Goal: Check status: Check status

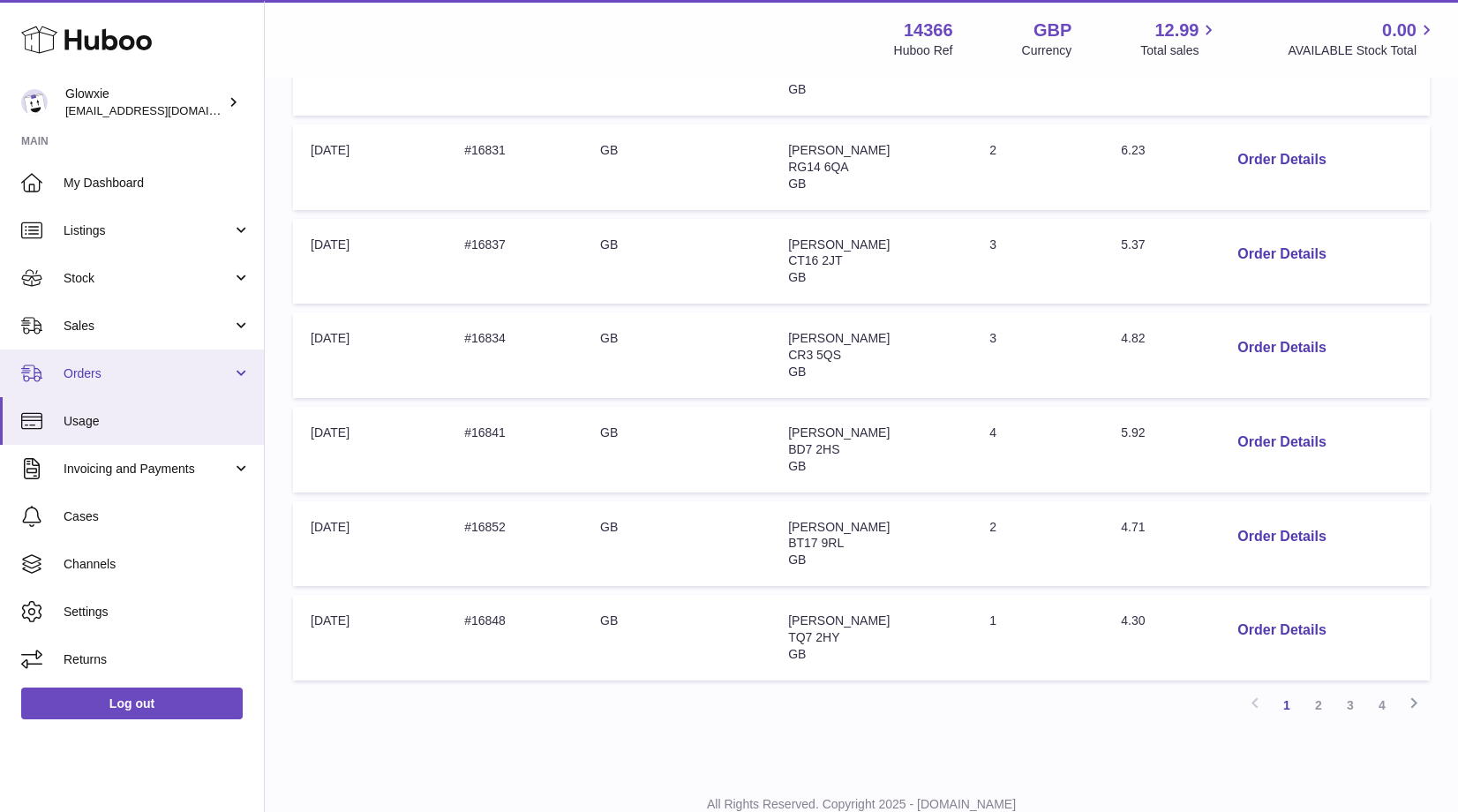
click at [119, 371] on span "Orders" at bounding box center [147, 374] width 169 height 17
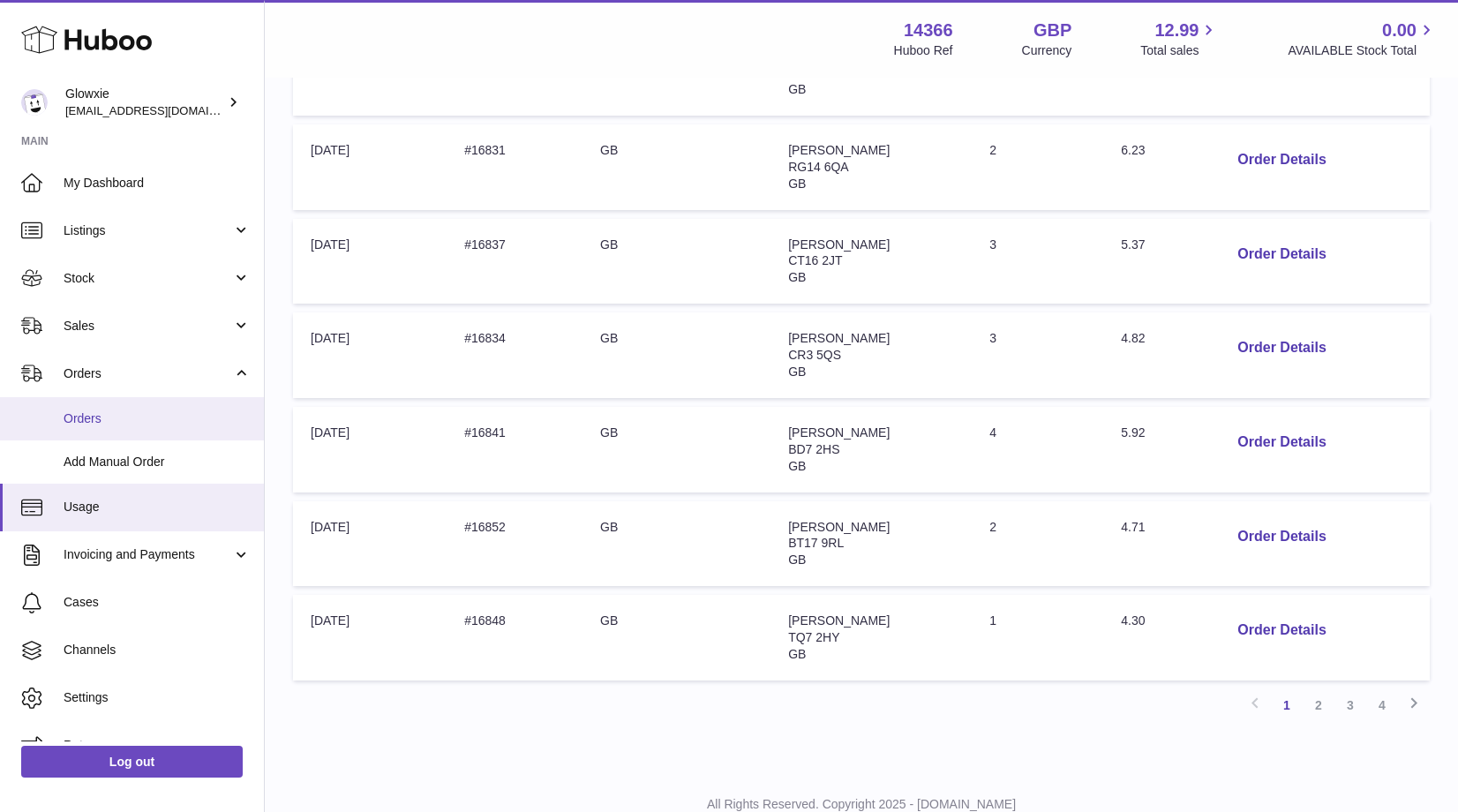
click at [123, 420] on span "Orders" at bounding box center [157, 419] width 187 height 17
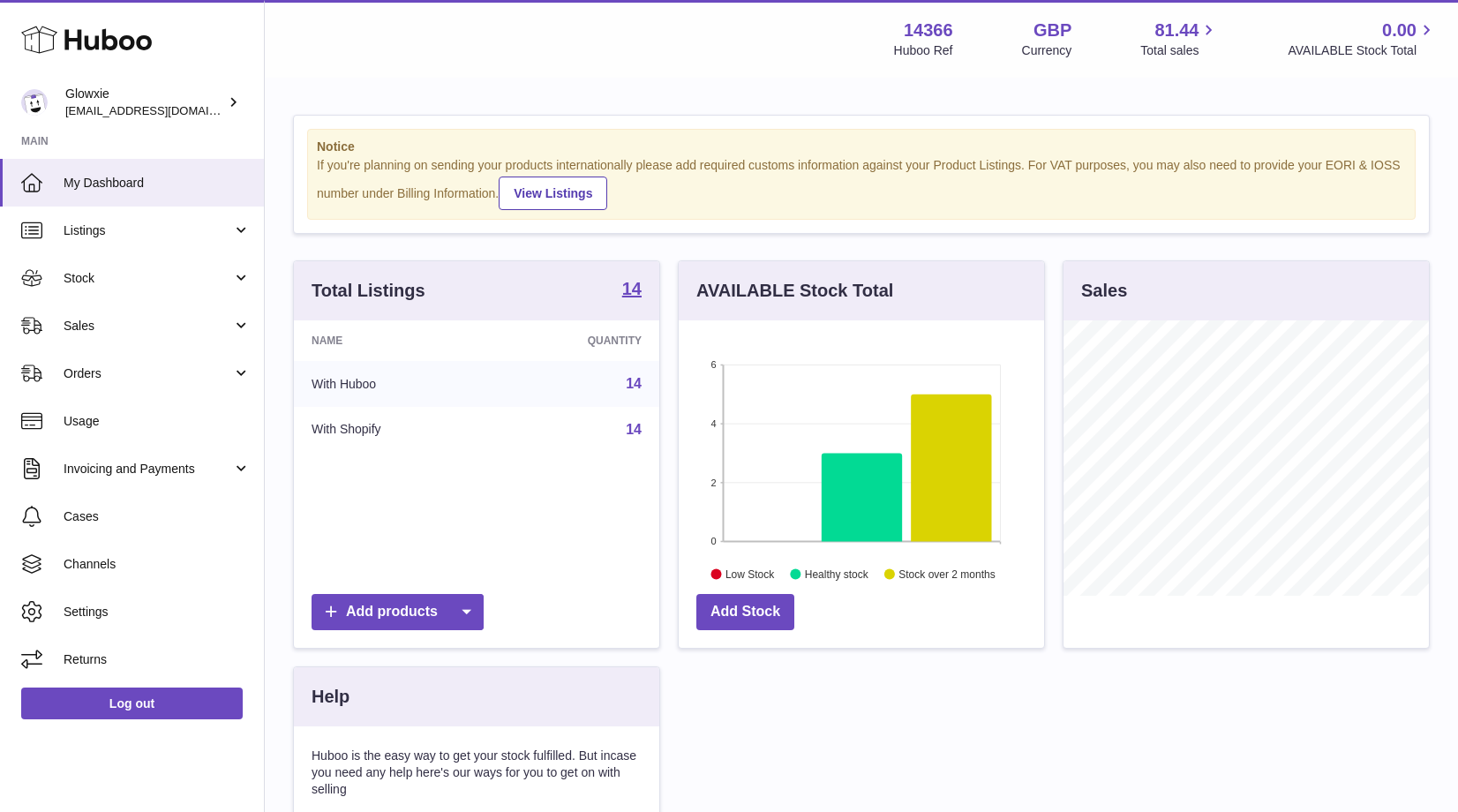
scroll to position [275, 366]
click at [216, 385] on link "Orders" at bounding box center [132, 373] width 264 height 48
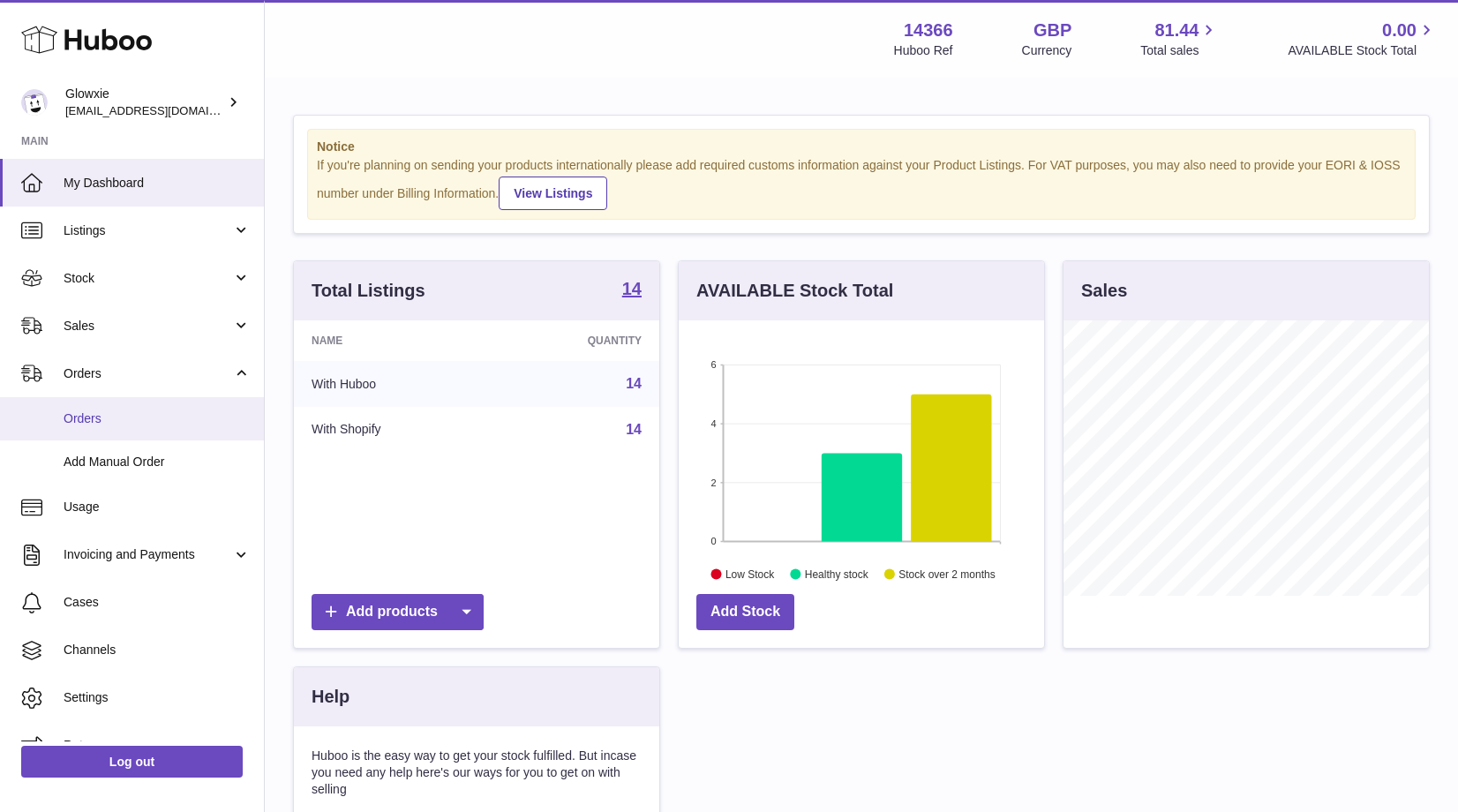
click at [183, 425] on link "Orders" at bounding box center [132, 419] width 264 height 43
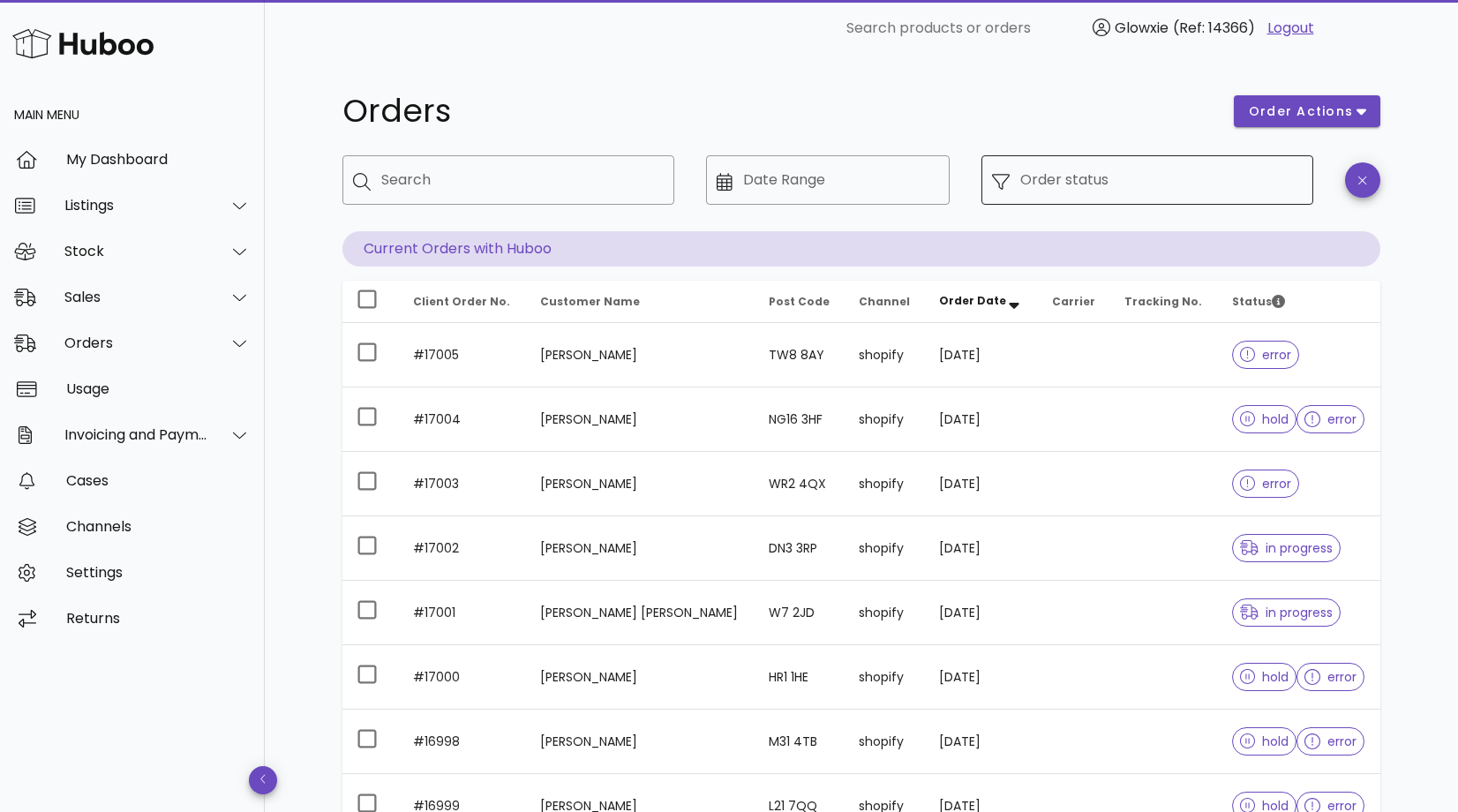
click at [1260, 190] on input "Order status" at bounding box center [1161, 180] width 283 height 28
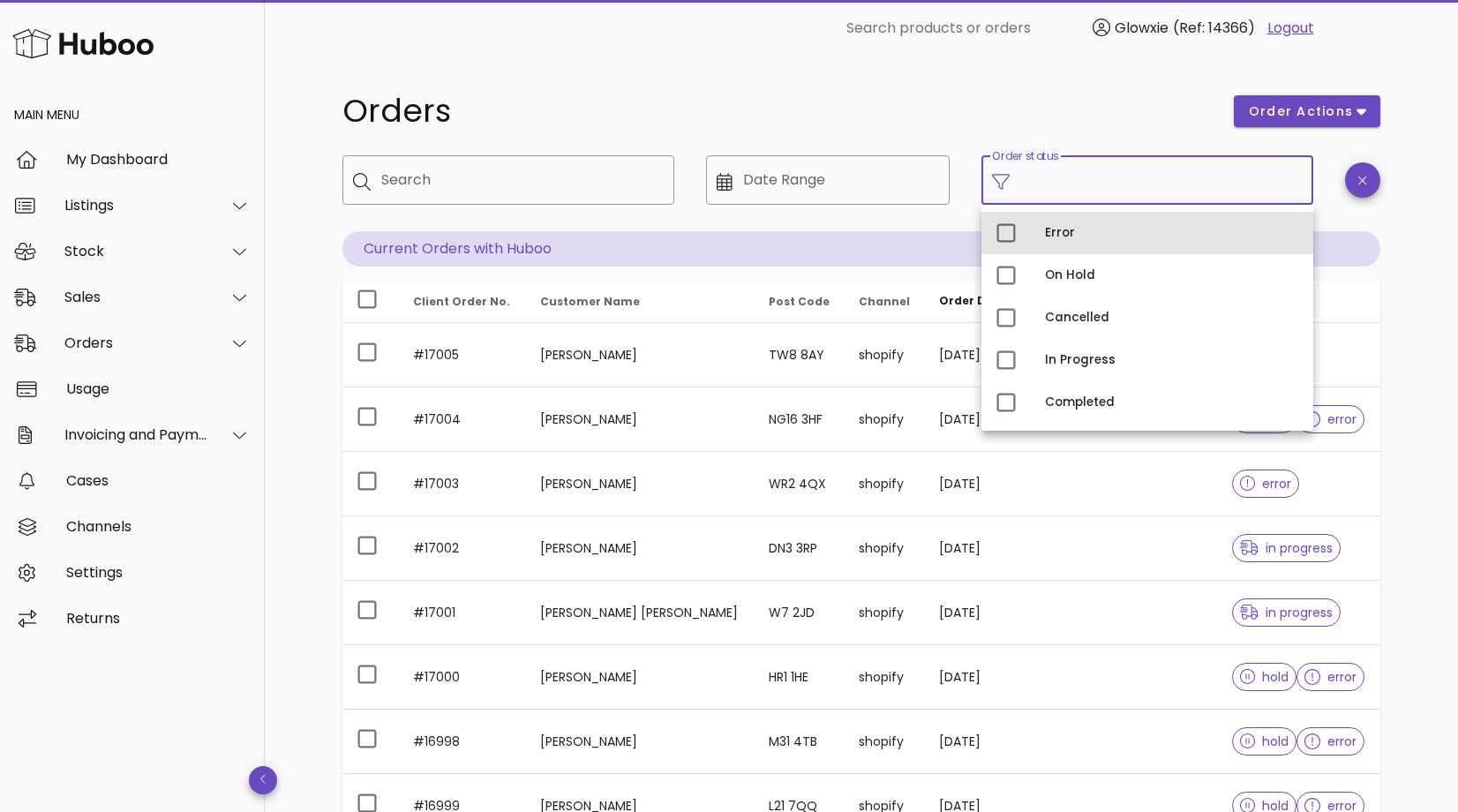
click at [1066, 241] on div "Error" at bounding box center [1172, 233] width 255 height 28
type input "**********"
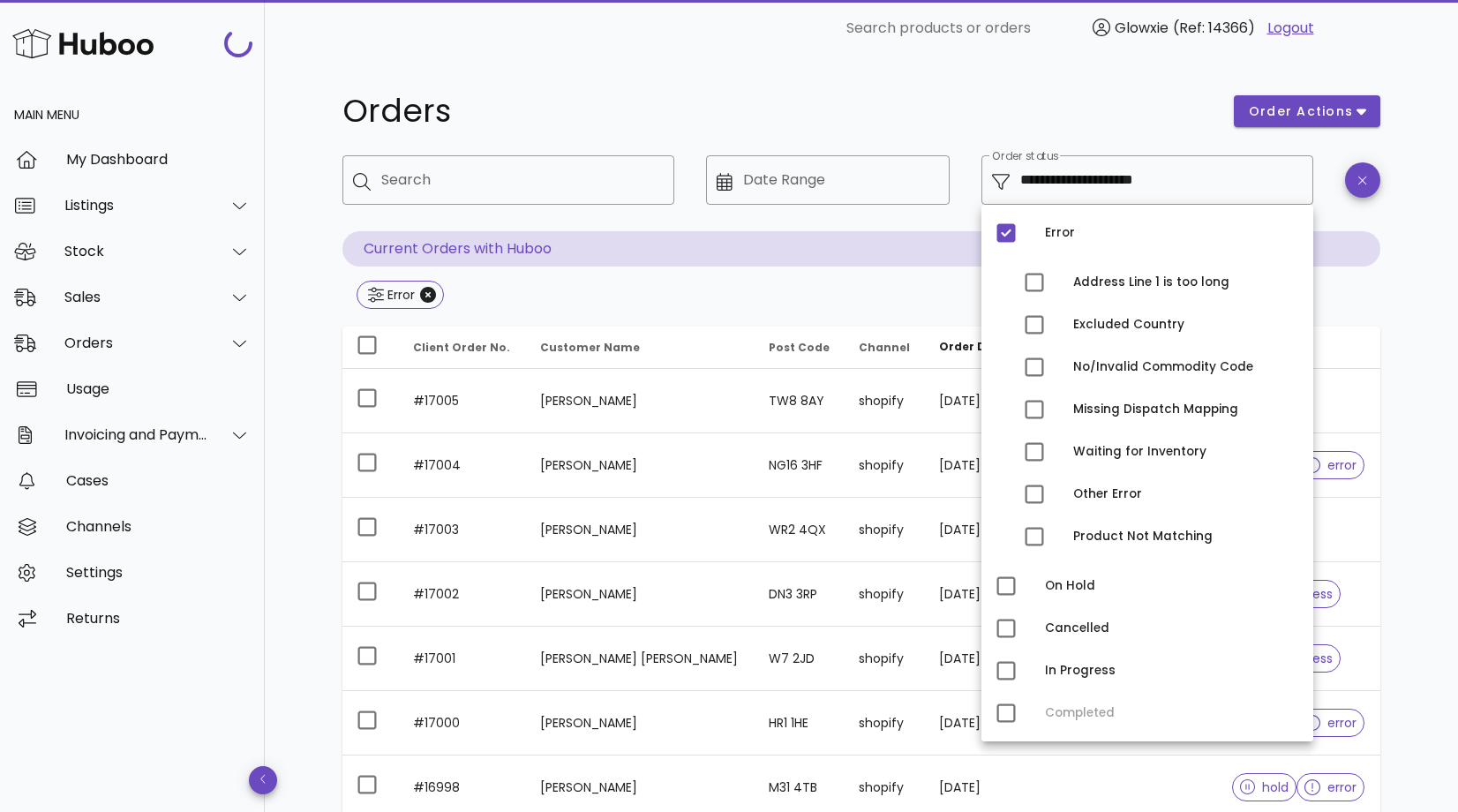
click at [1118, 89] on div "Orders" at bounding box center [778, 111] width 892 height 53
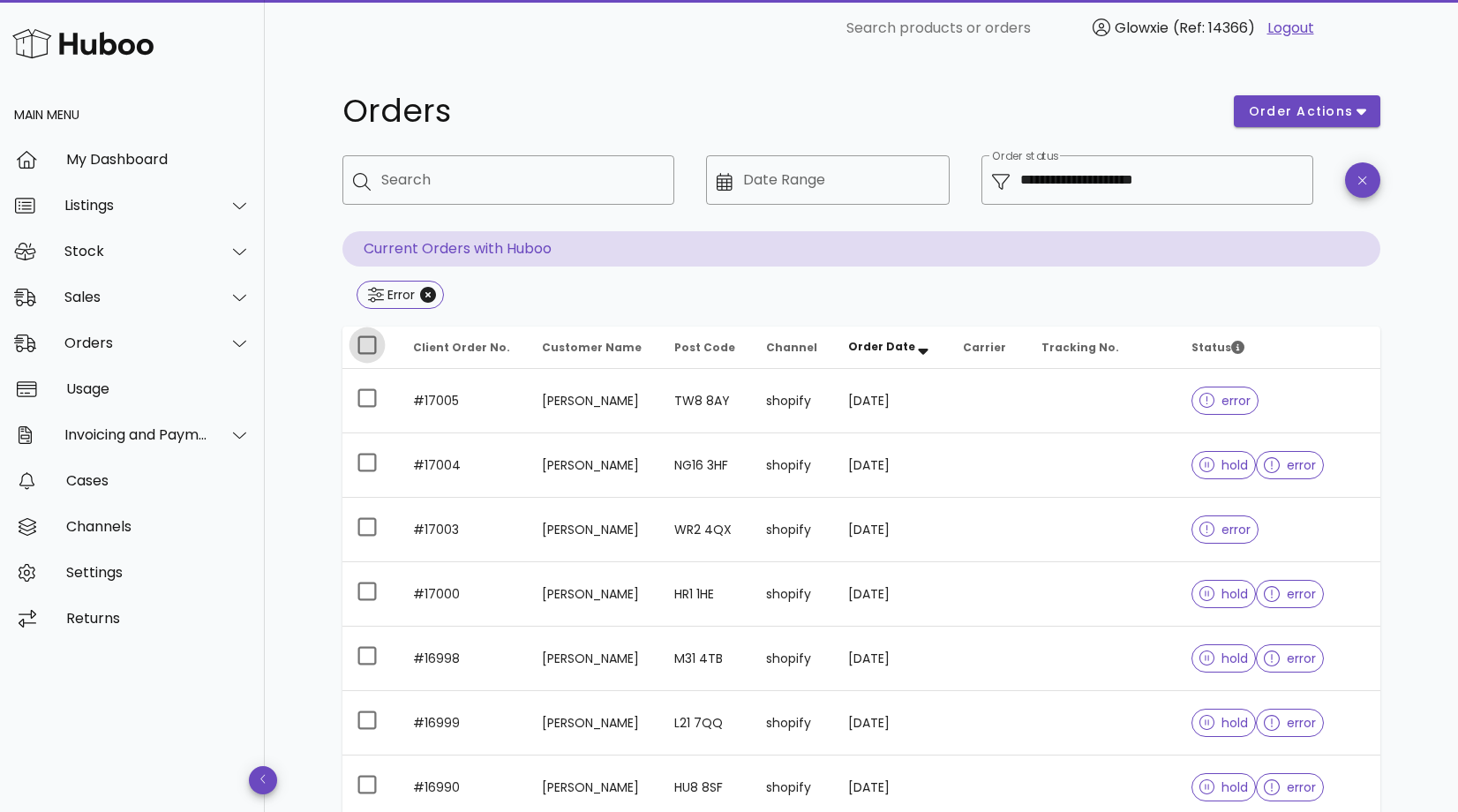
click at [357, 344] on div at bounding box center [368, 345] width 30 height 30
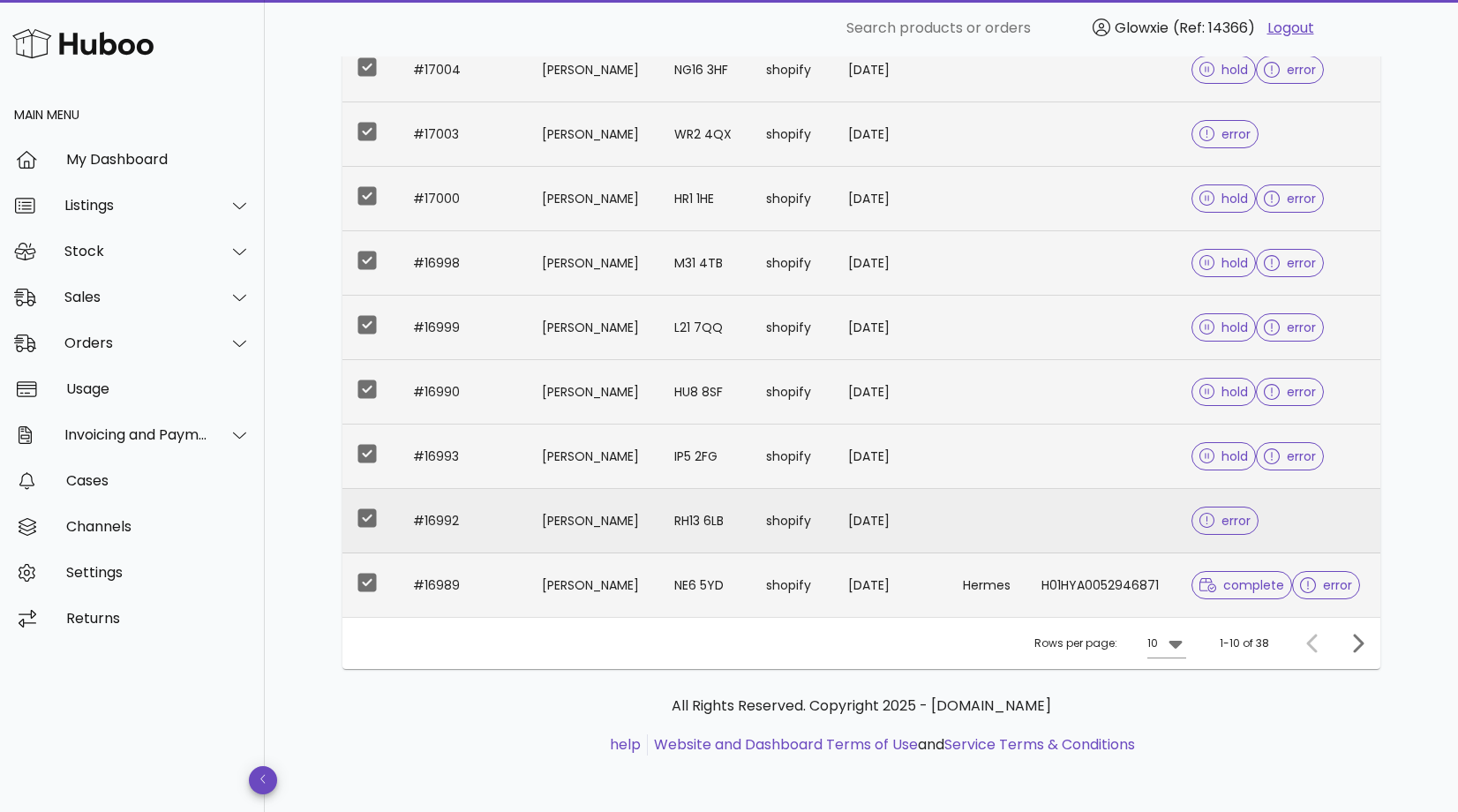
scroll to position [395, 0]
click at [368, 585] on div at bounding box center [368, 582] width 30 height 30
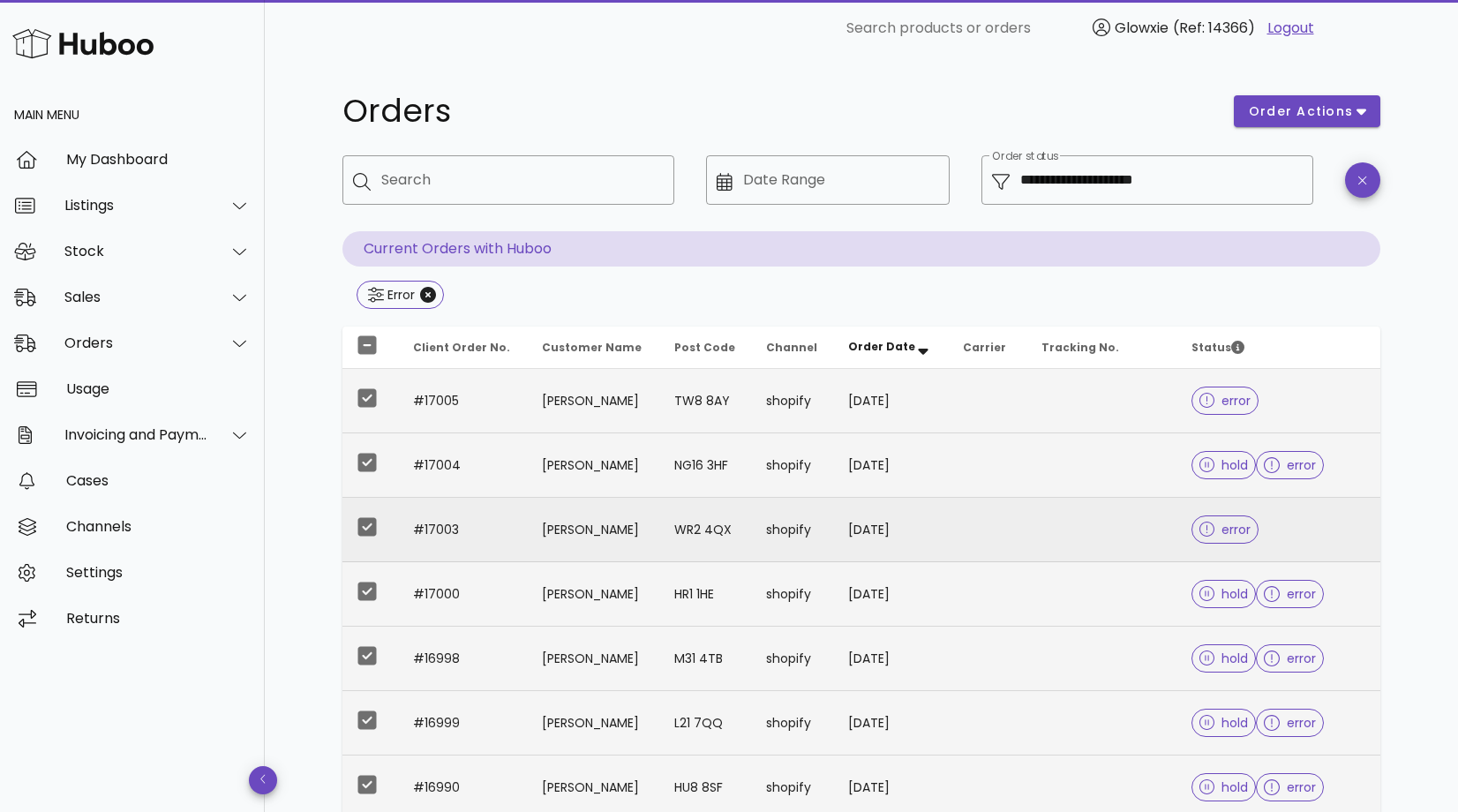
scroll to position [0, 0]
click at [1319, 104] on span "order actions" at bounding box center [1301, 112] width 106 height 19
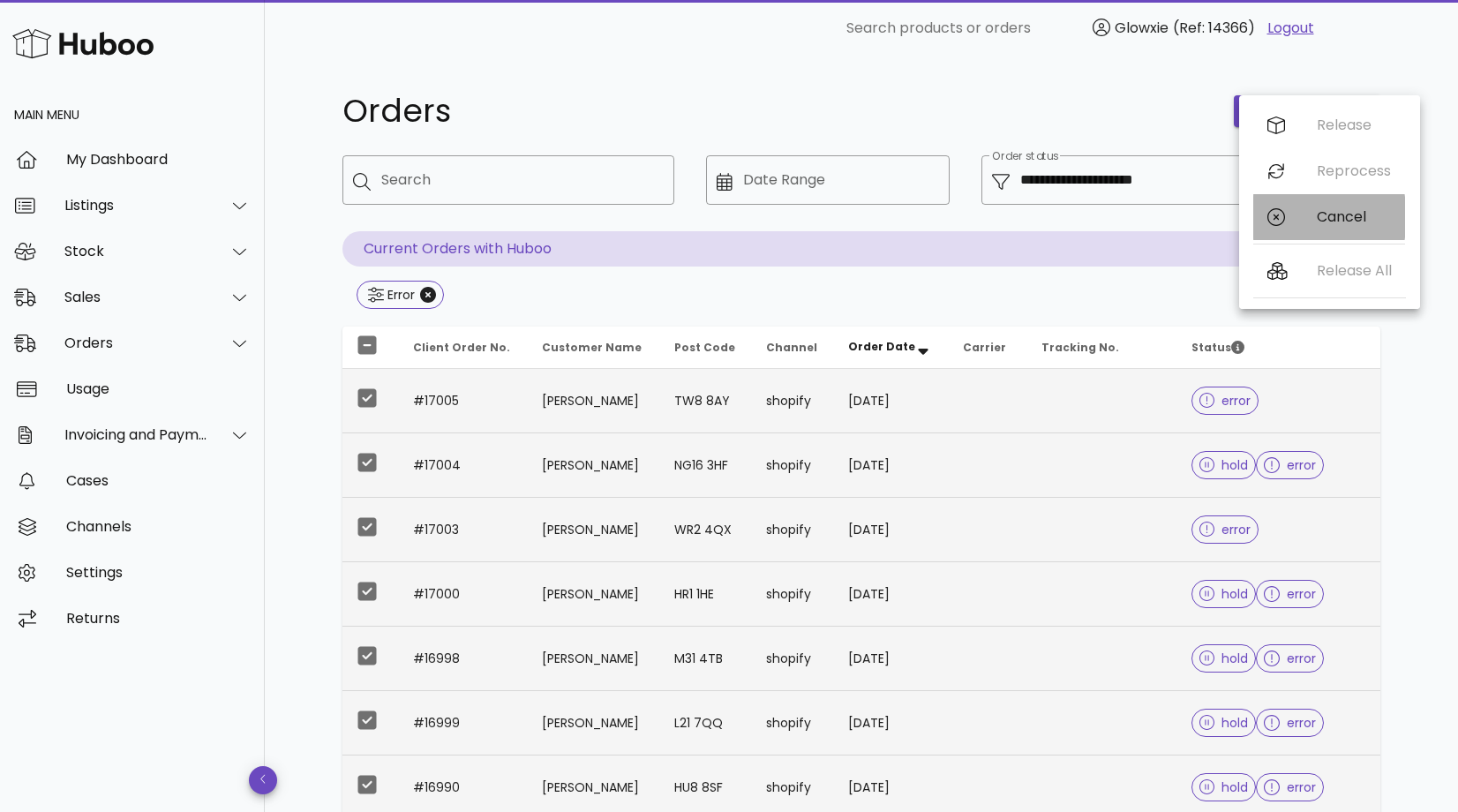
click at [1281, 220] on icon at bounding box center [1276, 216] width 18 height 18
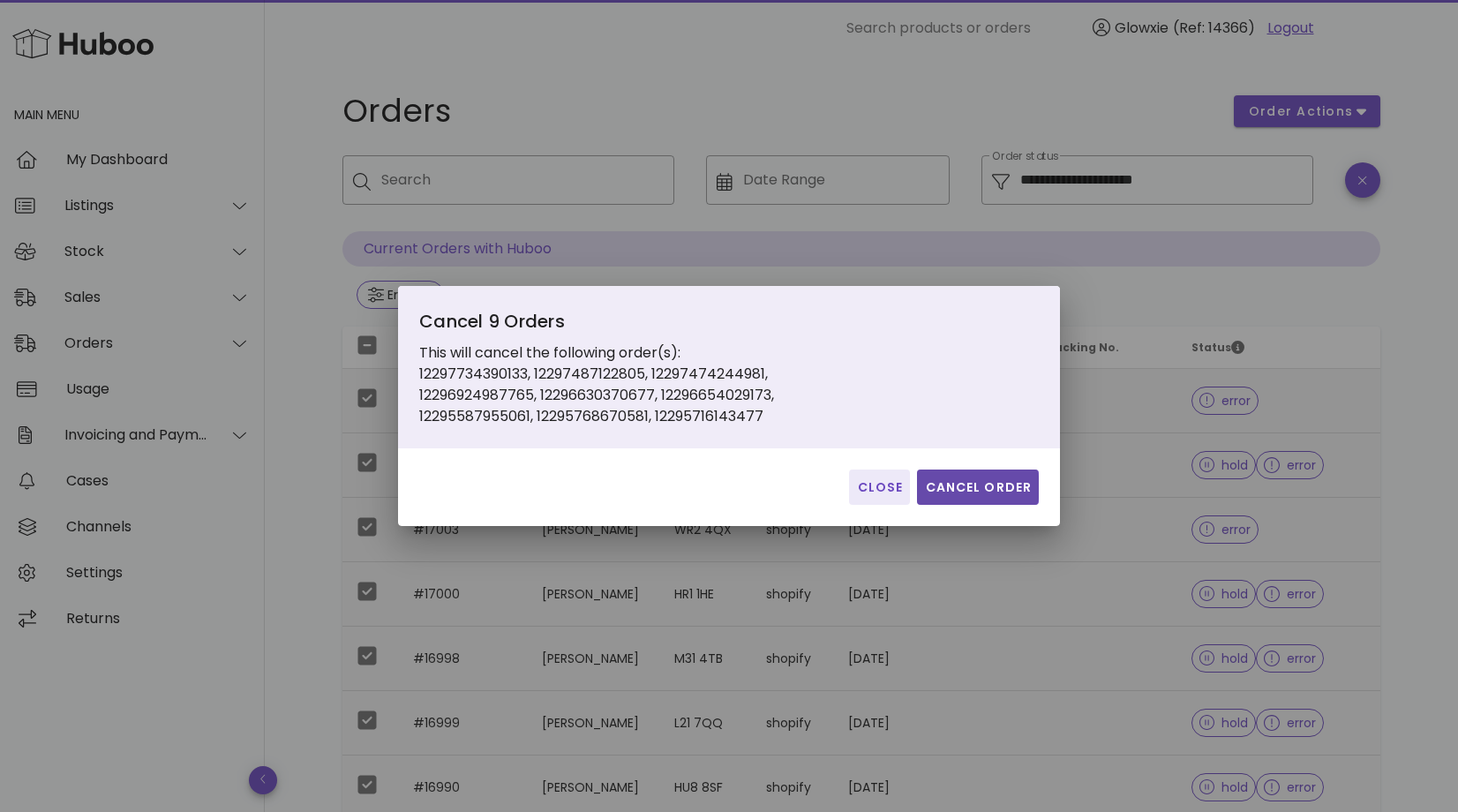
click at [978, 494] on span "Cancel Order" at bounding box center [978, 488] width 107 height 19
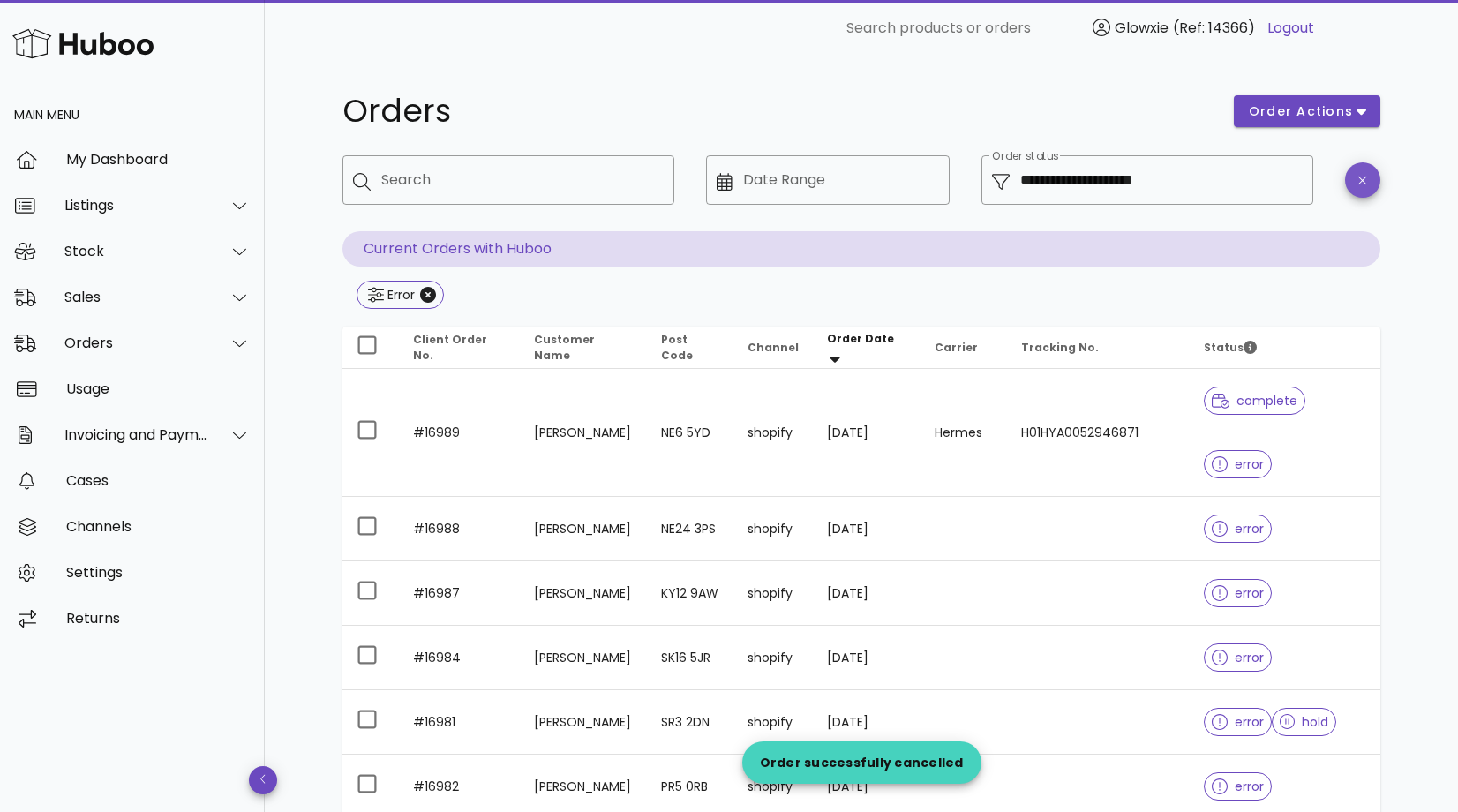
click at [1370, 175] on span "button" at bounding box center [1363, 180] width 35 height 13
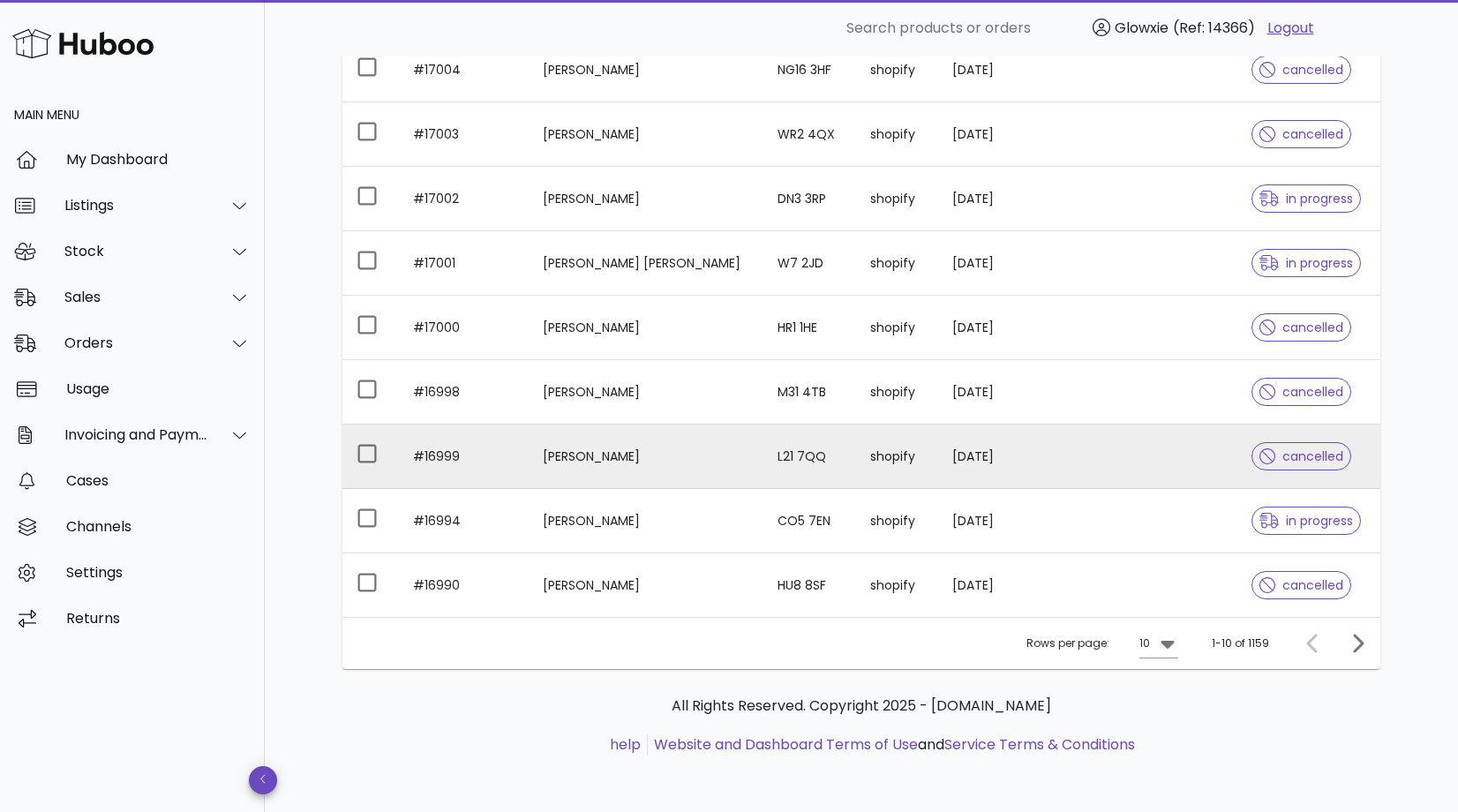
scroll to position [350, 0]
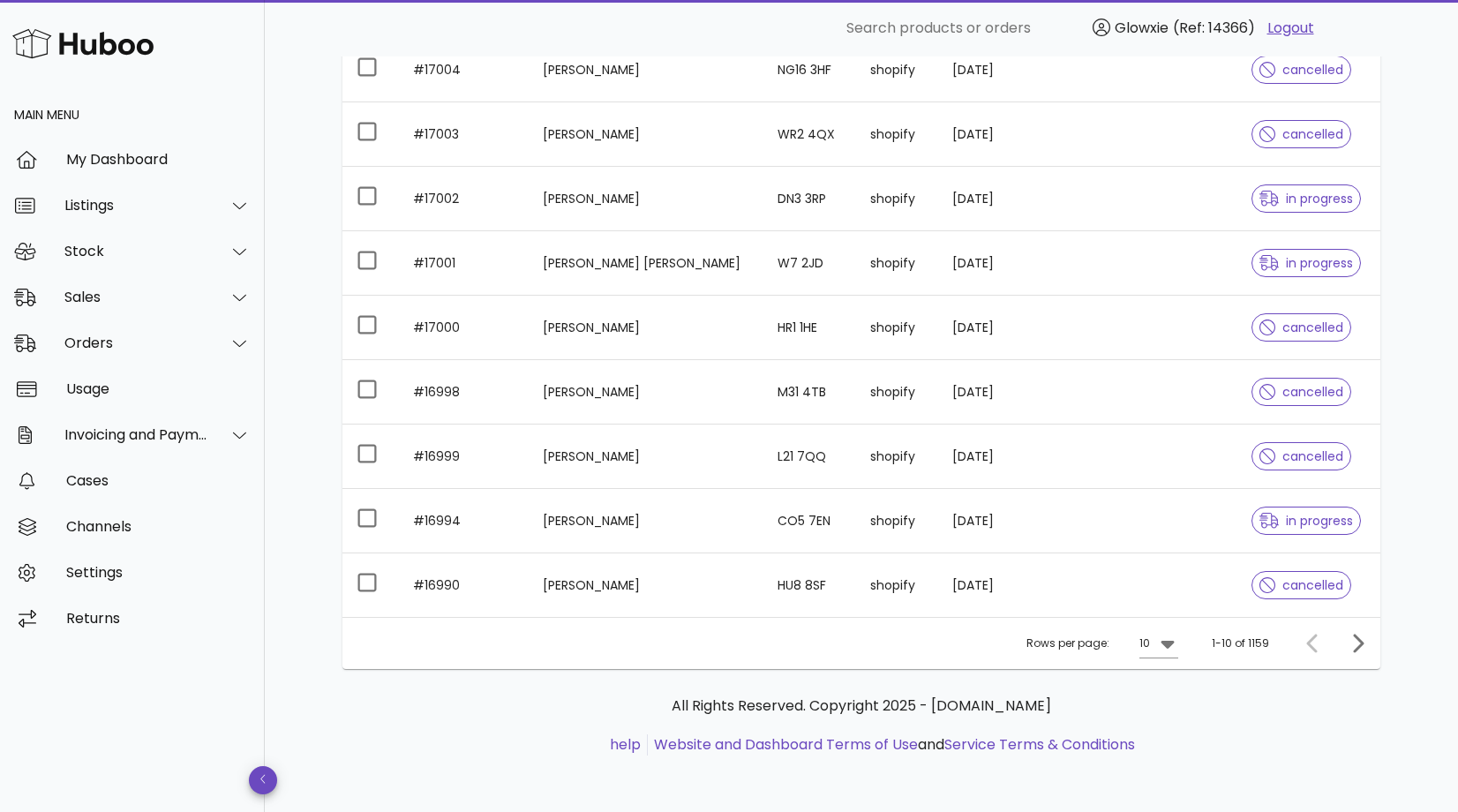
click at [1183, 645] on div "Rows per page: 10 1-10 of 1159" at bounding box center [861, 642] width 1038 height 52
click at [1164, 641] on icon at bounding box center [1167, 644] width 13 height 8
click at [1174, 743] on div "50" at bounding box center [1165, 741] width 18 height 17
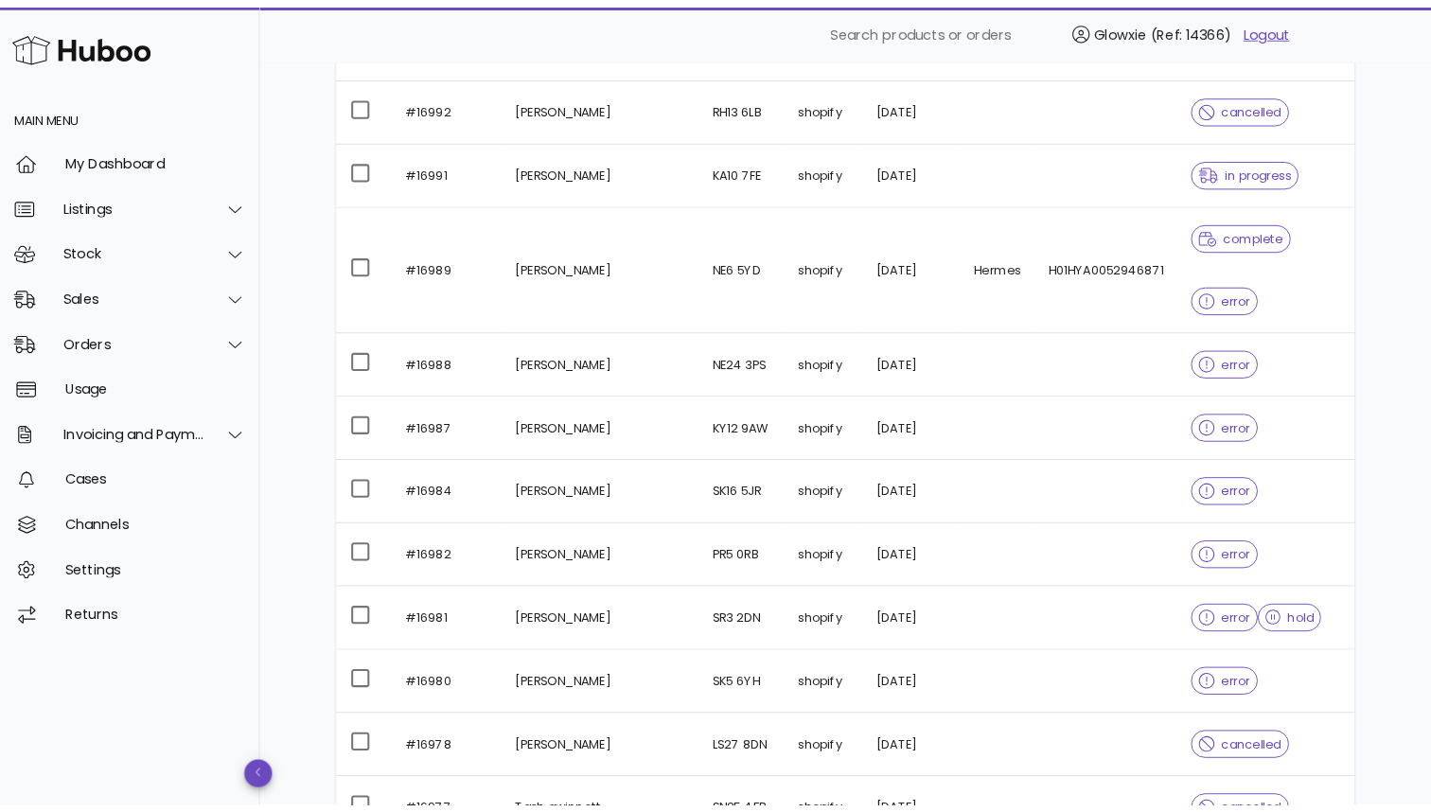
scroll to position [3138, 0]
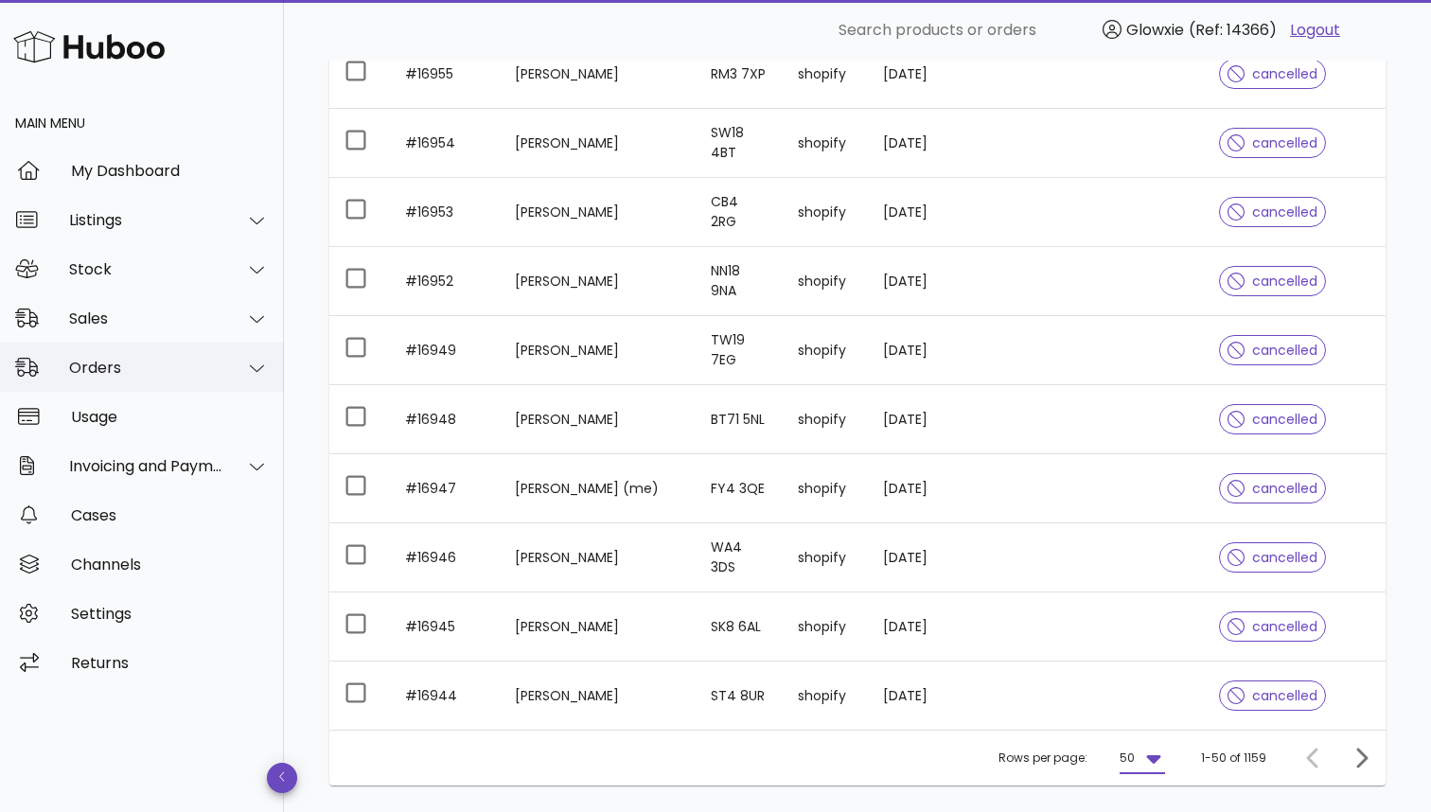
click at [158, 368] on div "Orders" at bounding box center [146, 368] width 154 height 18
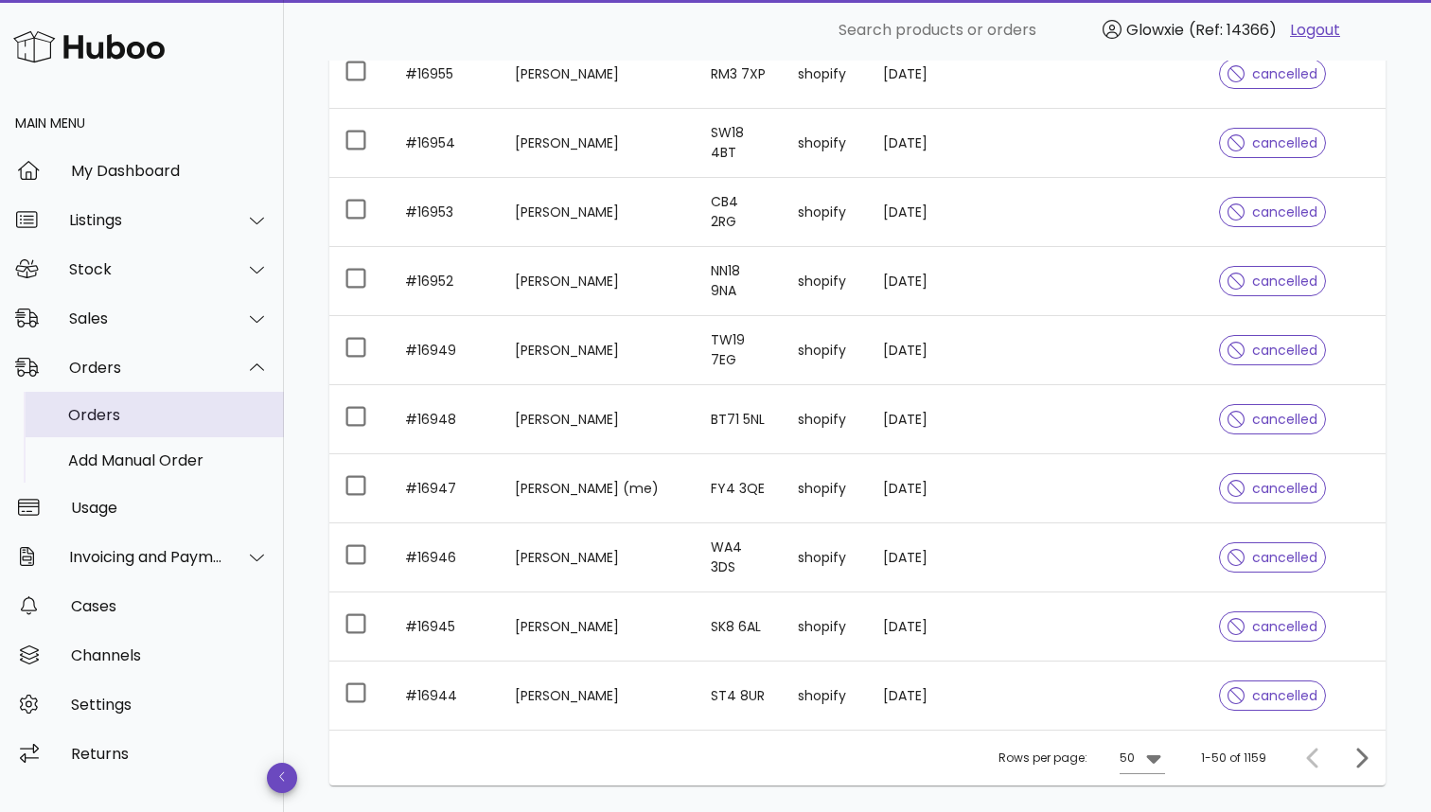
click at [160, 416] on div "Orders" at bounding box center [168, 415] width 201 height 18
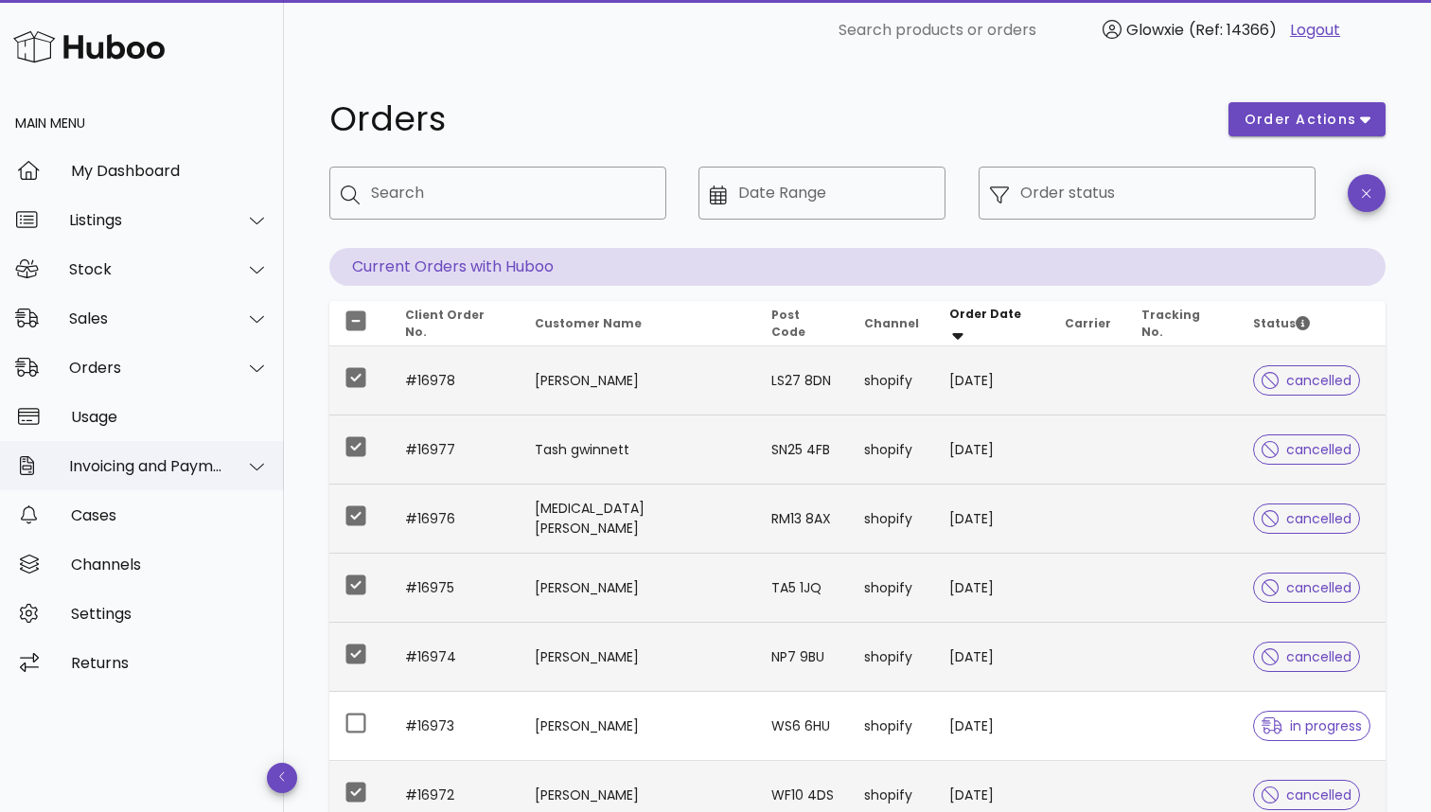
click at [131, 469] on div "Invoicing and Payments" at bounding box center [146, 466] width 154 height 18
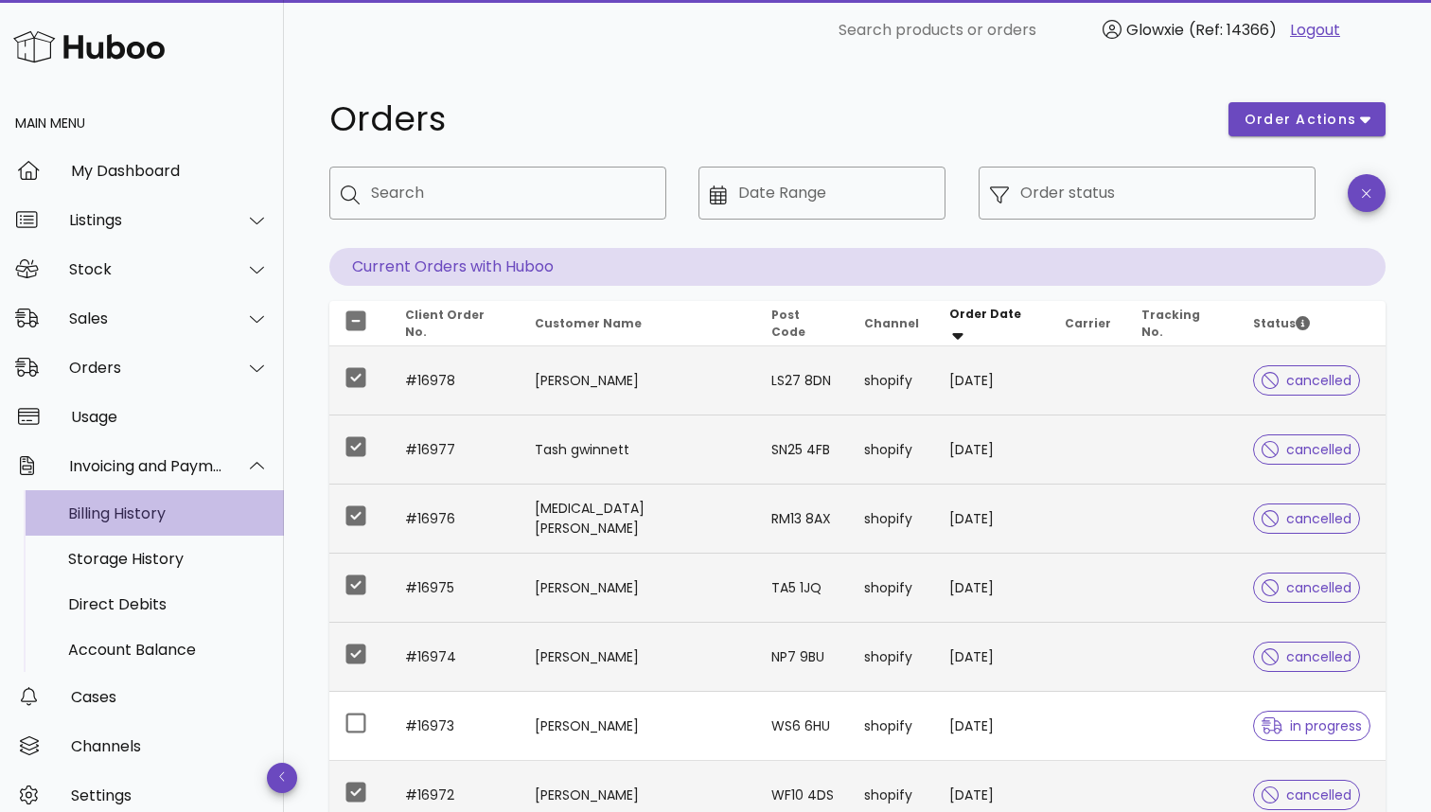
click at [126, 506] on div "Billing History" at bounding box center [168, 513] width 201 height 18
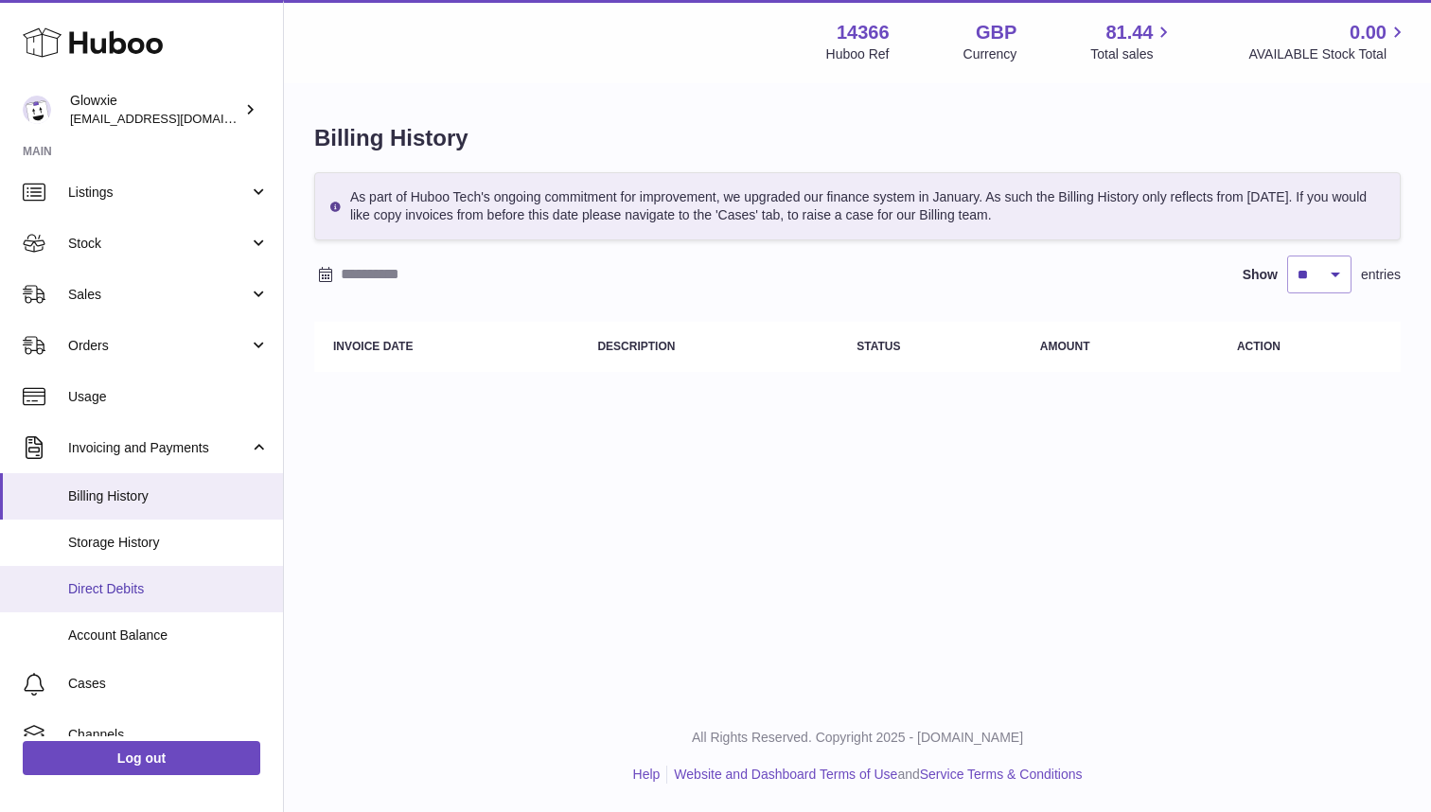
scroll to position [64, 0]
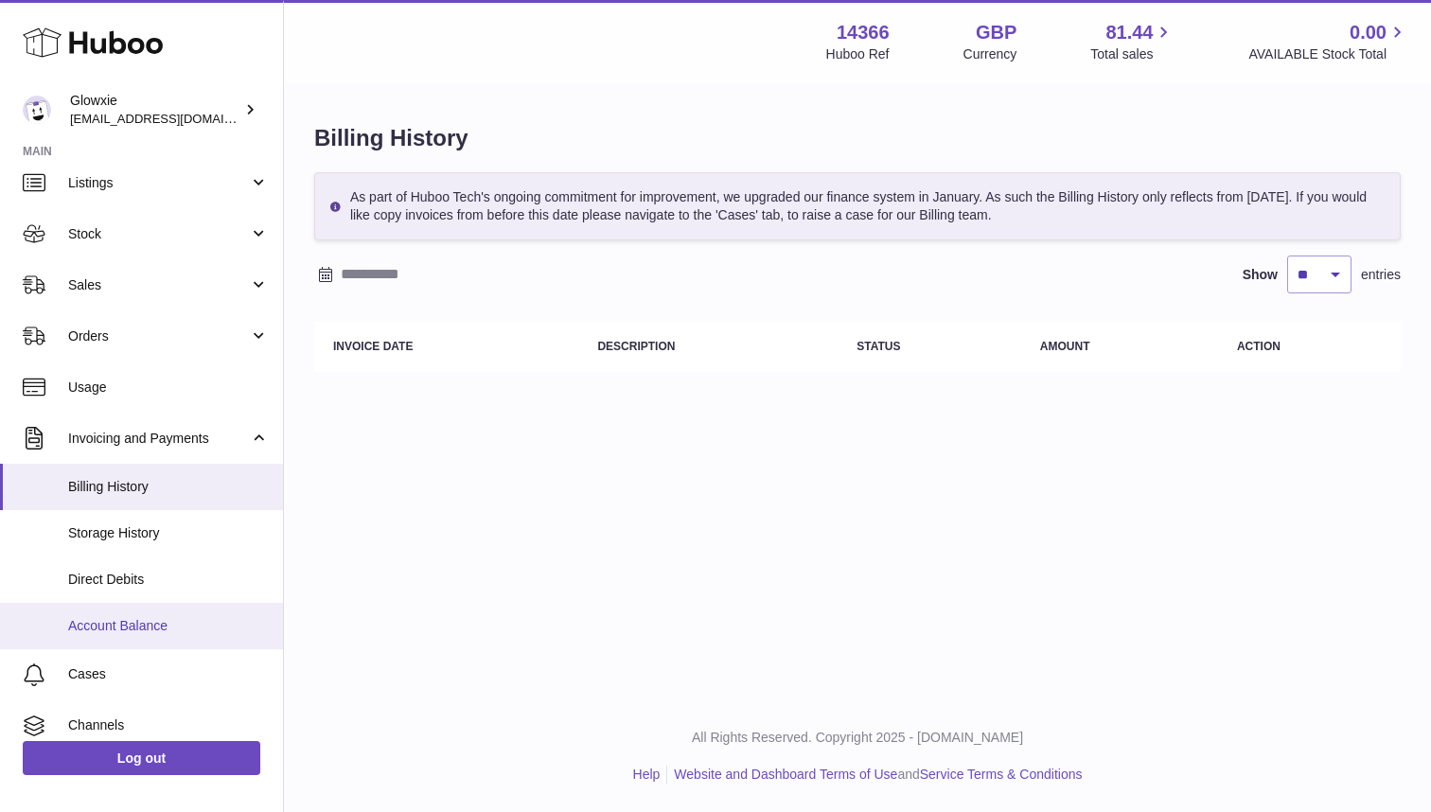
click at [174, 617] on span "Account Balance" at bounding box center [168, 626] width 201 height 18
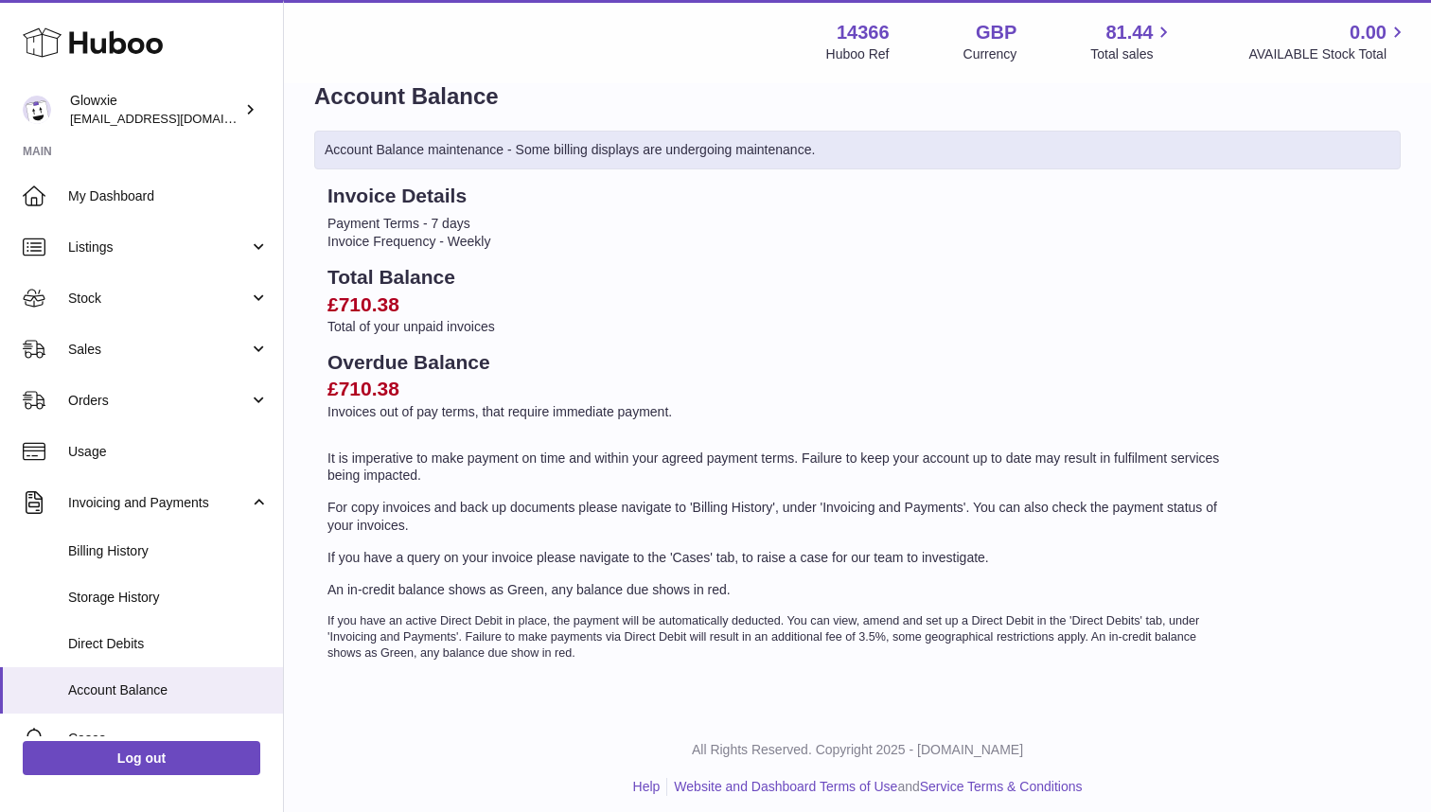
scroll to position [41, 0]
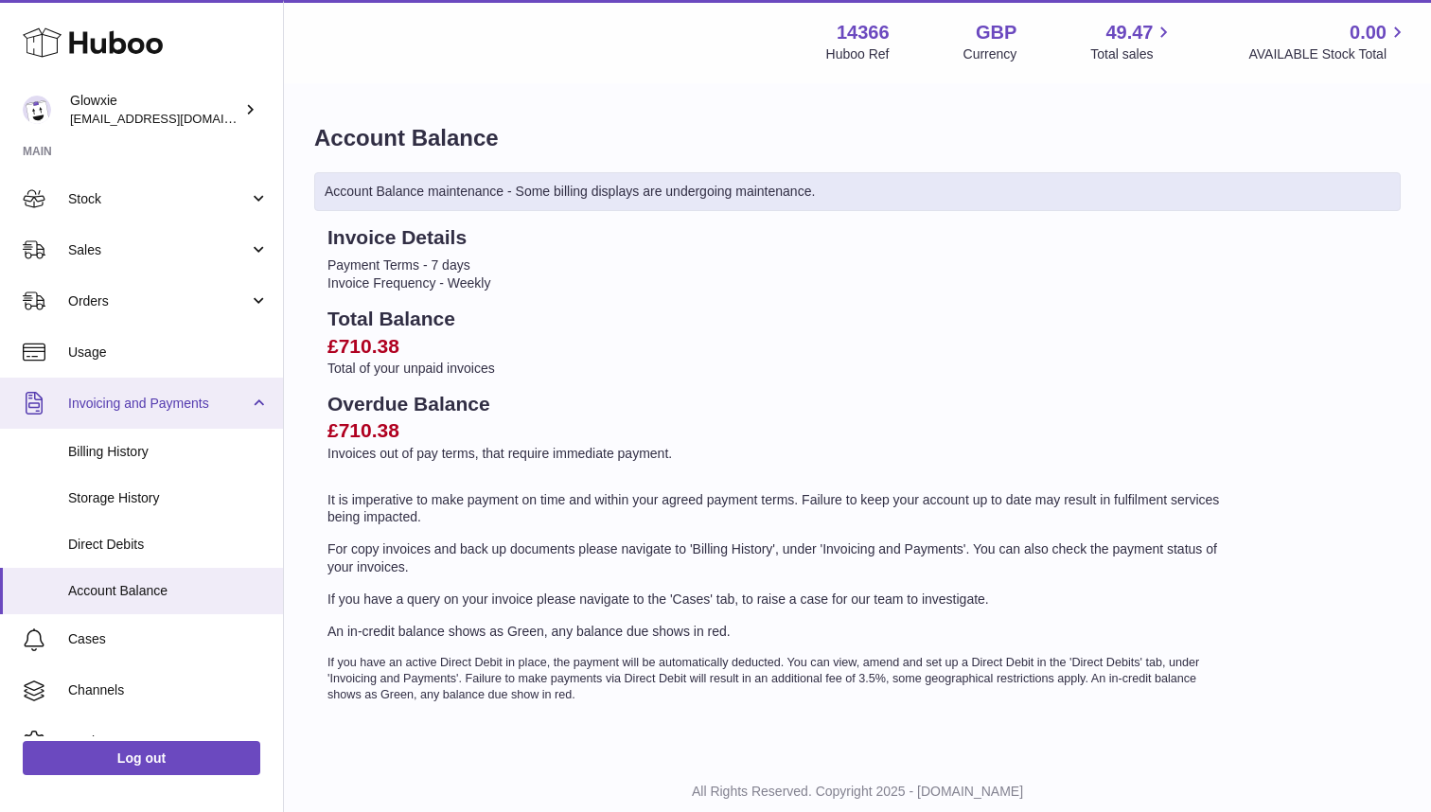
scroll to position [107, 0]
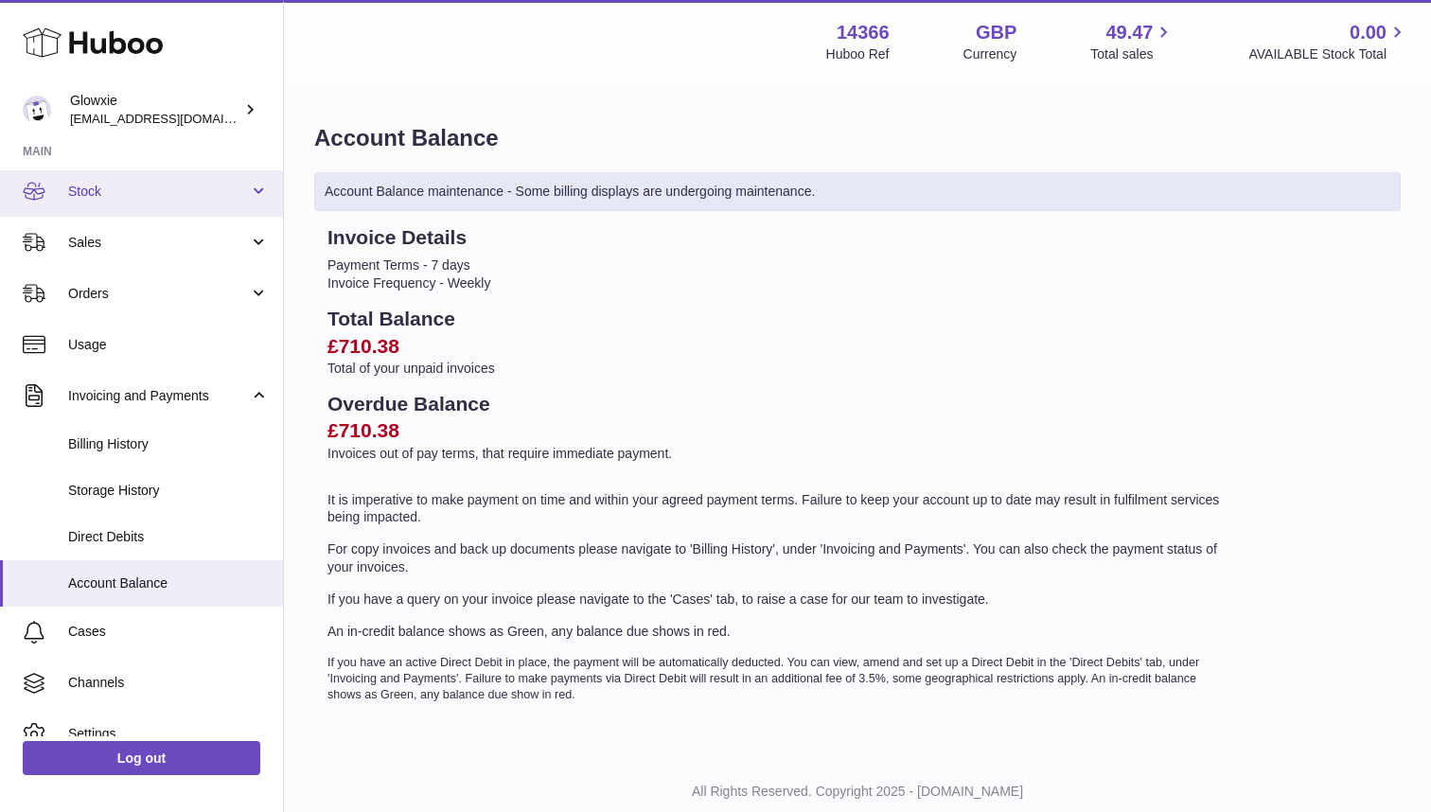
click at [130, 195] on span "Stock" at bounding box center [158, 192] width 181 height 18
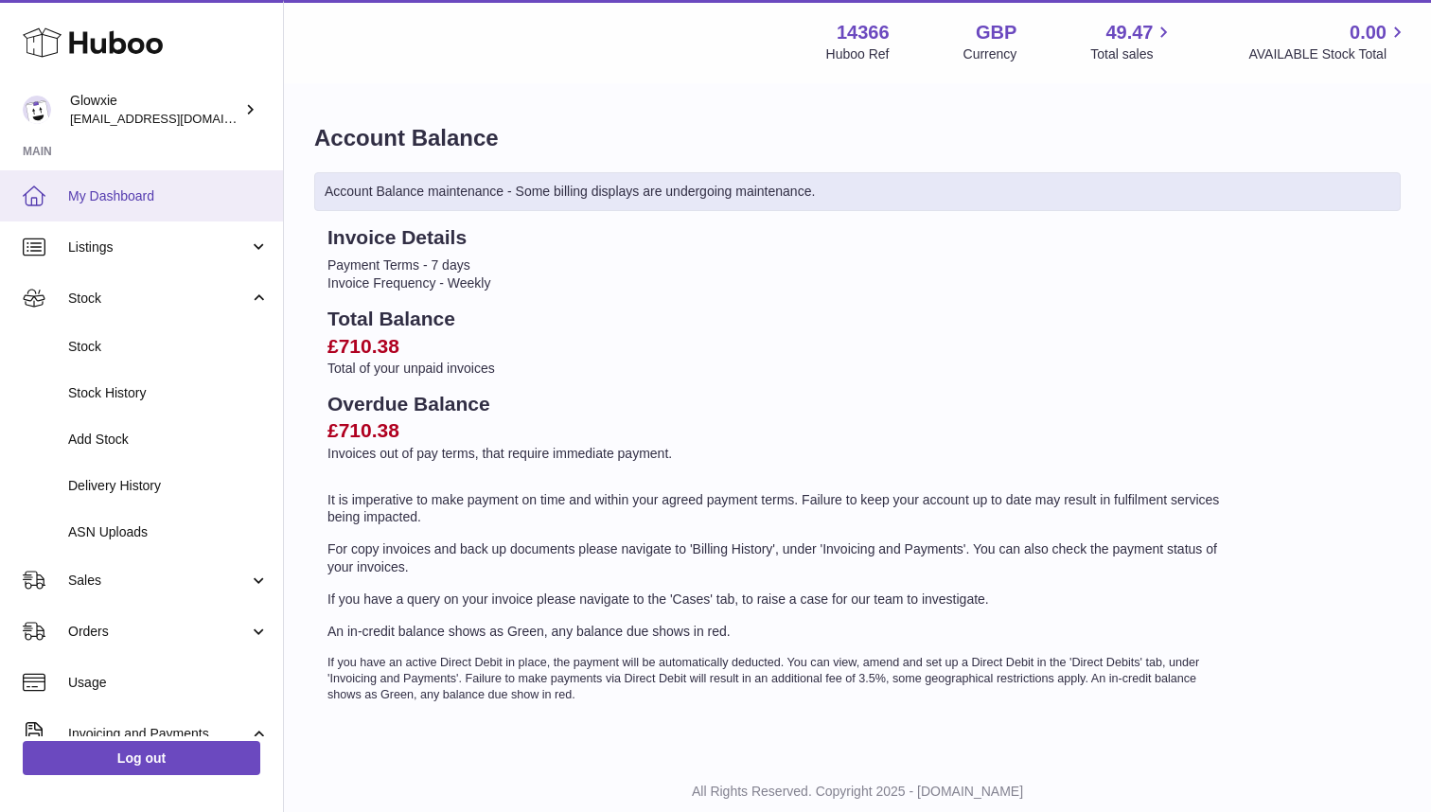
scroll to position [0, 0]
click at [122, 199] on span "My Dashboard" at bounding box center [168, 196] width 201 height 18
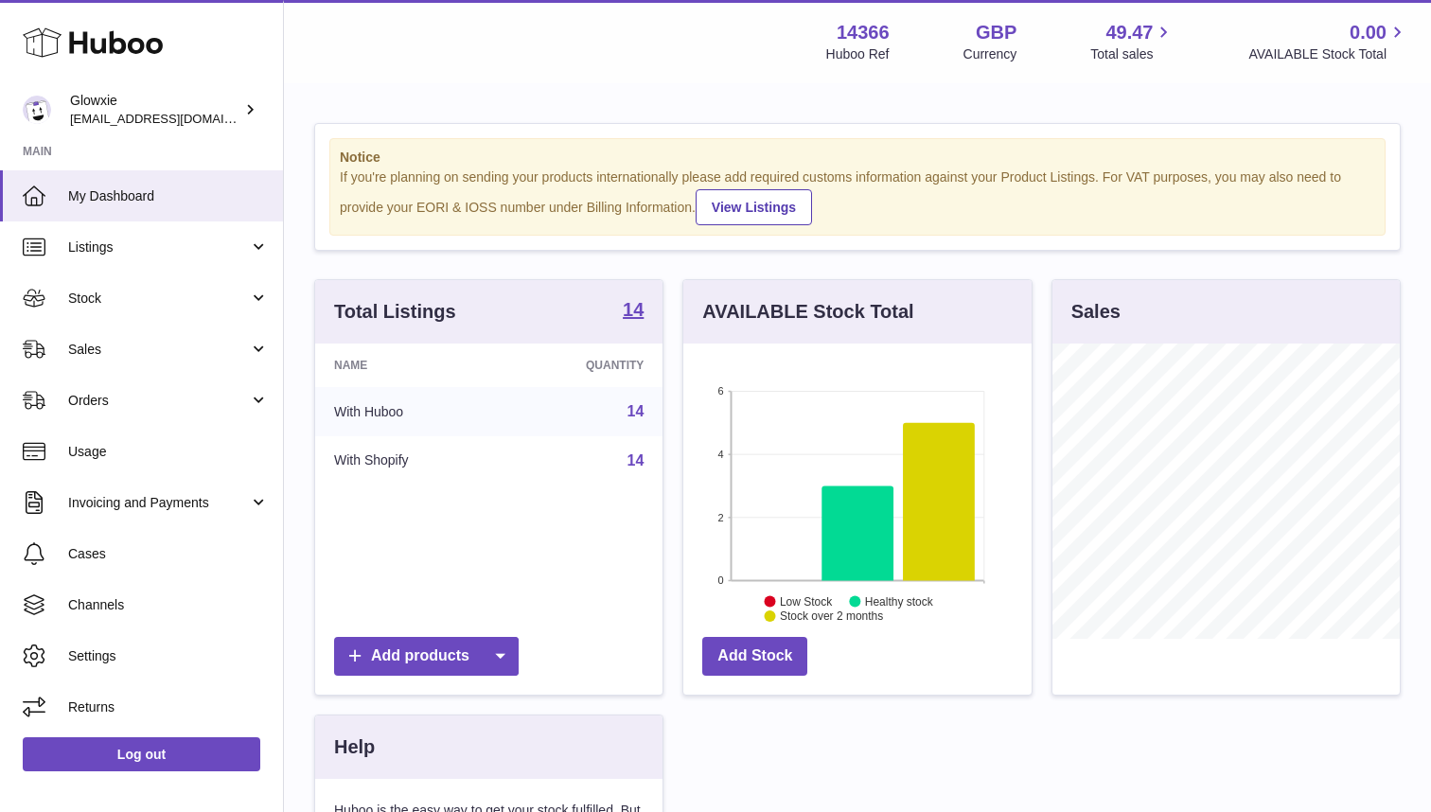
scroll to position [295, 348]
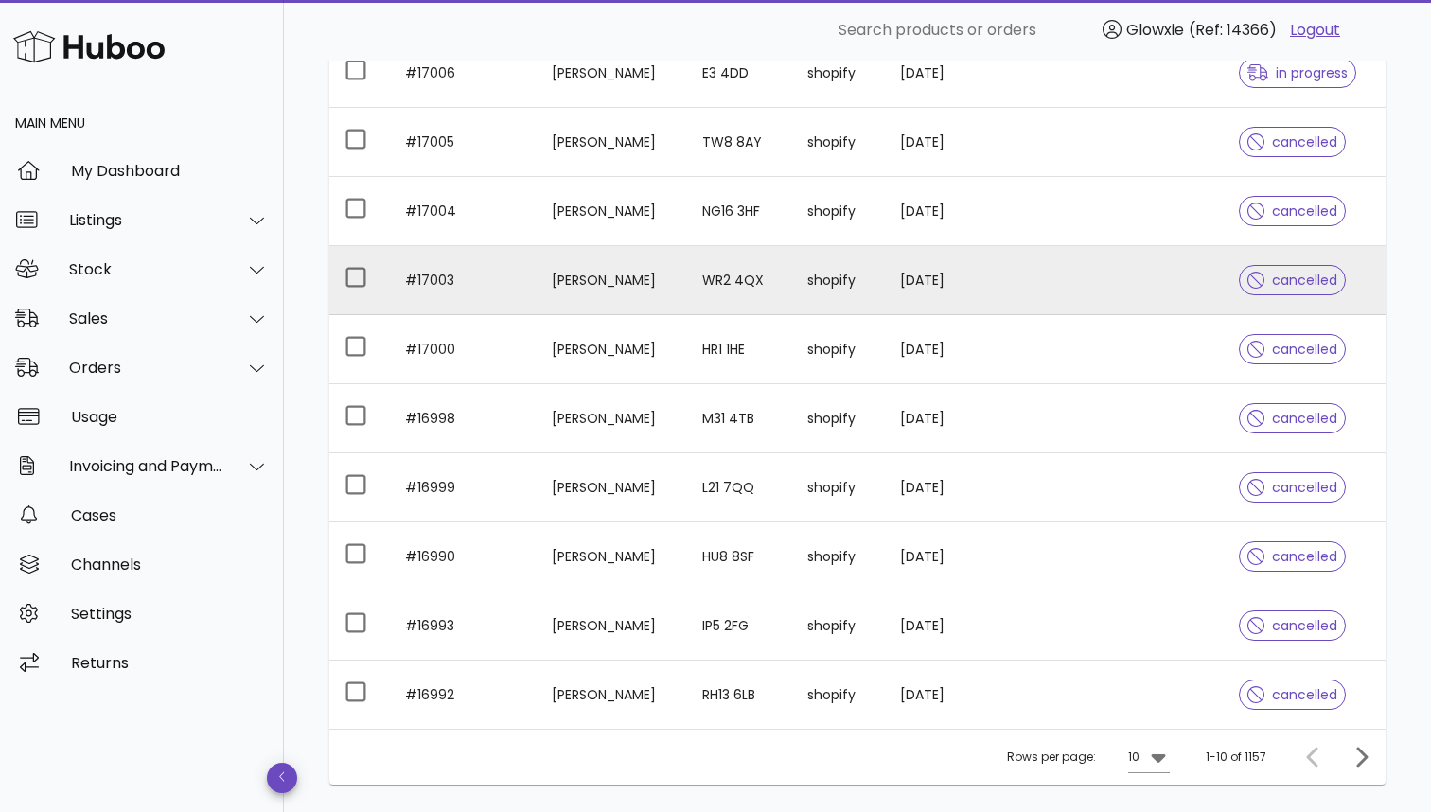
scroll to position [314, 0]
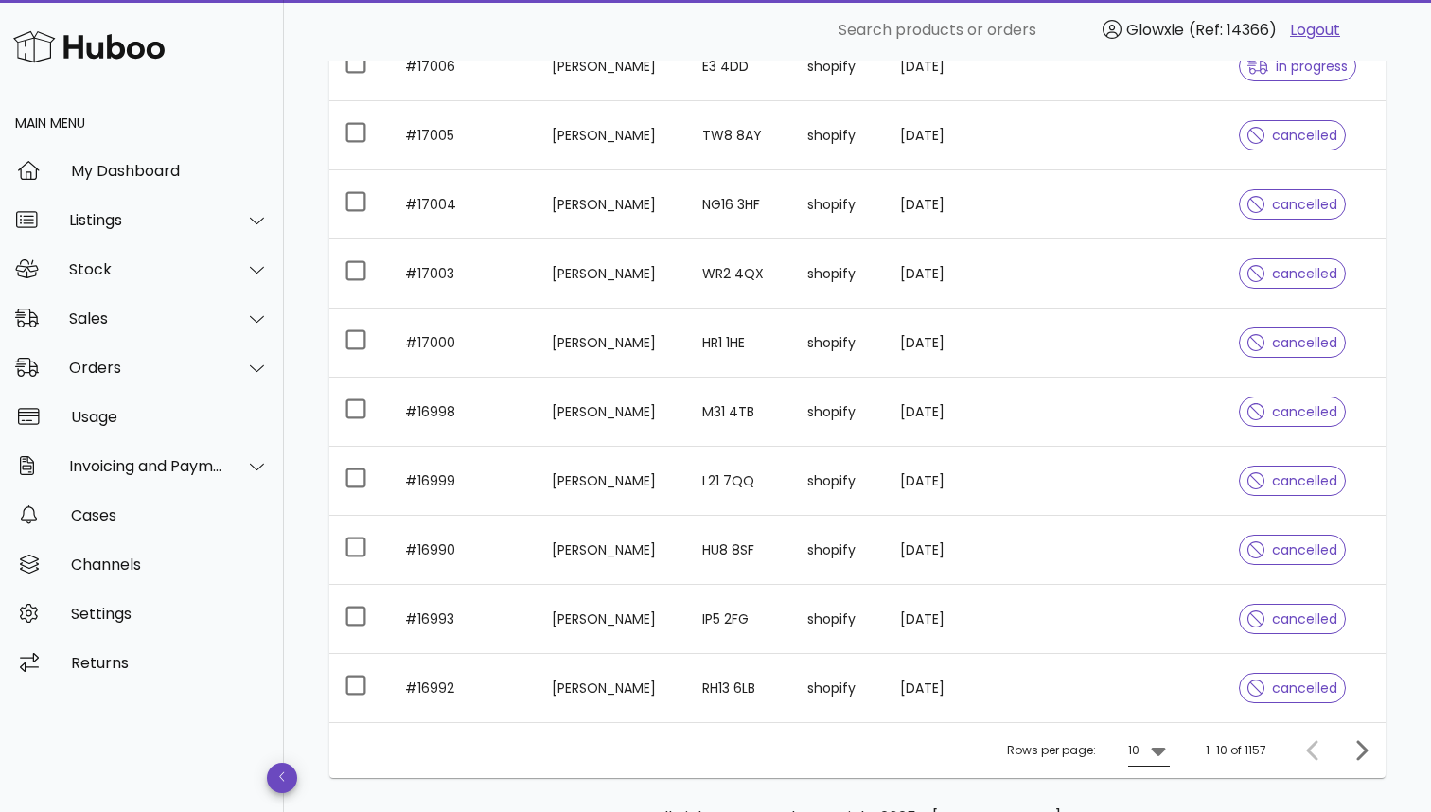
click at [1160, 762] on div "10" at bounding box center [1149, 750] width 42 height 30
click at [1156, 771] on div "50" at bounding box center [1155, 770] width 19 height 18
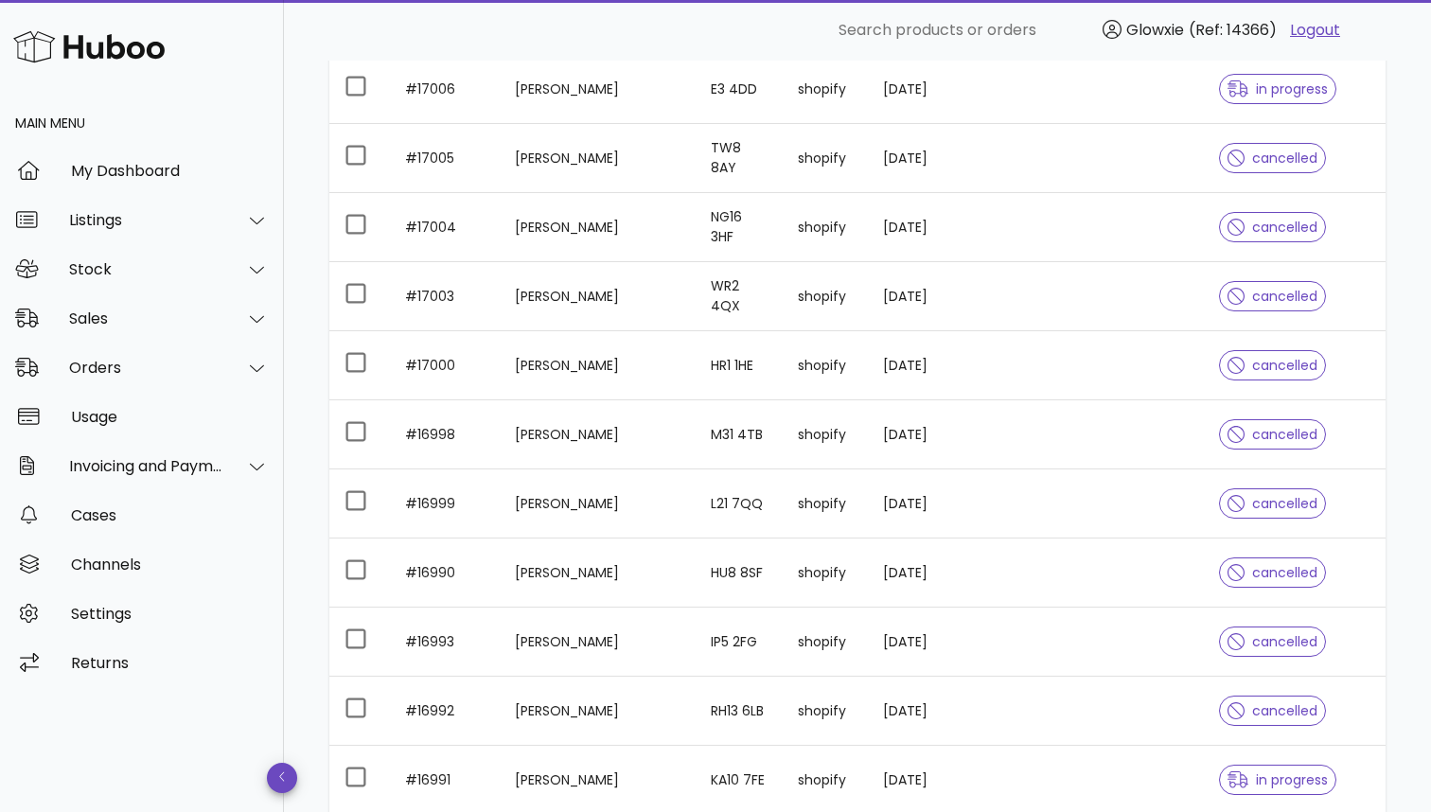
scroll to position [142, 0]
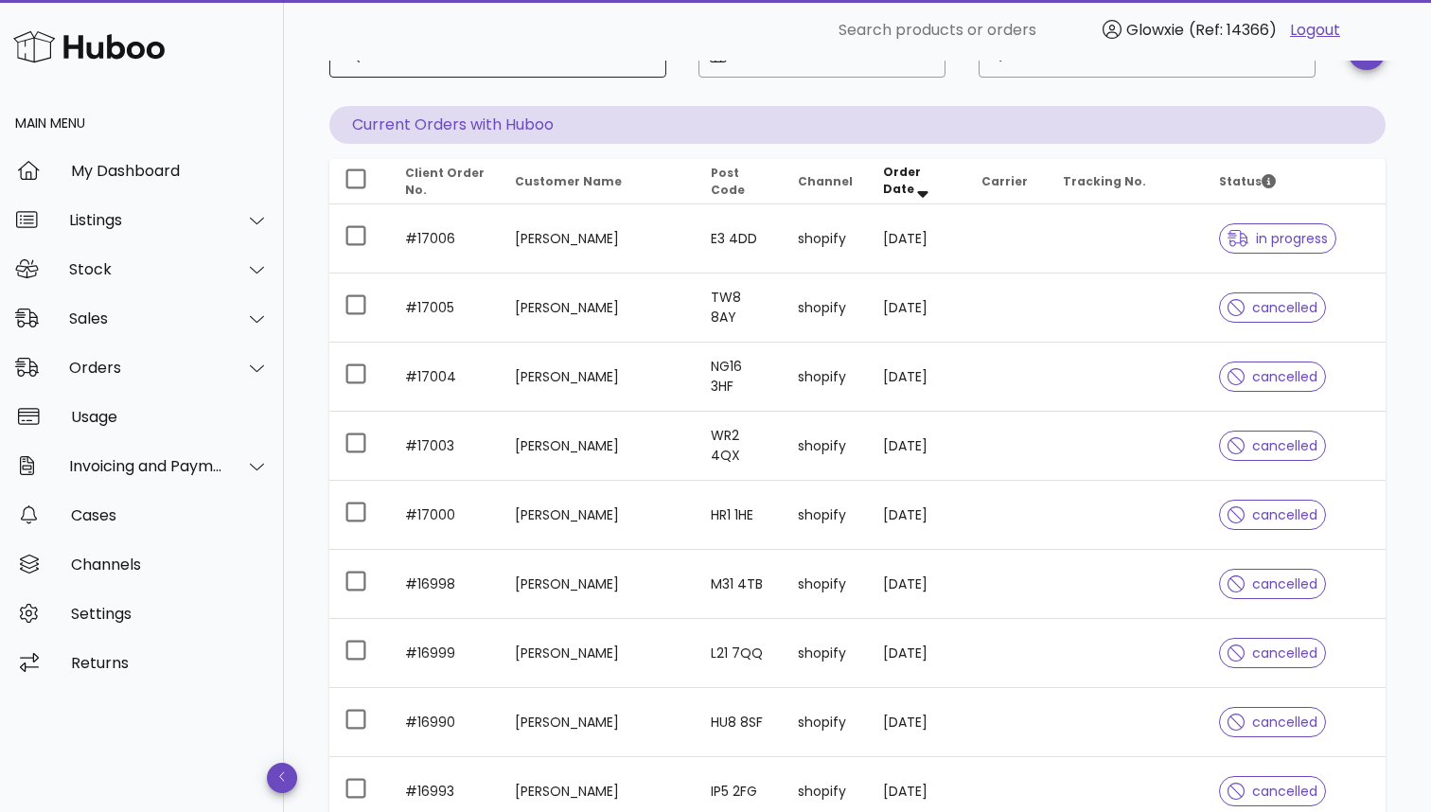
click at [521, 72] on div "Search" at bounding box center [511, 51] width 280 height 53
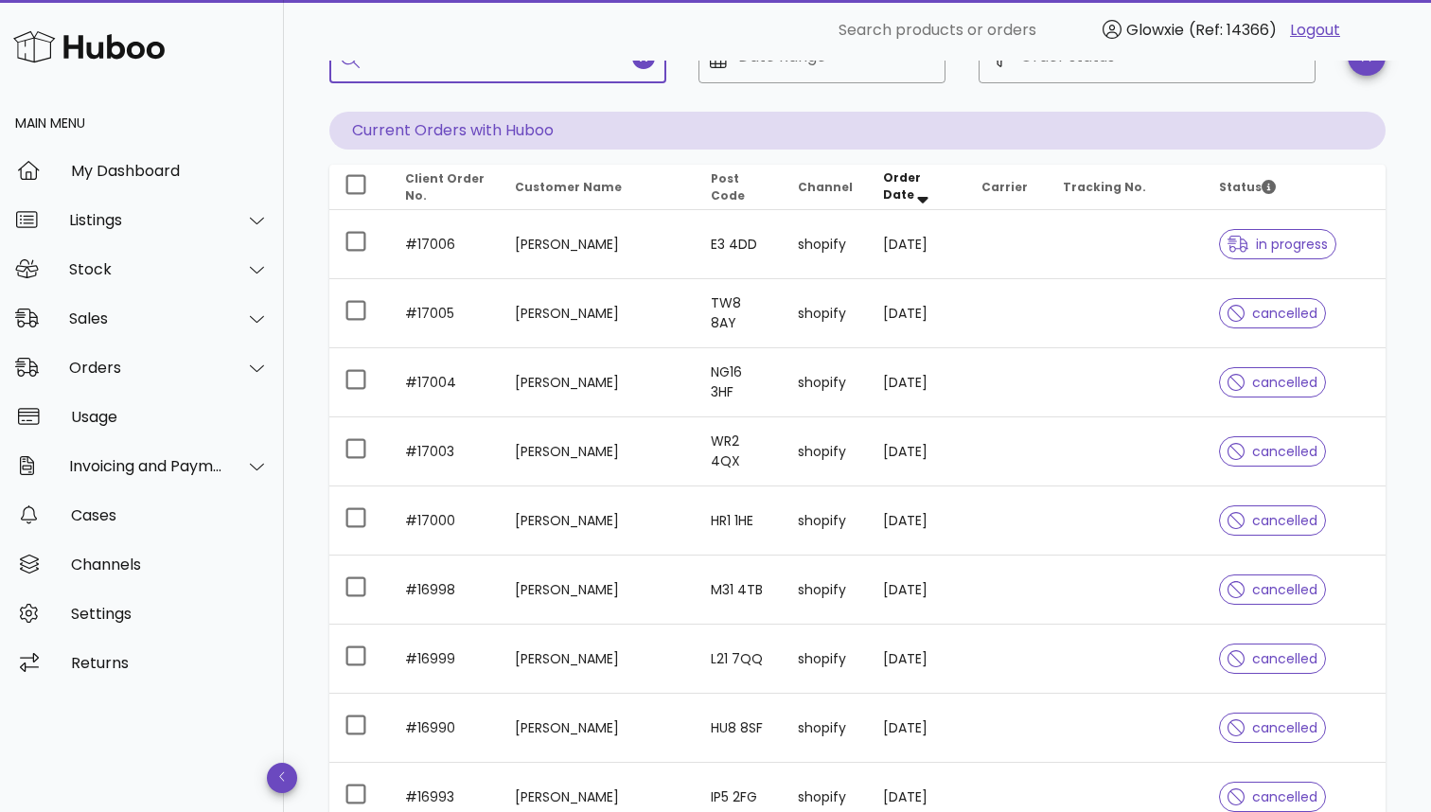
scroll to position [97, 0]
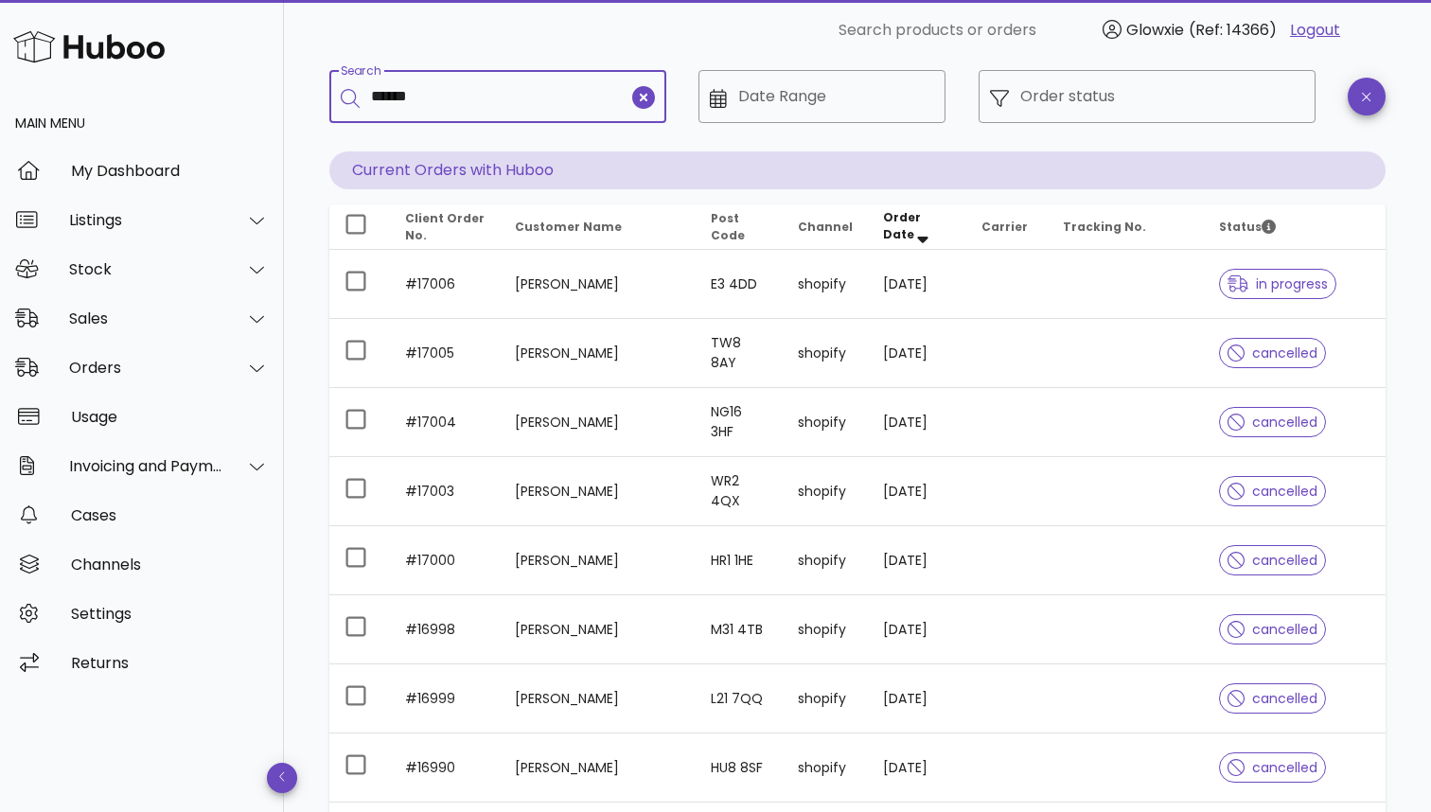
type input "******"
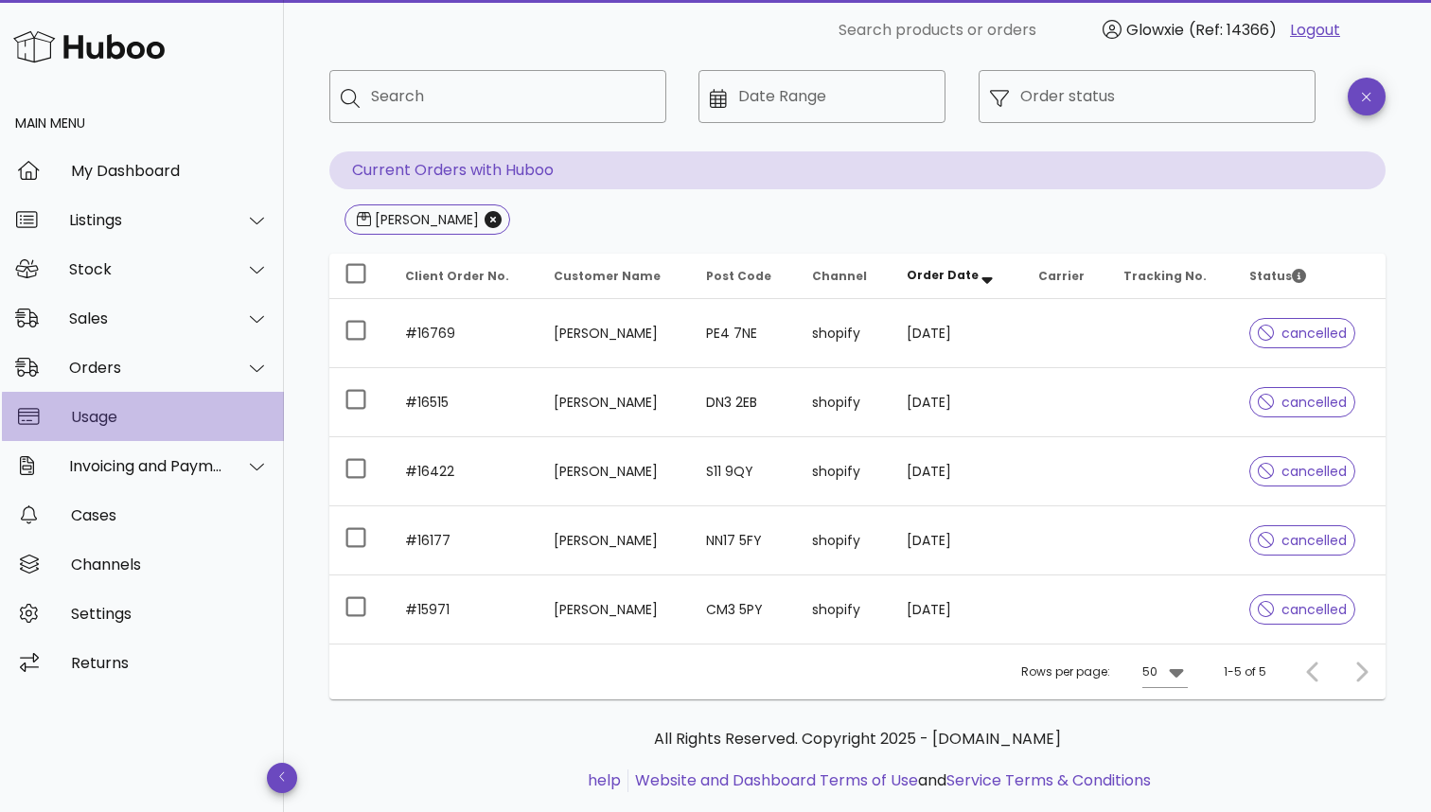
click at [136, 405] on div "Usage" at bounding box center [170, 416] width 198 height 41
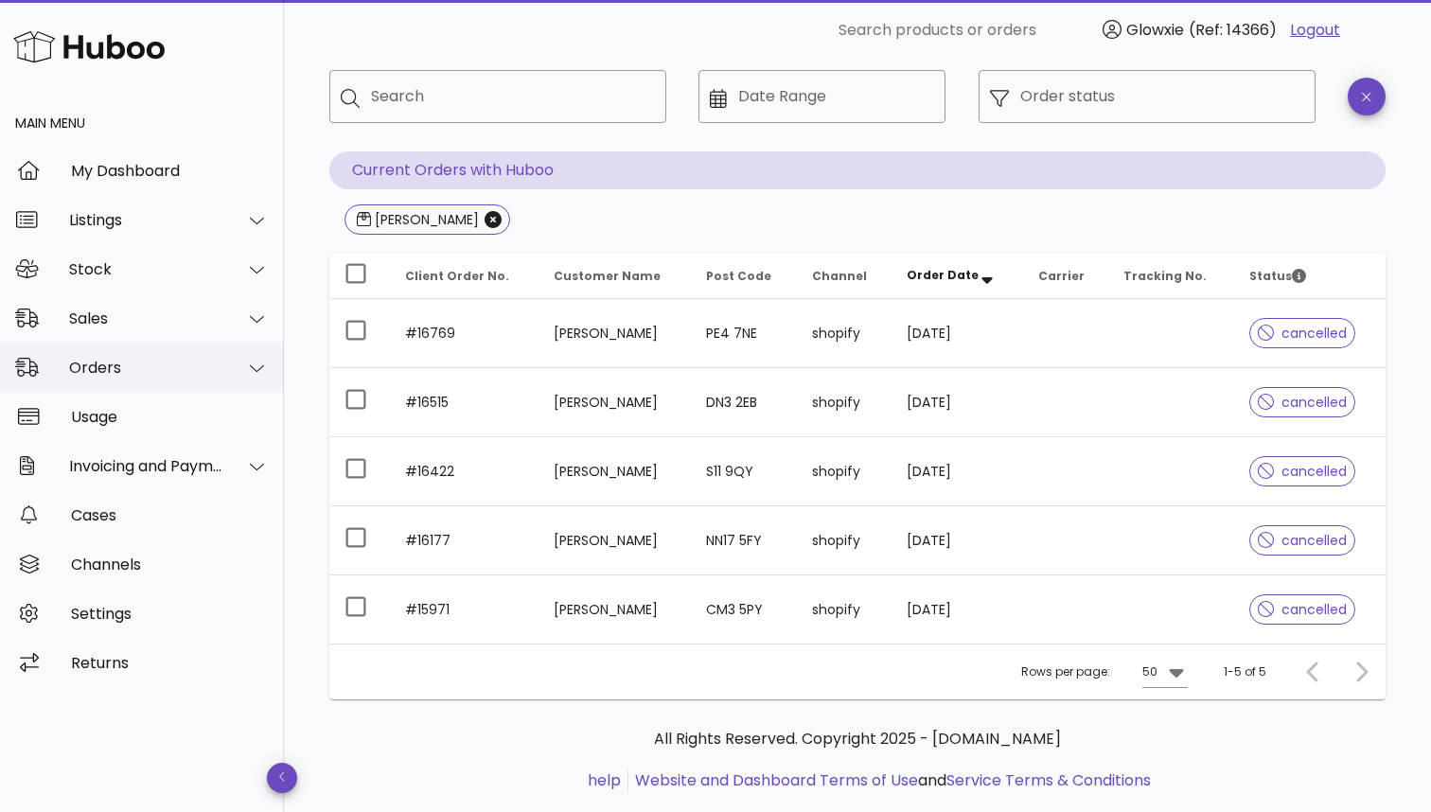
click at [143, 376] on div "Orders" at bounding box center [146, 368] width 154 height 18
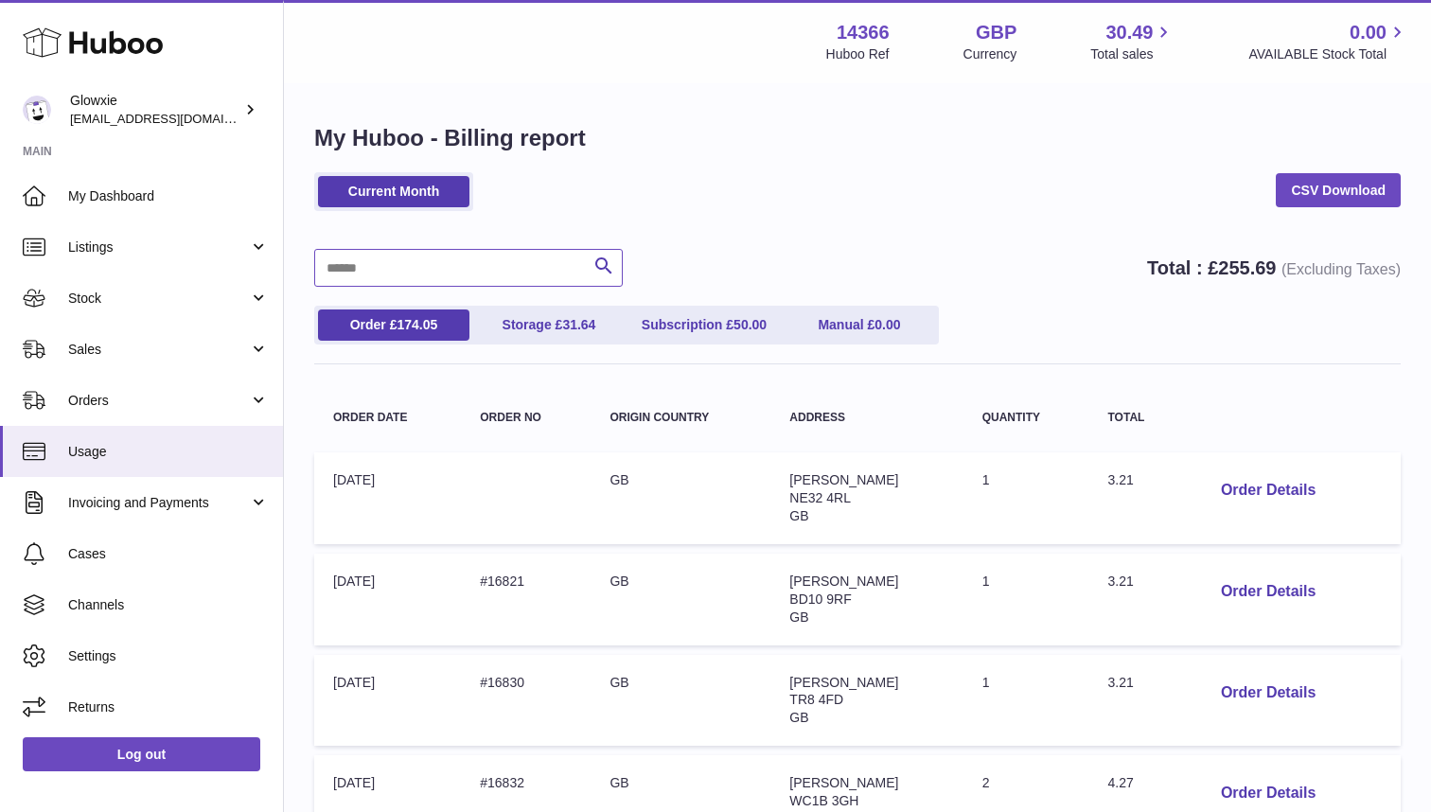
click at [374, 261] on input "text" at bounding box center [468, 268] width 308 height 38
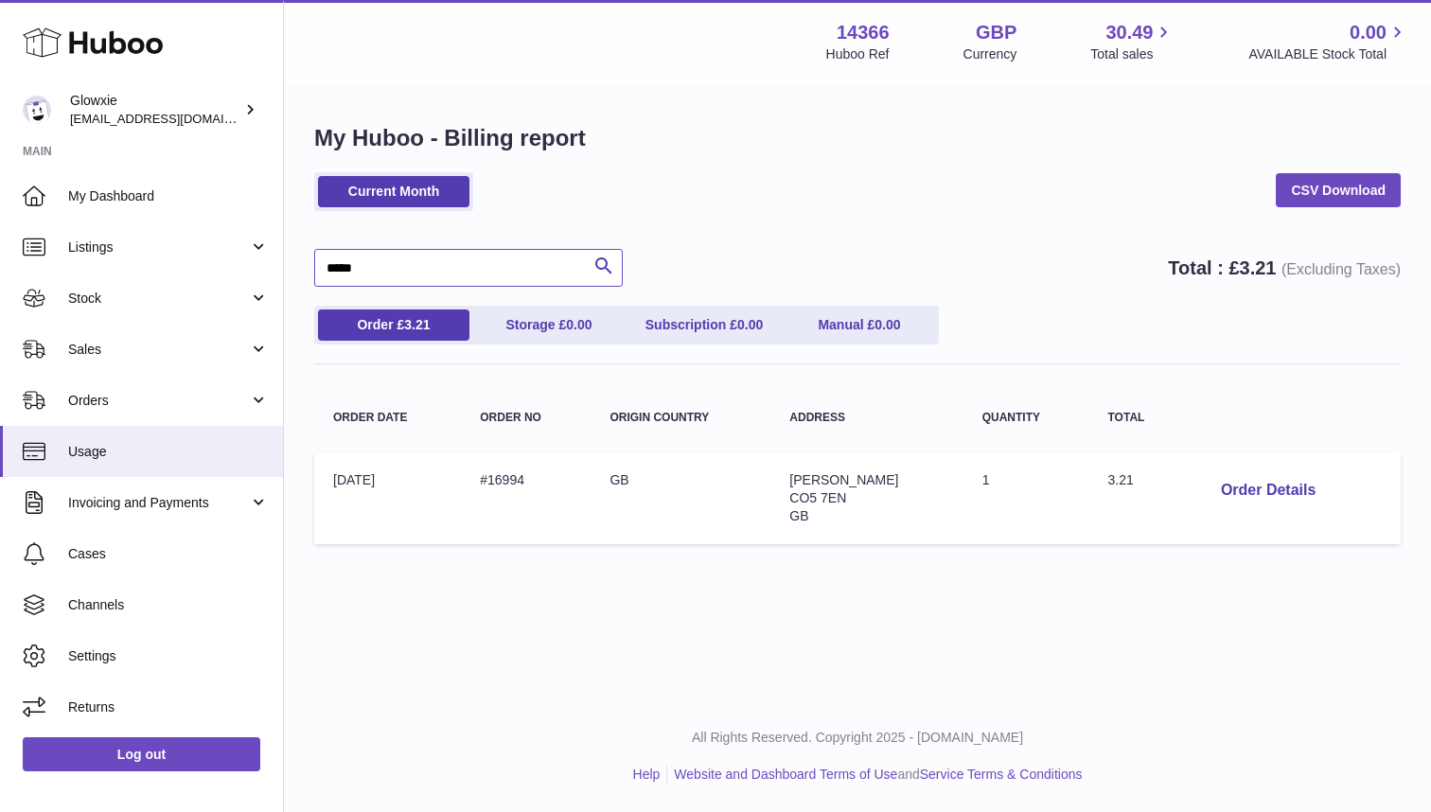
type input "*****"
click at [944, 528] on td "Address: Lesley Pollikett CO5 7EN GB" at bounding box center [866, 498] width 192 height 92
click at [846, 490] on span "CO5 7EN" at bounding box center [817, 497] width 57 height 15
click at [368, 477] on td "Order Date: 13-Oct-2025" at bounding box center [387, 498] width 147 height 92
click at [1252, 485] on button "Order Details" at bounding box center [1268, 490] width 125 height 39
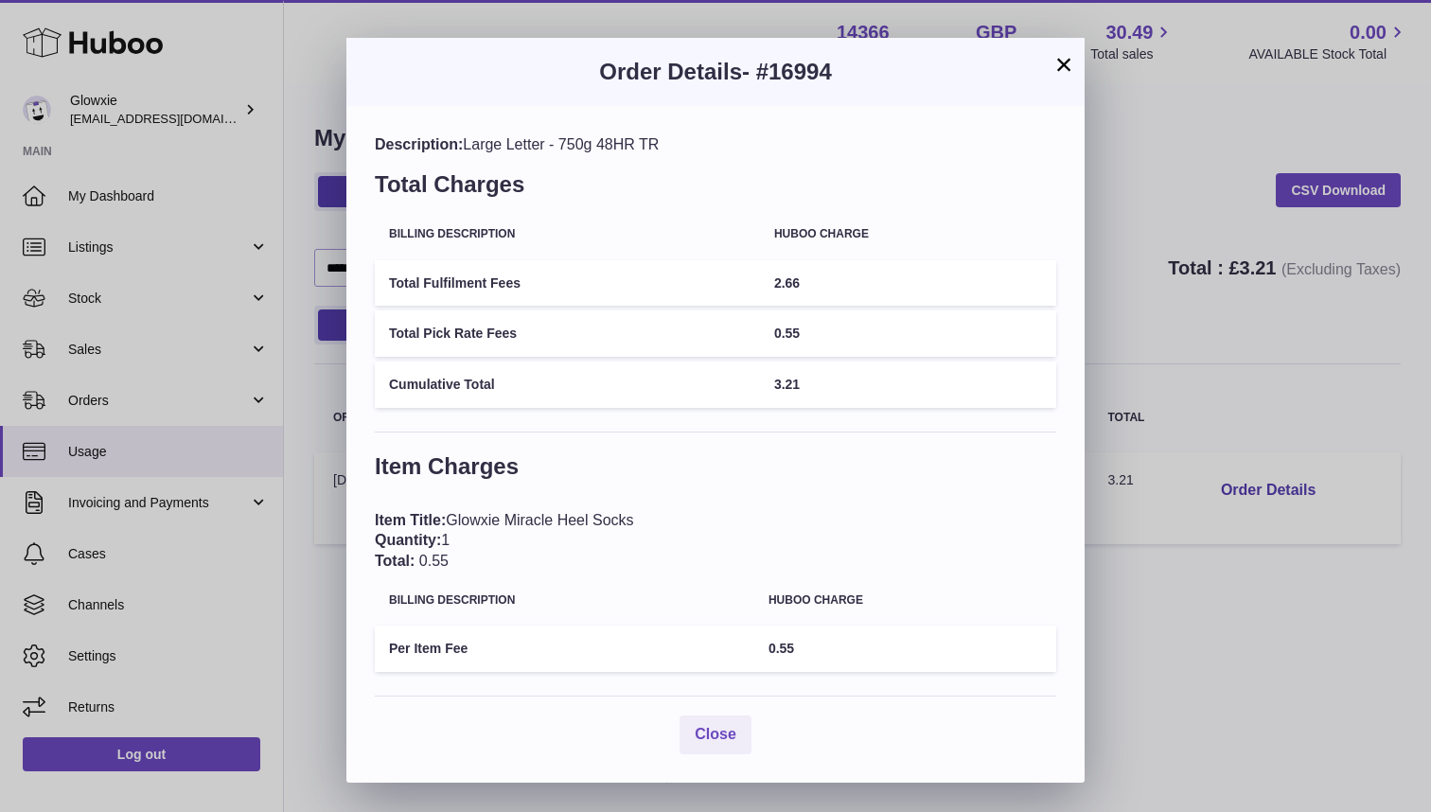
scroll to position [2, 0]
click at [725, 726] on span "Close" at bounding box center [716, 734] width 42 height 16
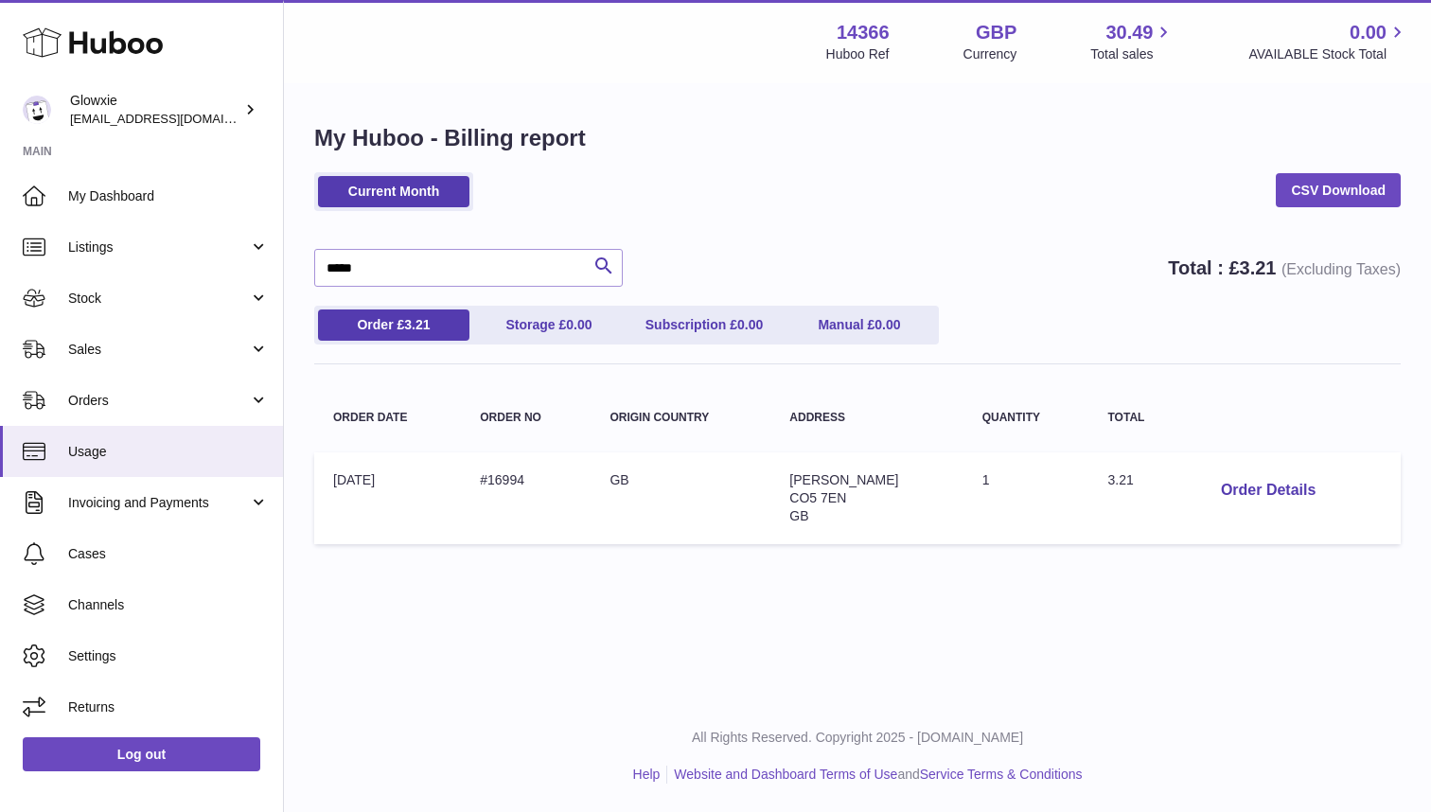
scroll to position [0, 0]
click at [112, 409] on link "Orders" at bounding box center [141, 400] width 283 height 51
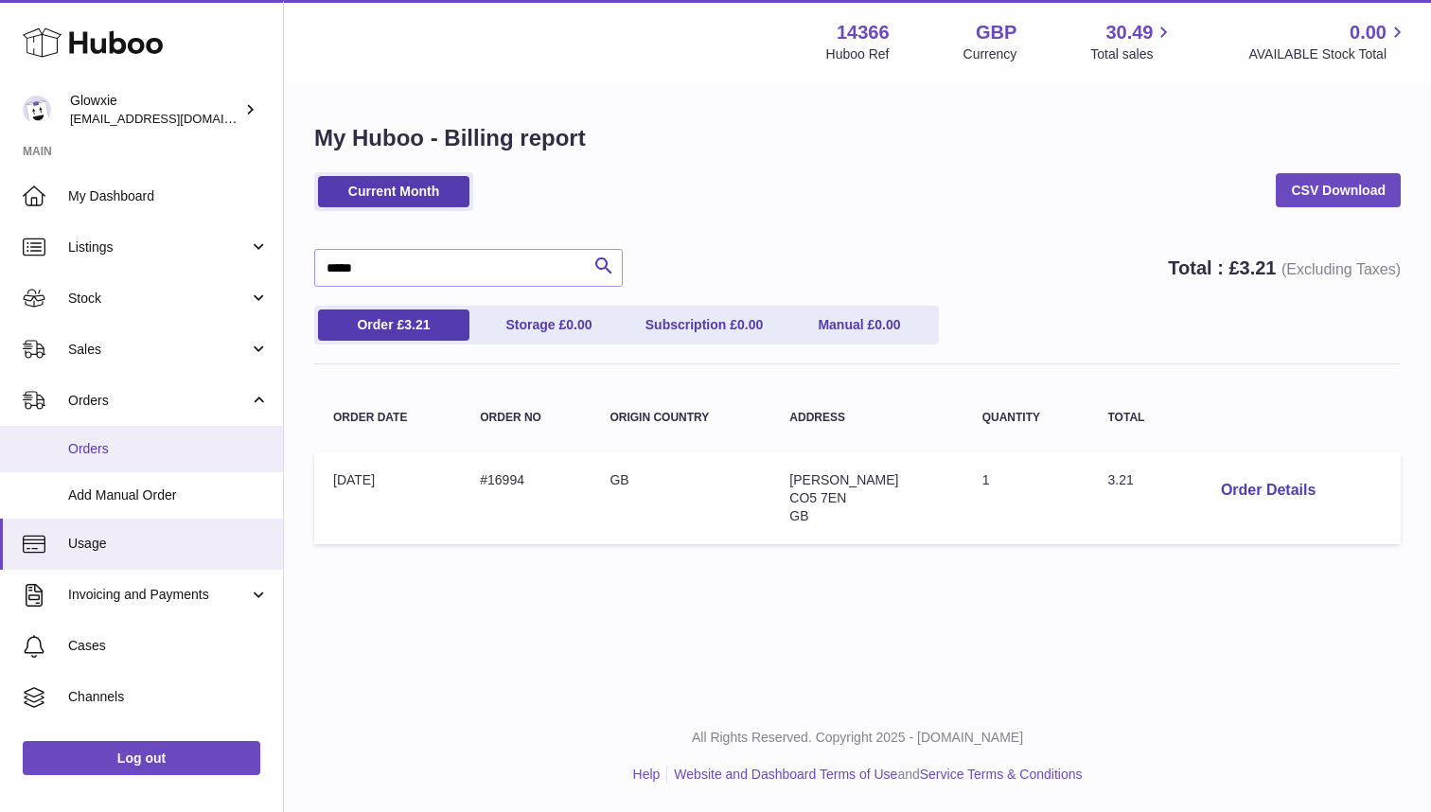
click at [112, 450] on span "Orders" at bounding box center [168, 449] width 201 height 18
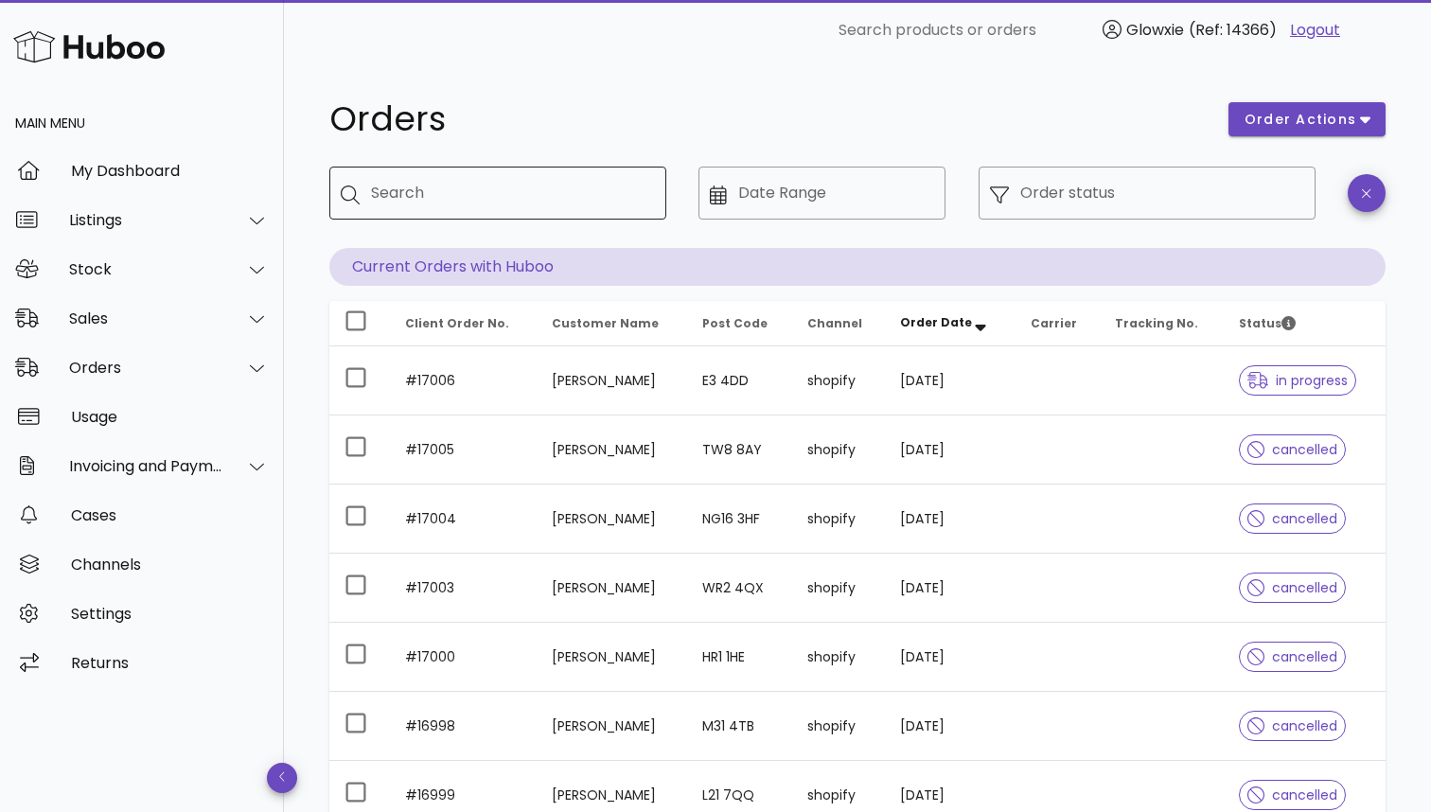
click at [417, 202] on input "Search" at bounding box center [511, 193] width 280 height 30
type input "*****"
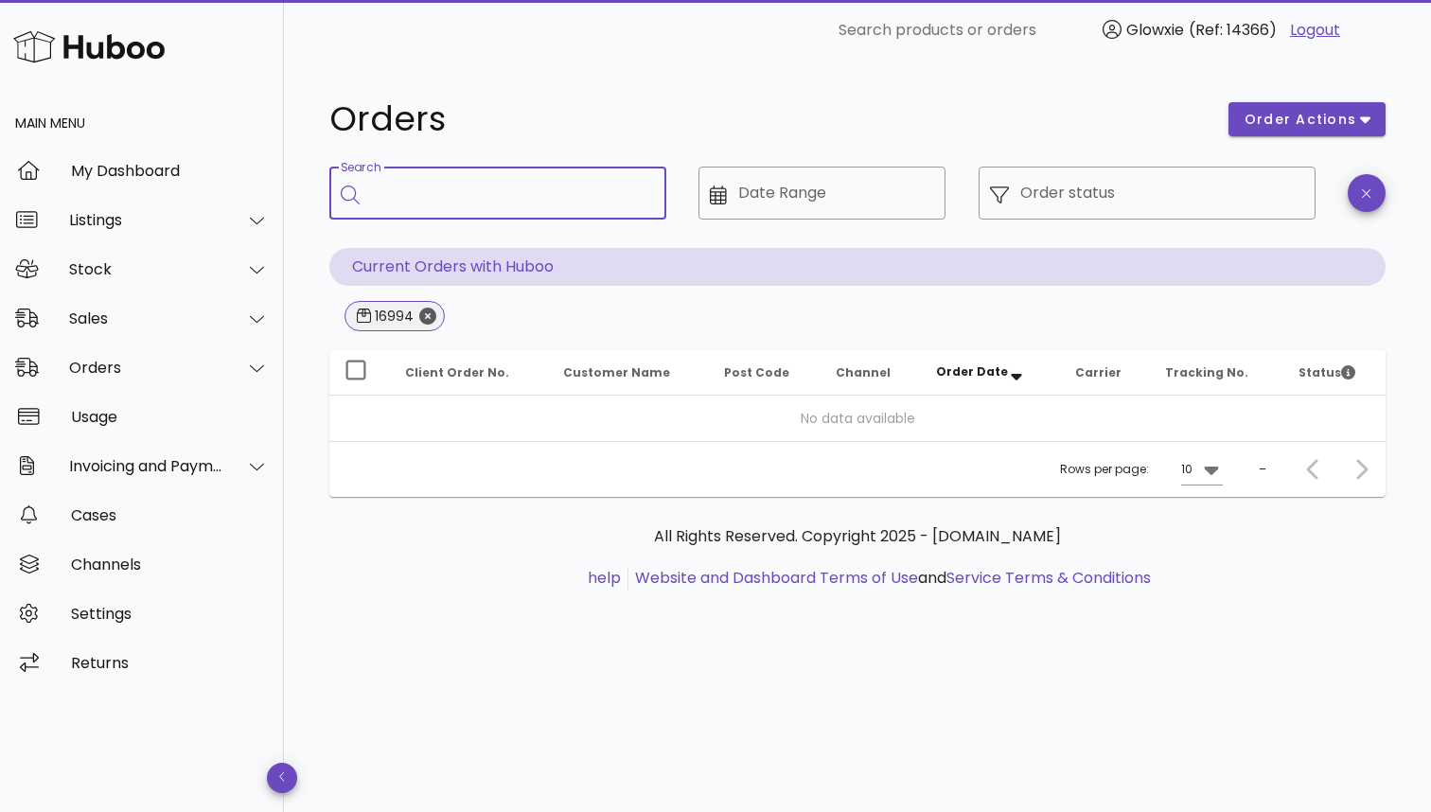
click at [426, 319] on icon "Close" at bounding box center [427, 316] width 17 height 17
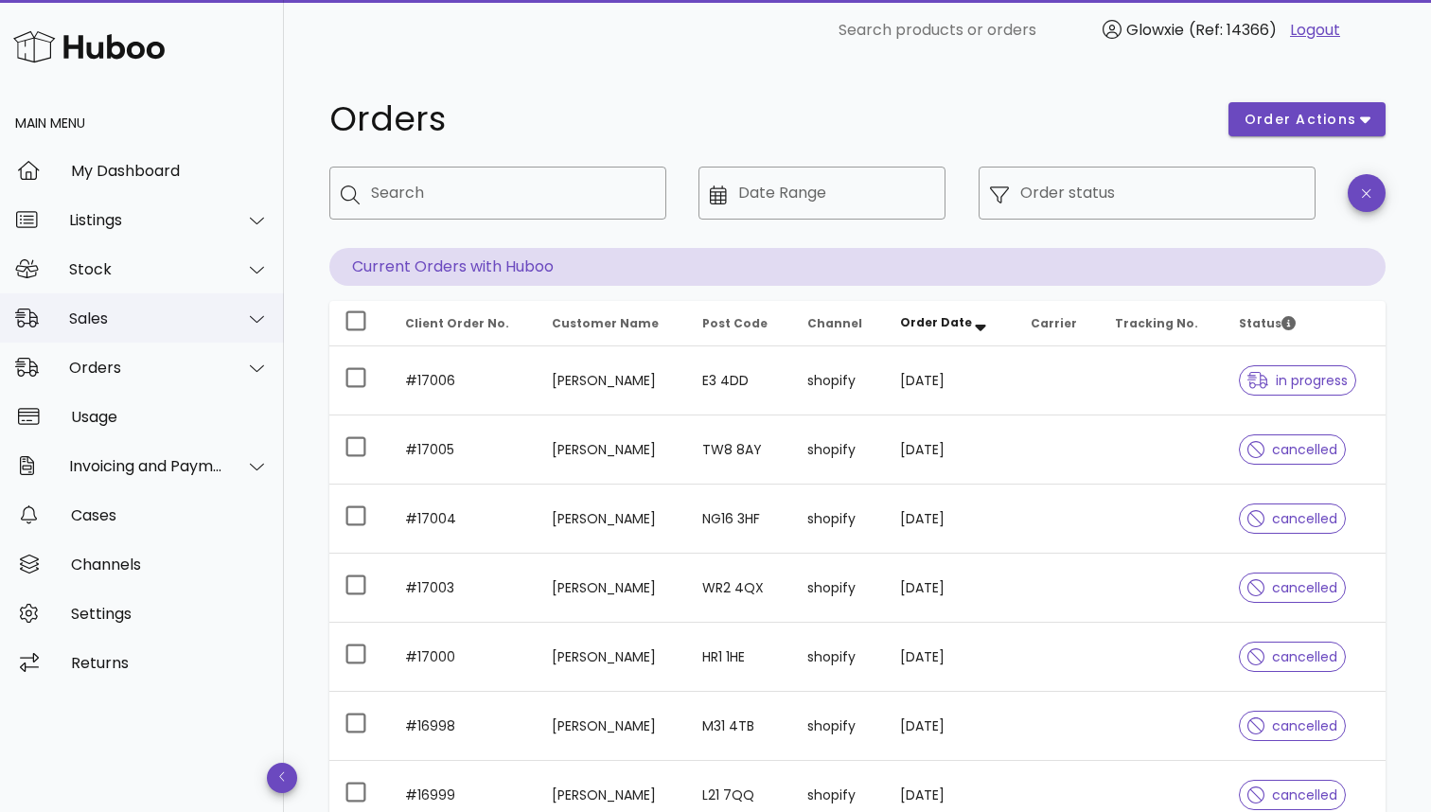
click at [183, 319] on div "Sales" at bounding box center [146, 318] width 154 height 18
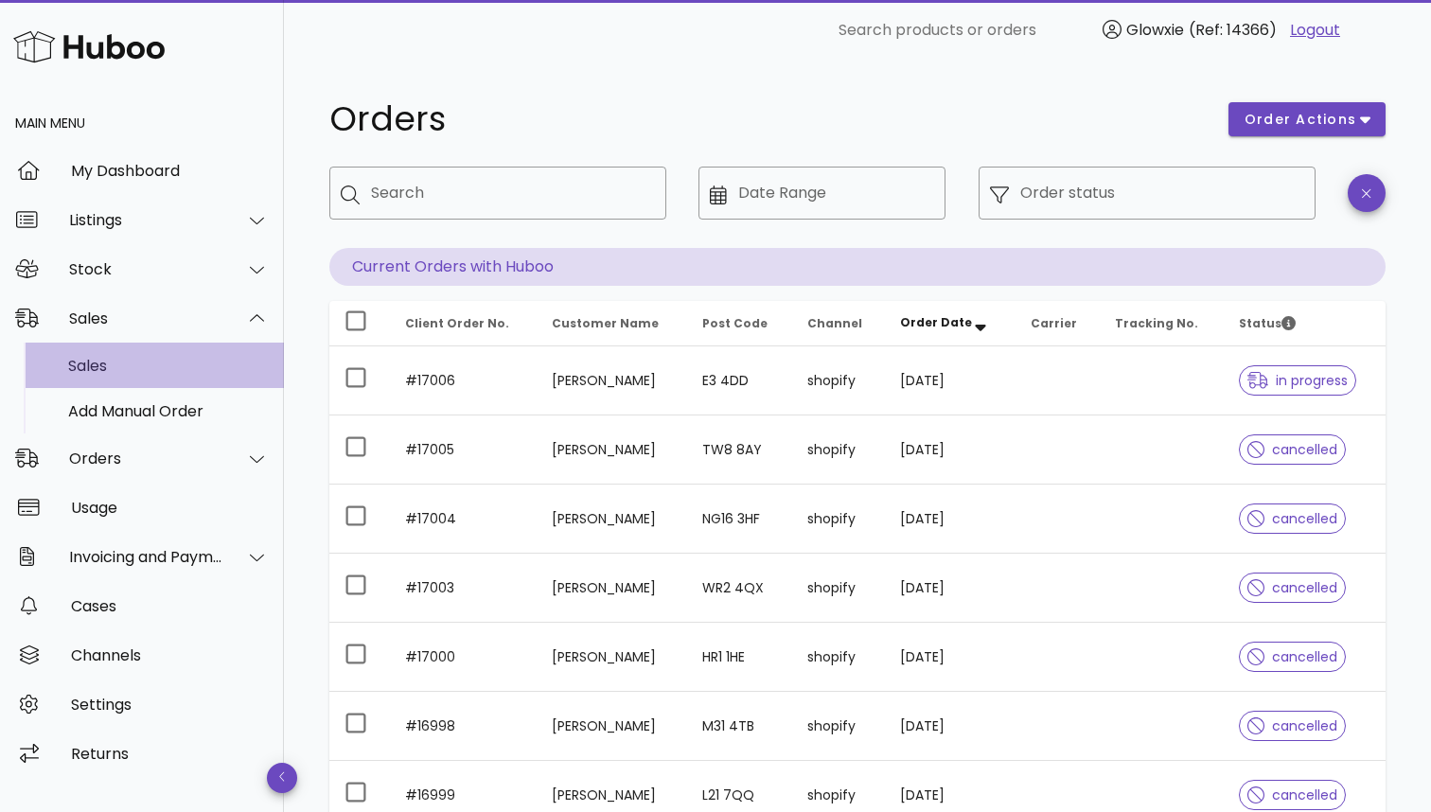
click at [182, 369] on div "Sales" at bounding box center [168, 366] width 201 height 18
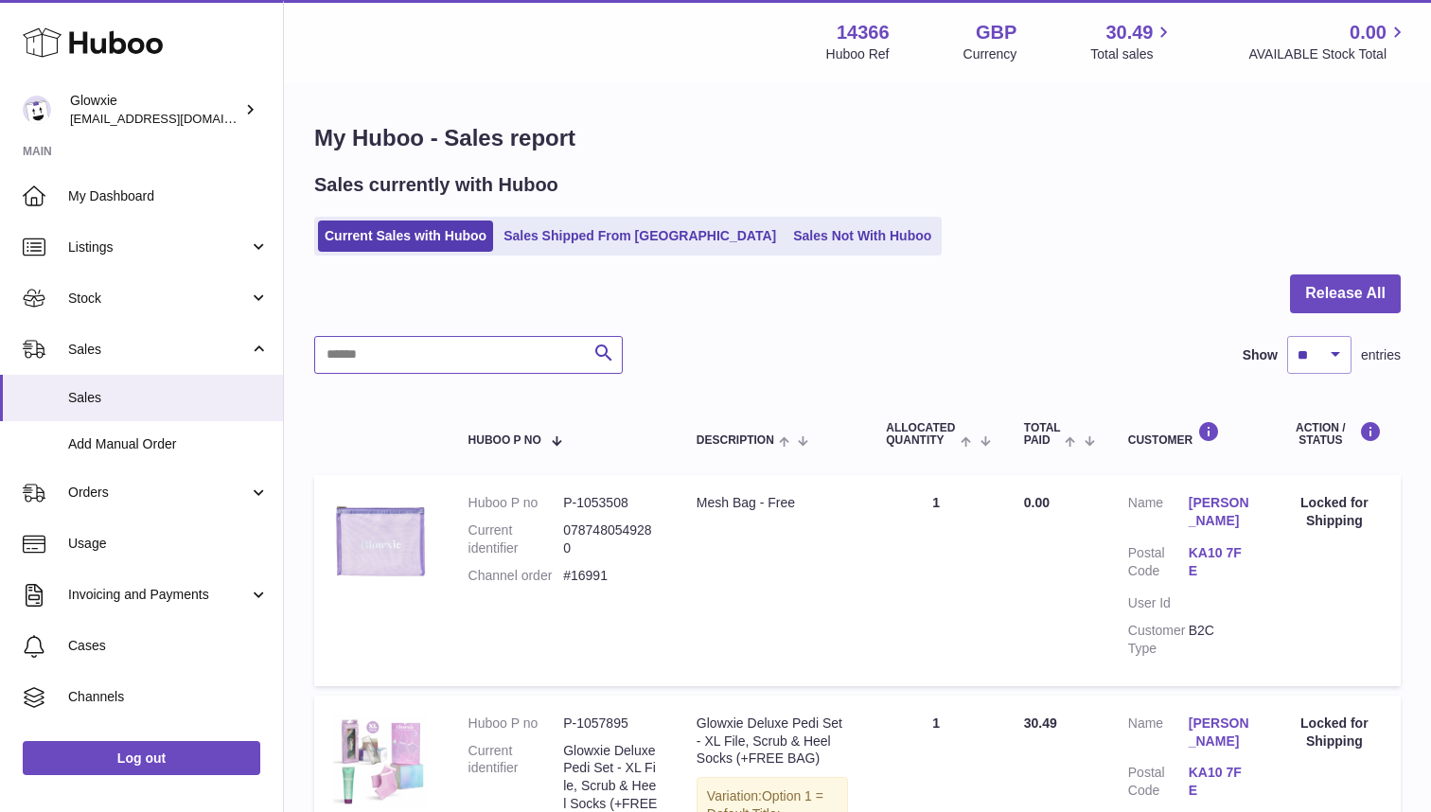
click at [429, 344] on input "text" at bounding box center [468, 355] width 308 height 38
type input "*****"
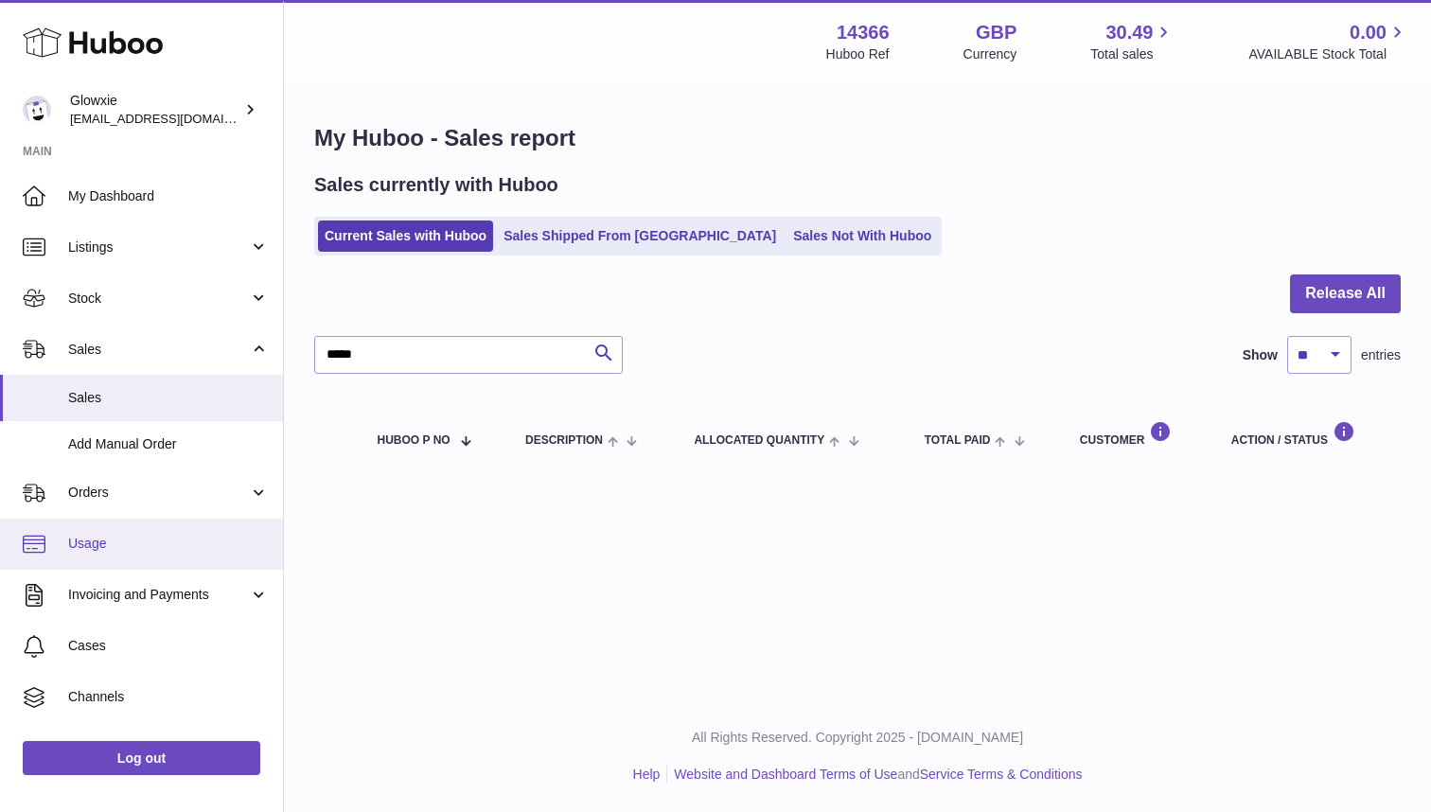
click at [150, 541] on span "Usage" at bounding box center [168, 544] width 201 height 18
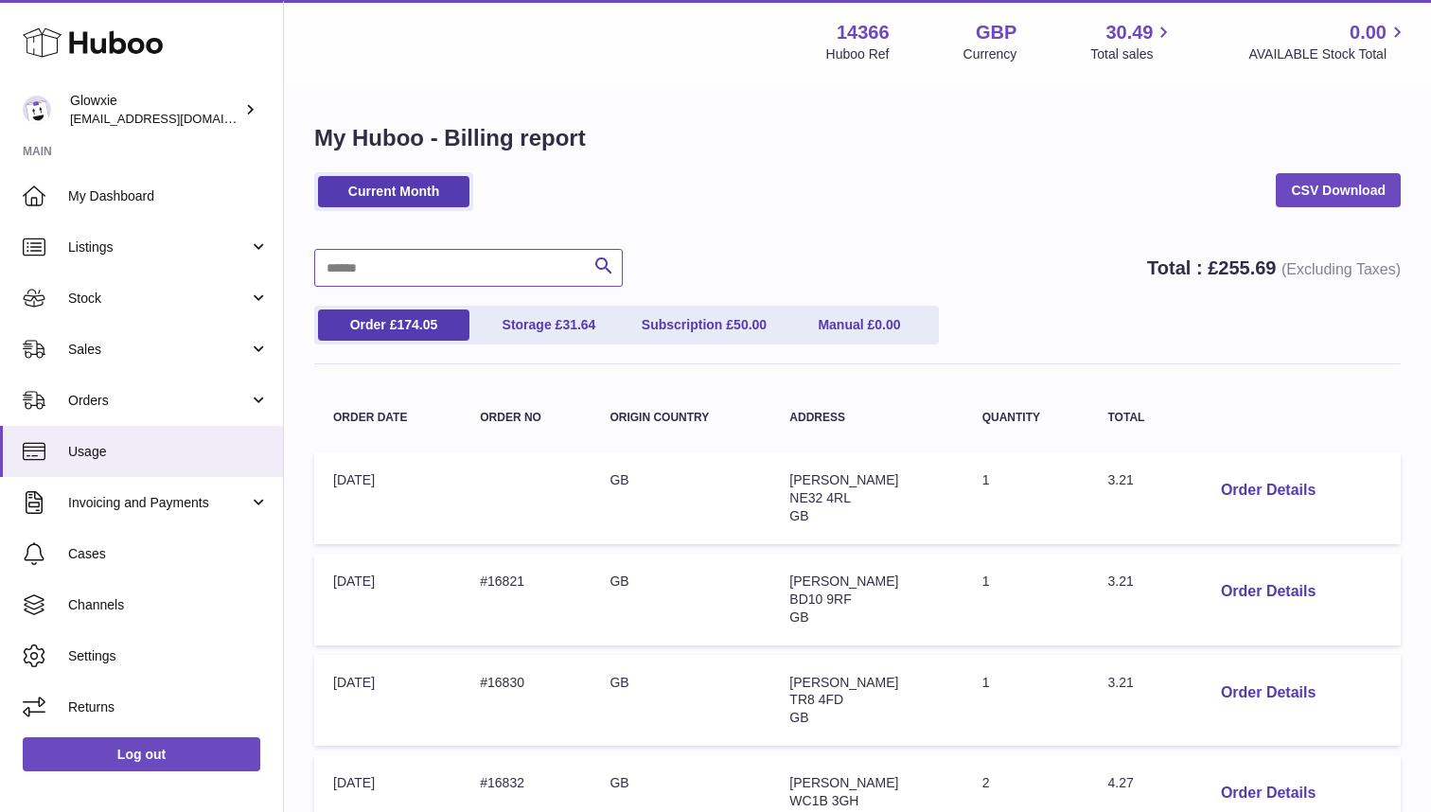
click at [518, 280] on input "text" at bounding box center [468, 268] width 308 height 38
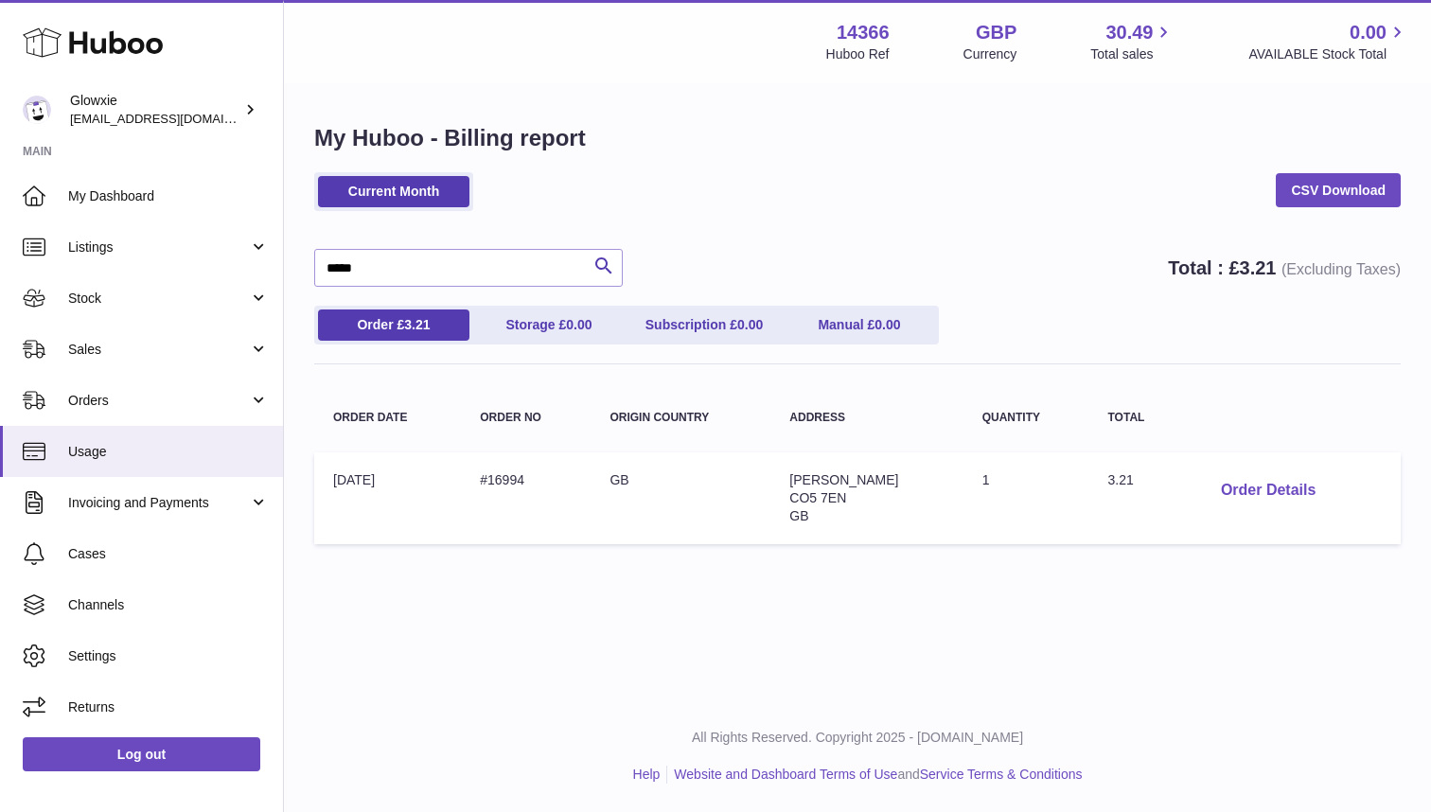
click at [1266, 485] on button "Order Details" at bounding box center [1268, 490] width 125 height 39
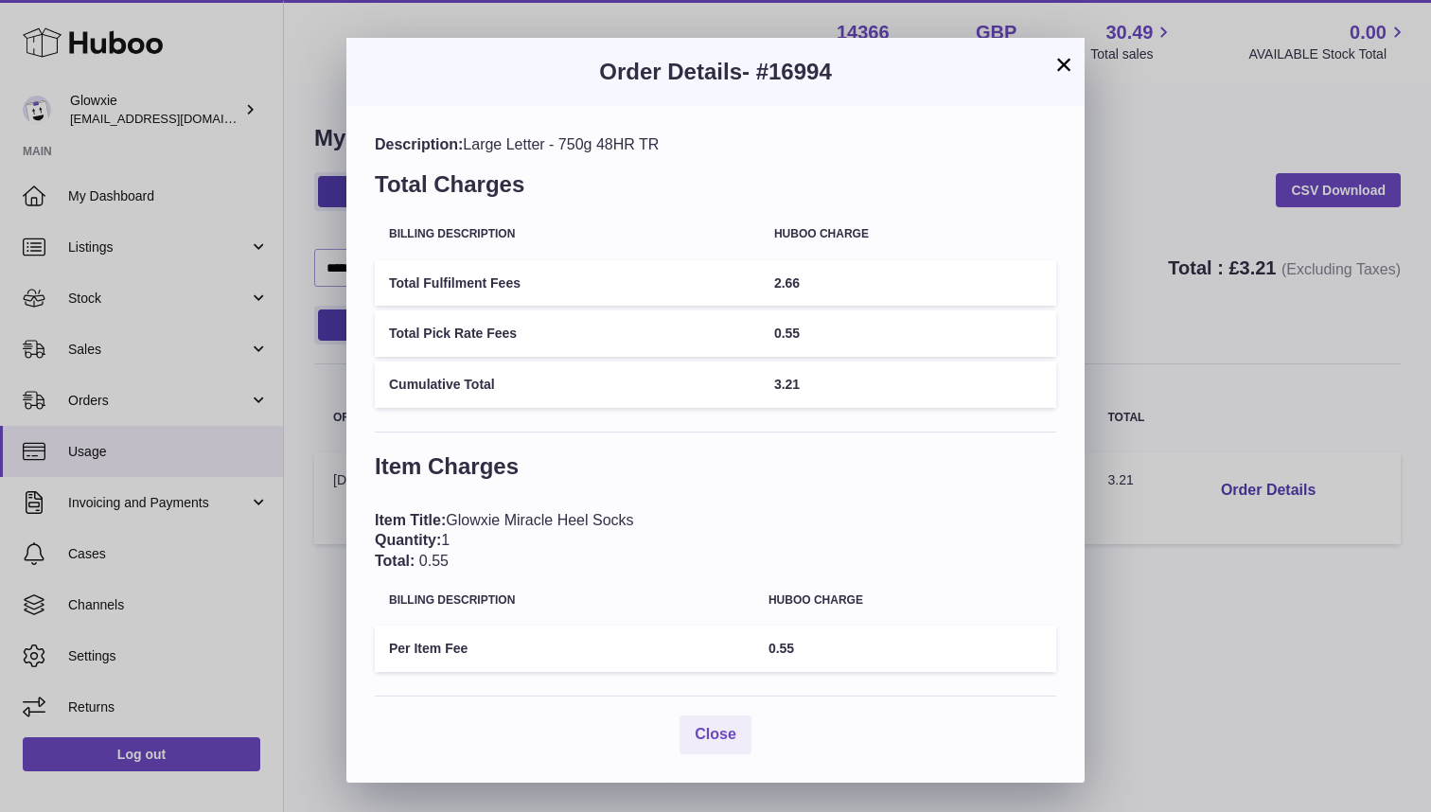
click at [1067, 57] on button "×" at bounding box center [1063, 64] width 23 height 23
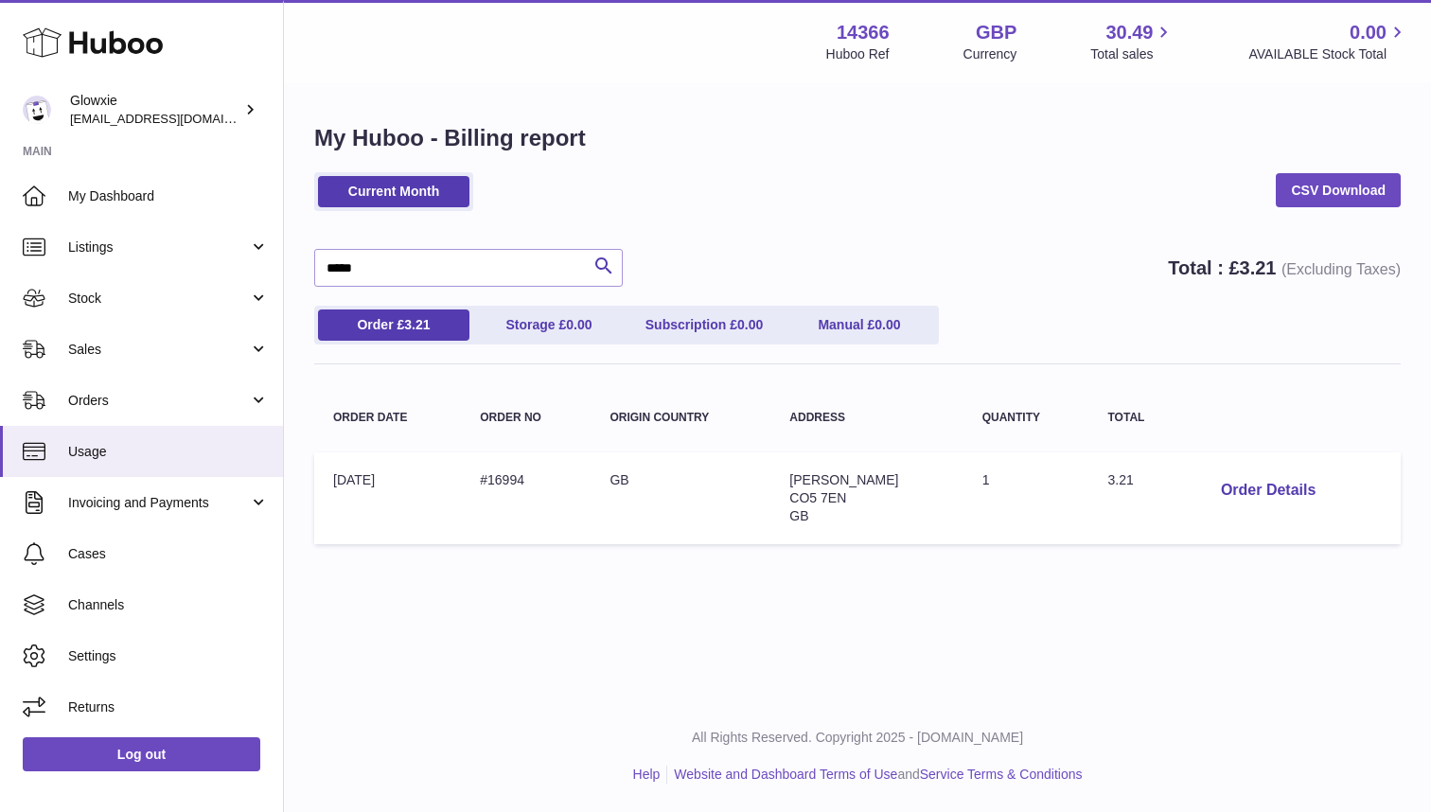
click at [1269, 466] on td "Order Details" at bounding box center [1294, 498] width 214 height 92
click at [1254, 481] on button "Order Details" at bounding box center [1268, 490] width 125 height 39
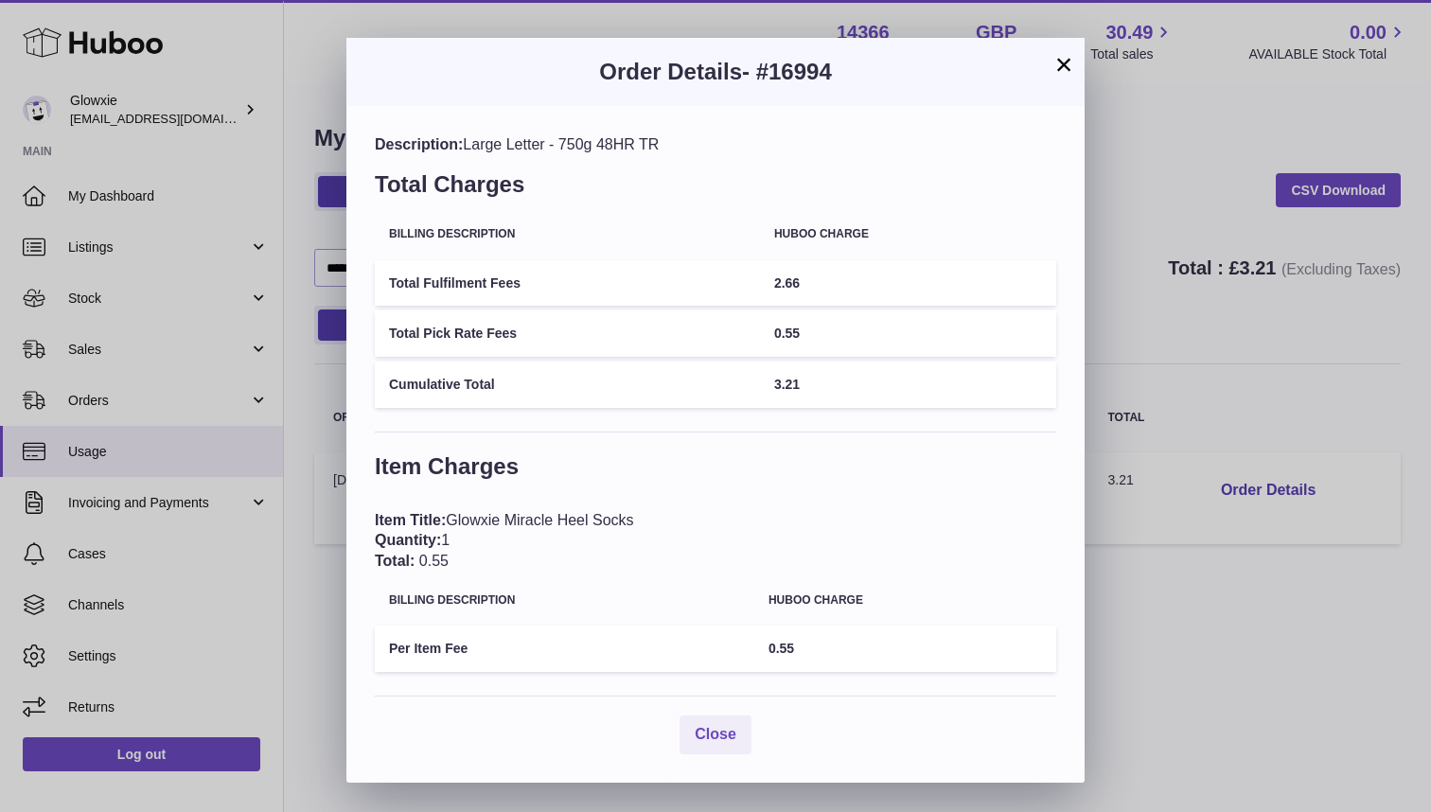
click at [1051, 75] on h3 "Order Details - #16994" at bounding box center [715, 72] width 681 height 30
click at [1070, 71] on button "×" at bounding box center [1063, 64] width 23 height 23
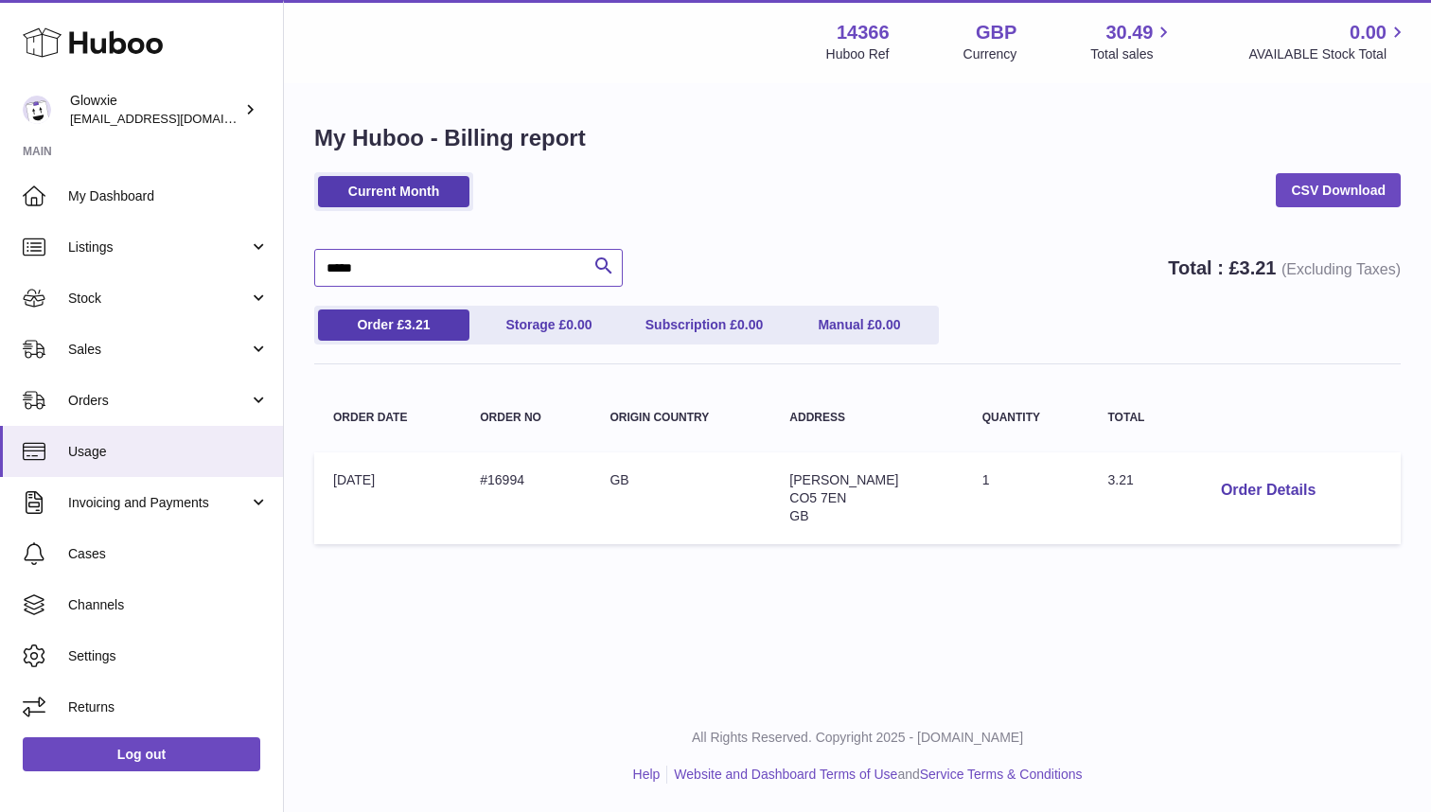
click at [519, 275] on input "*****" at bounding box center [468, 268] width 308 height 38
type input "*****"
click at [1247, 485] on button "Order Details" at bounding box center [1268, 490] width 125 height 39
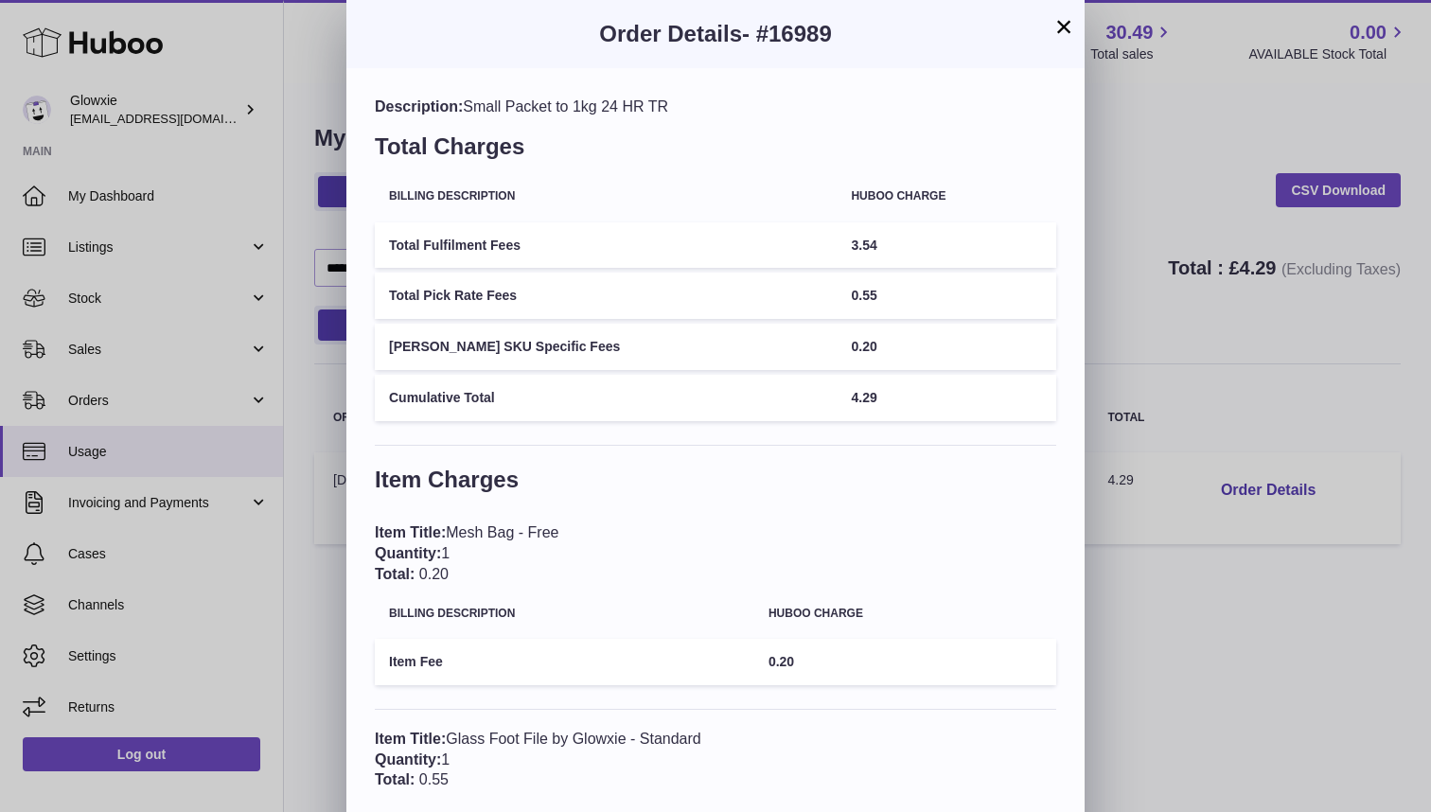
click at [1067, 28] on button "×" at bounding box center [1063, 26] width 23 height 23
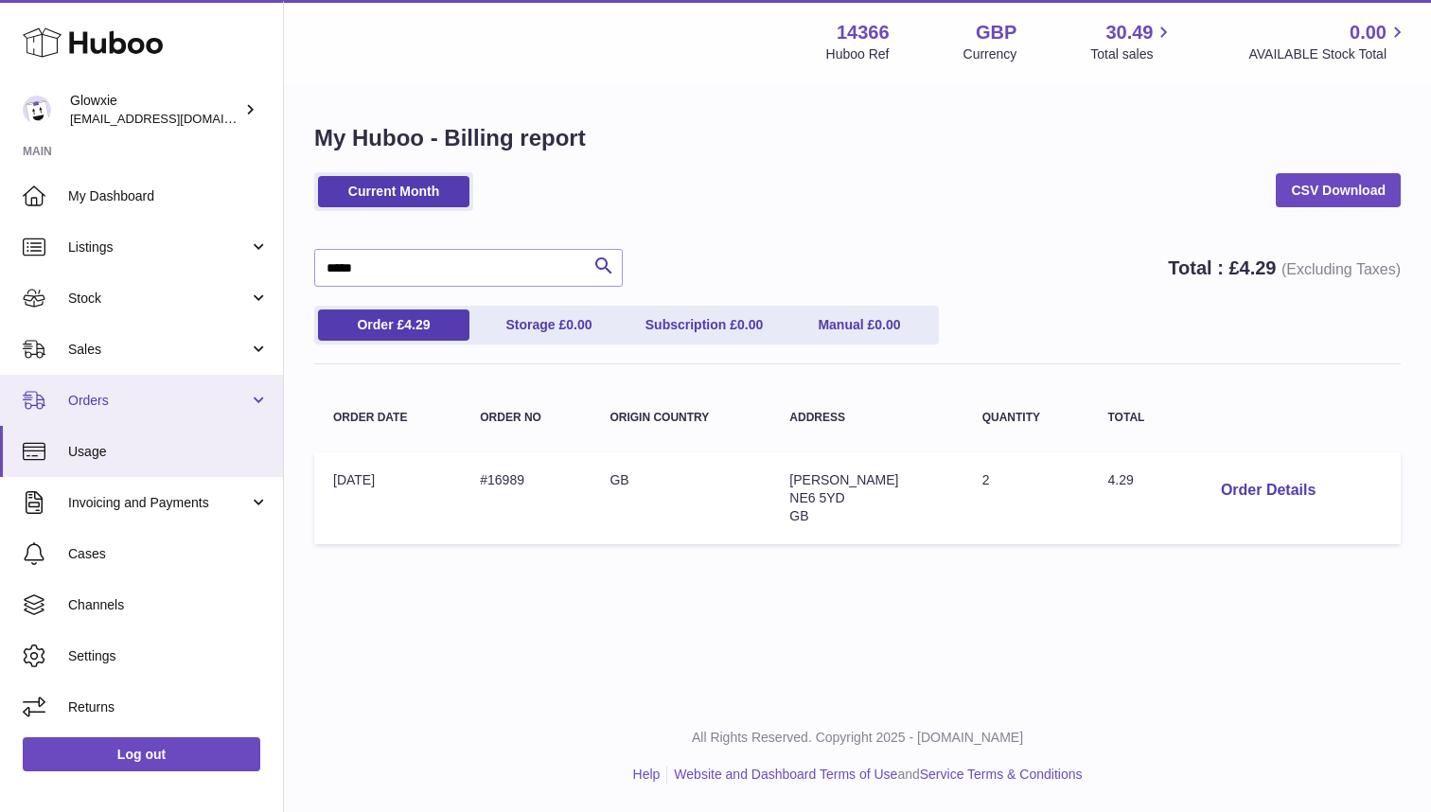
click at [223, 406] on span "Orders" at bounding box center [158, 401] width 181 height 18
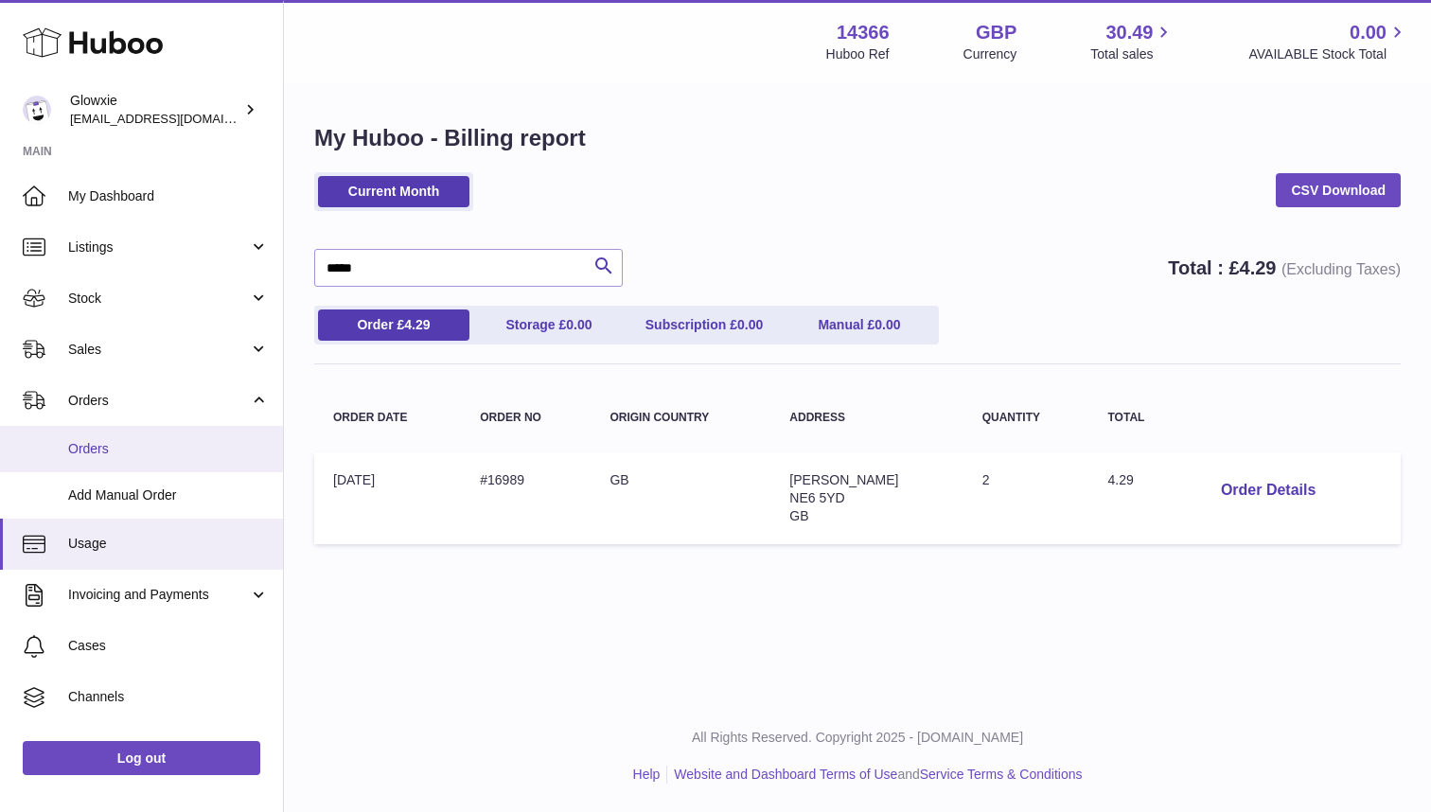
click at [206, 459] on link "Orders" at bounding box center [141, 449] width 283 height 46
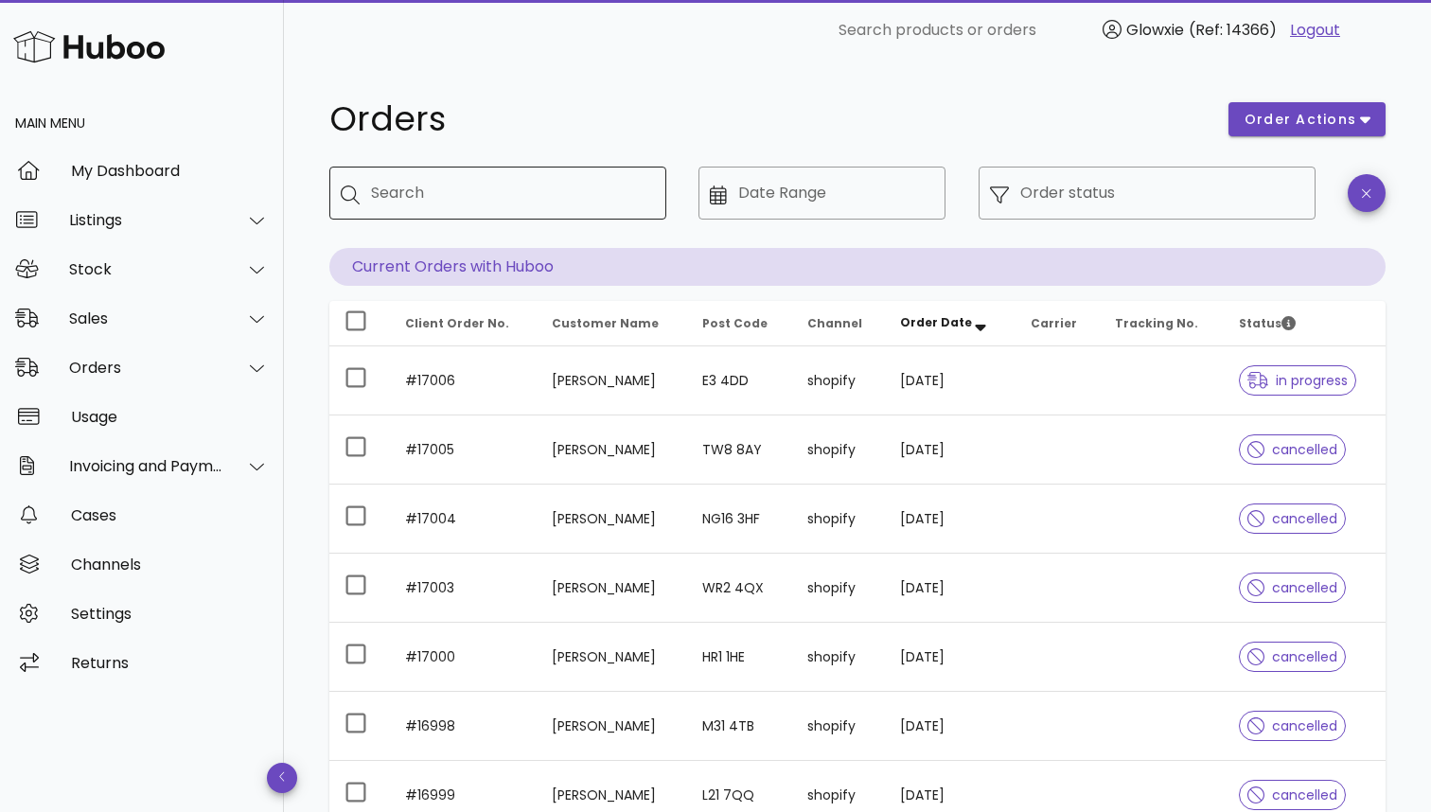
click at [553, 202] on input "Search" at bounding box center [511, 193] width 280 height 30
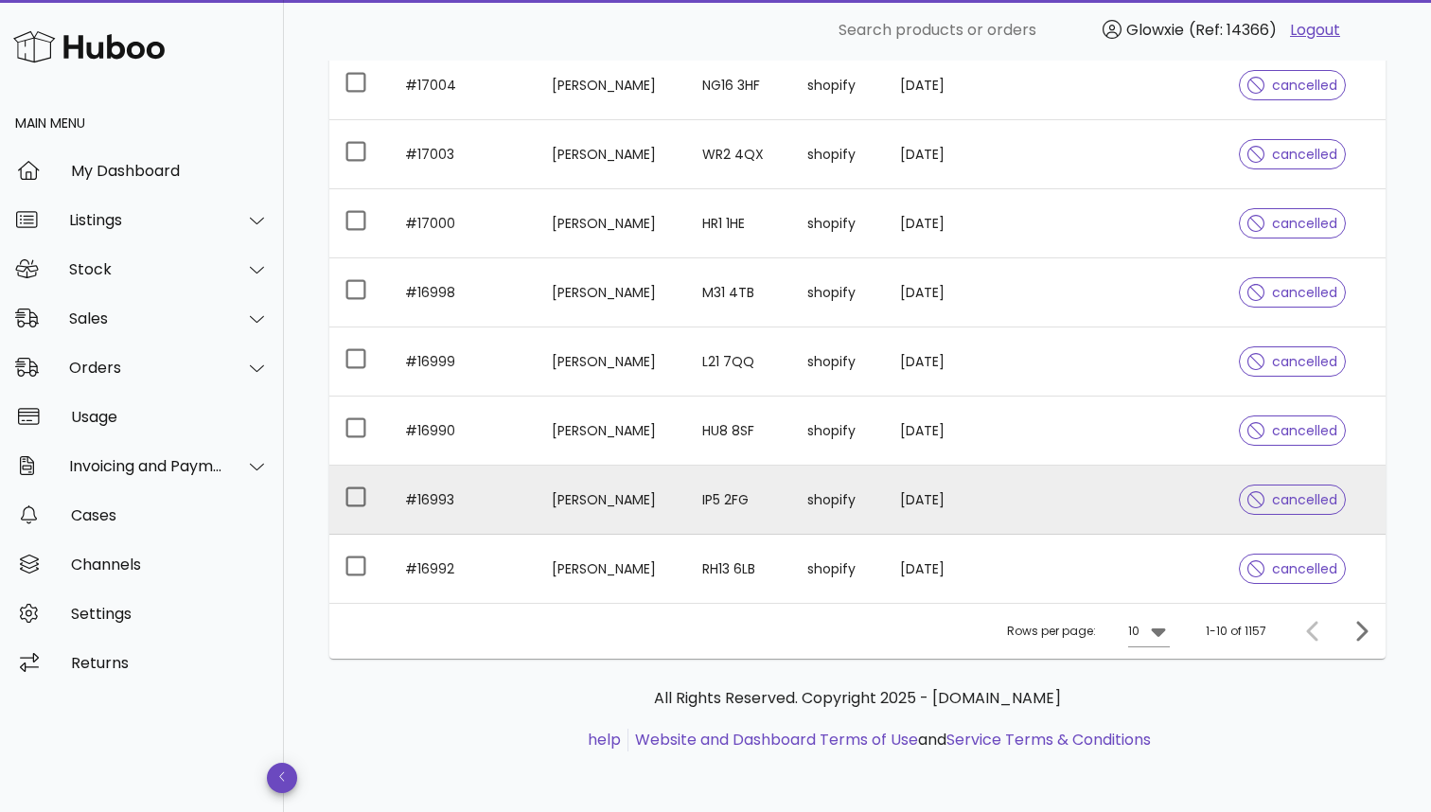
scroll to position [433, 0]
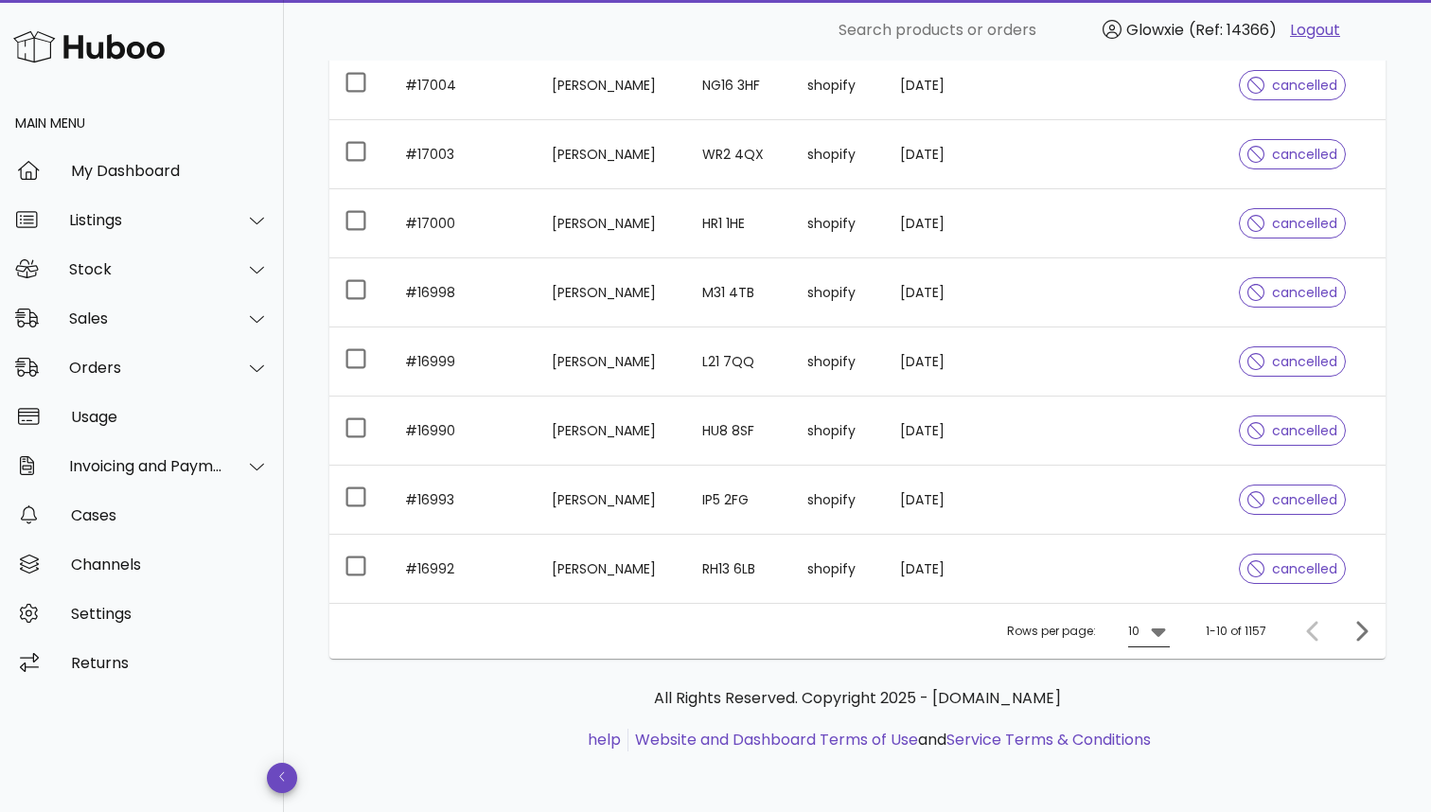
click at [1156, 646] on div "10" at bounding box center [1149, 631] width 42 height 30
click at [1151, 733] on div "50" at bounding box center [1155, 737] width 19 height 18
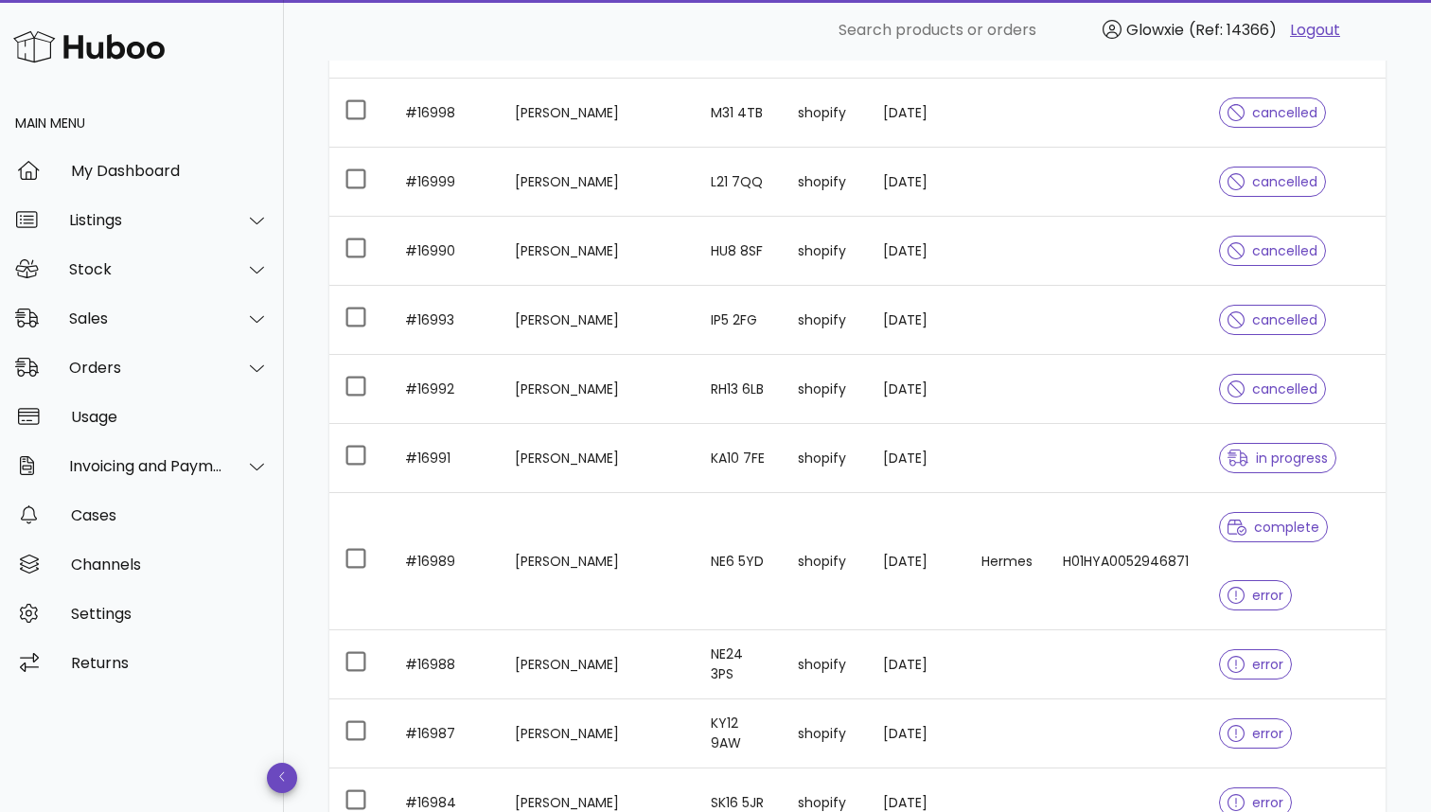
scroll to position [635, 0]
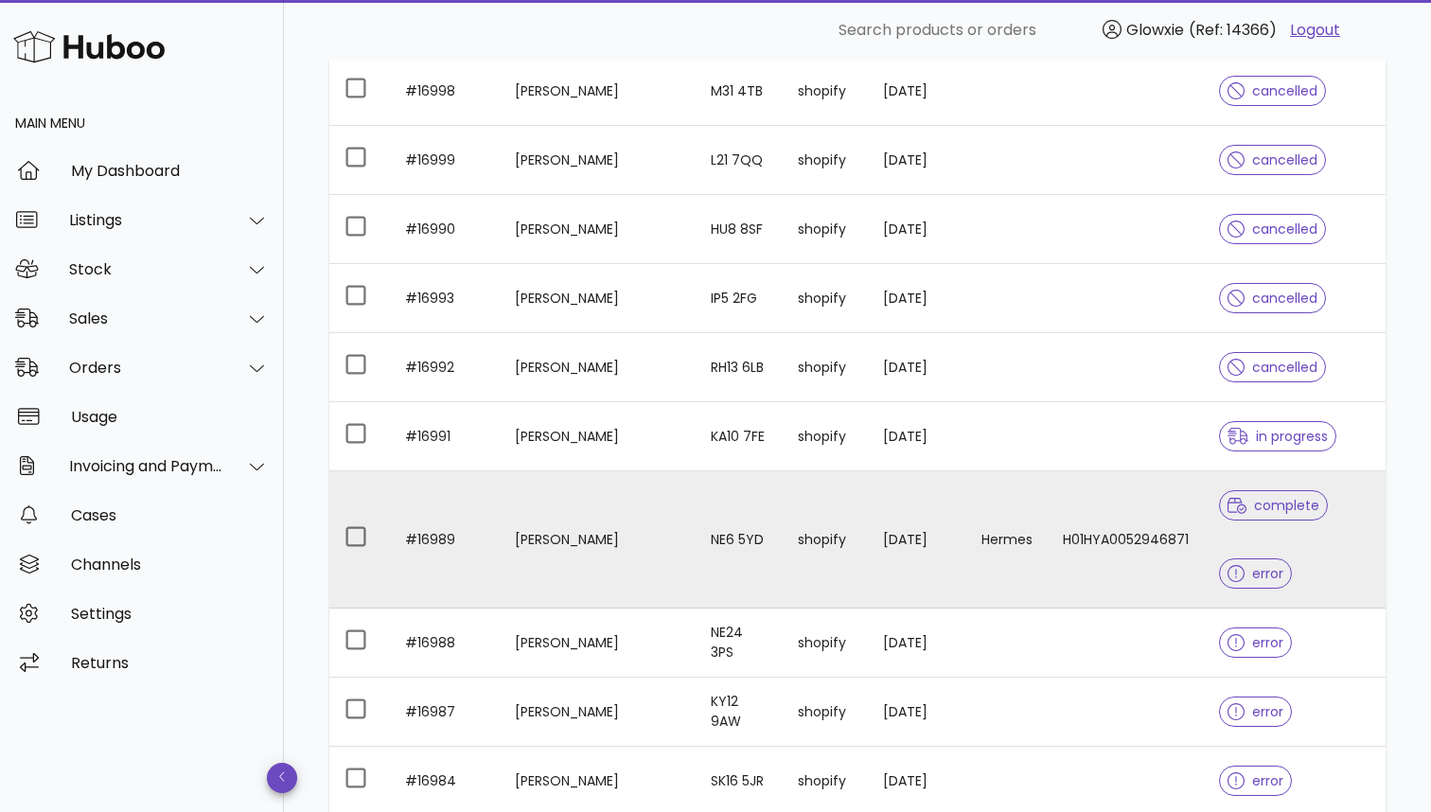
click at [696, 573] on td "NE6 5YD" at bounding box center [739, 539] width 87 height 137
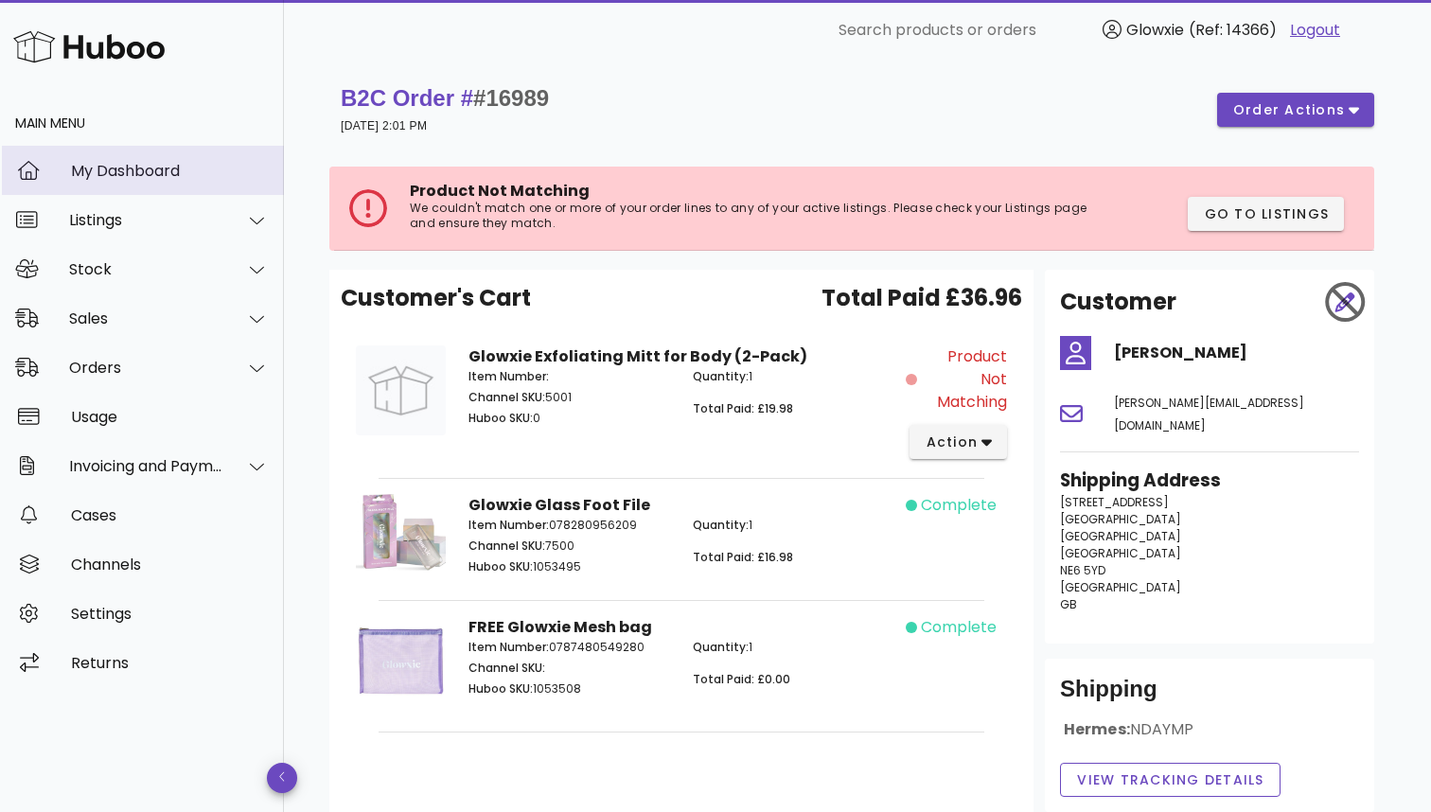
click at [109, 171] on div "My Dashboard" at bounding box center [170, 171] width 198 height 18
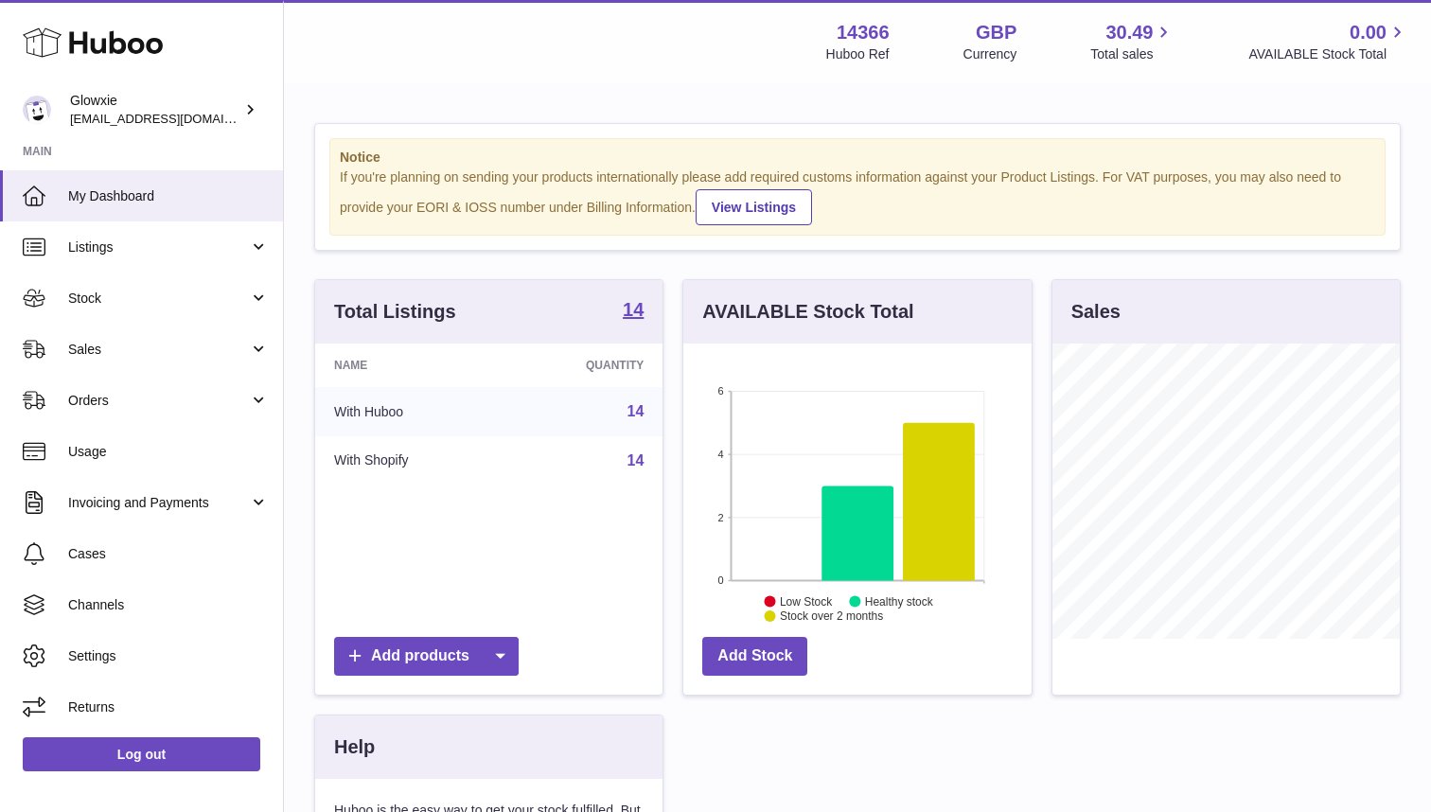
scroll to position [295, 348]
